Goal: Task Accomplishment & Management: Use online tool/utility

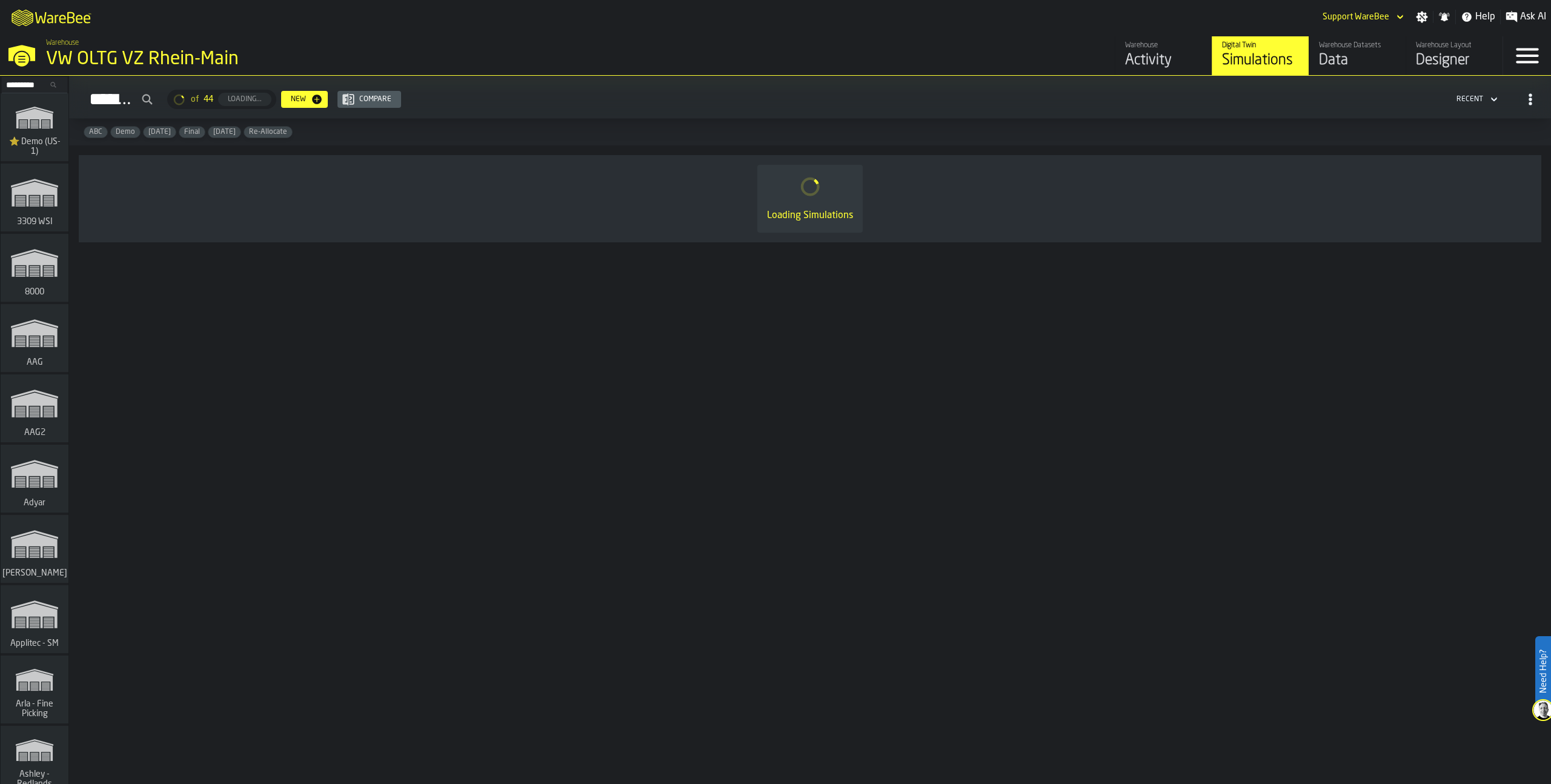
scroll to position [3235, 0]
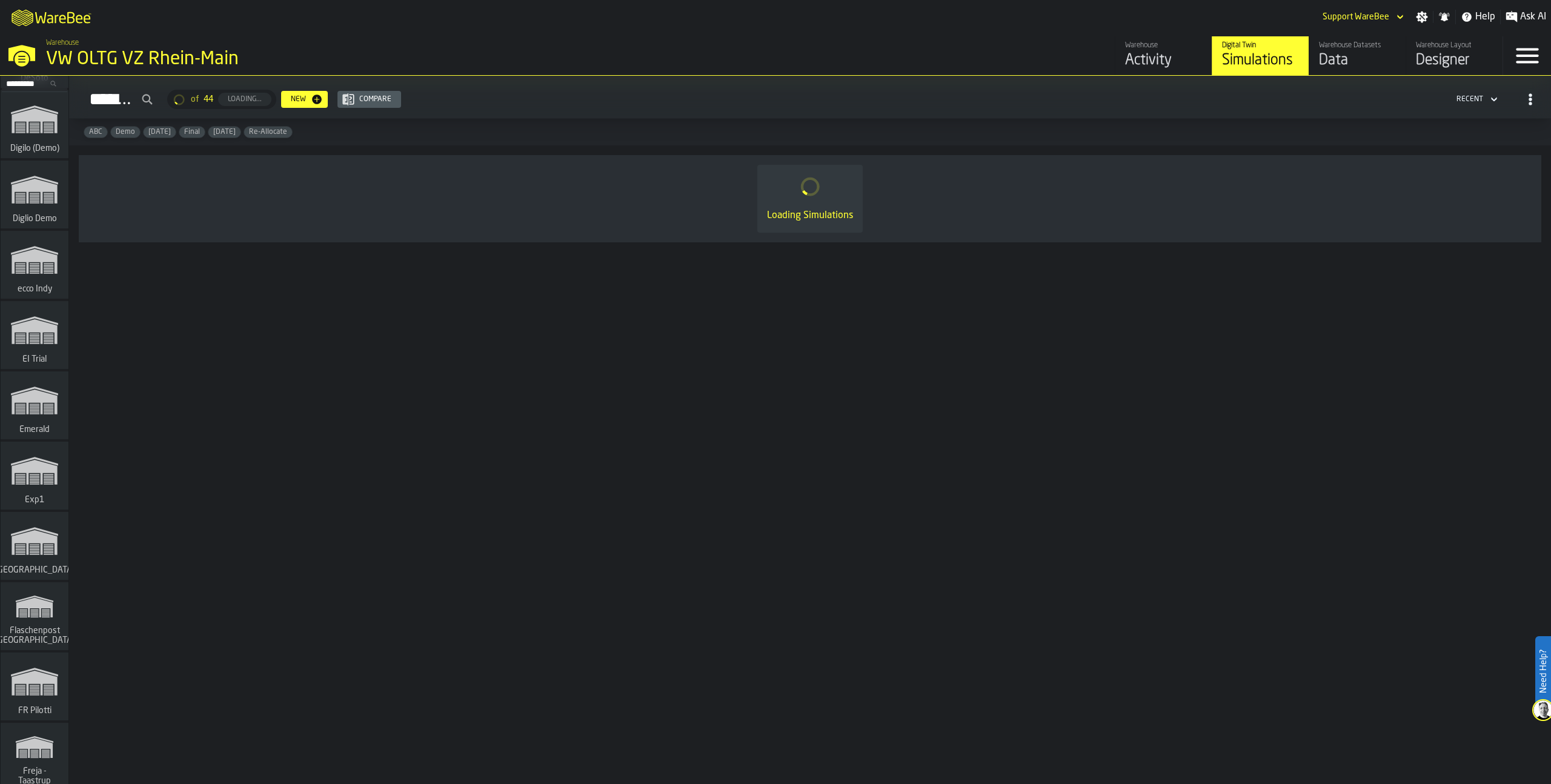
click at [39, 391] on polygon "link-to-/wh/i/576ff85d-1d82-4029-ae14-f0fa99bd4ee3/simulations" at bounding box center [34, 402] width 46 height 25
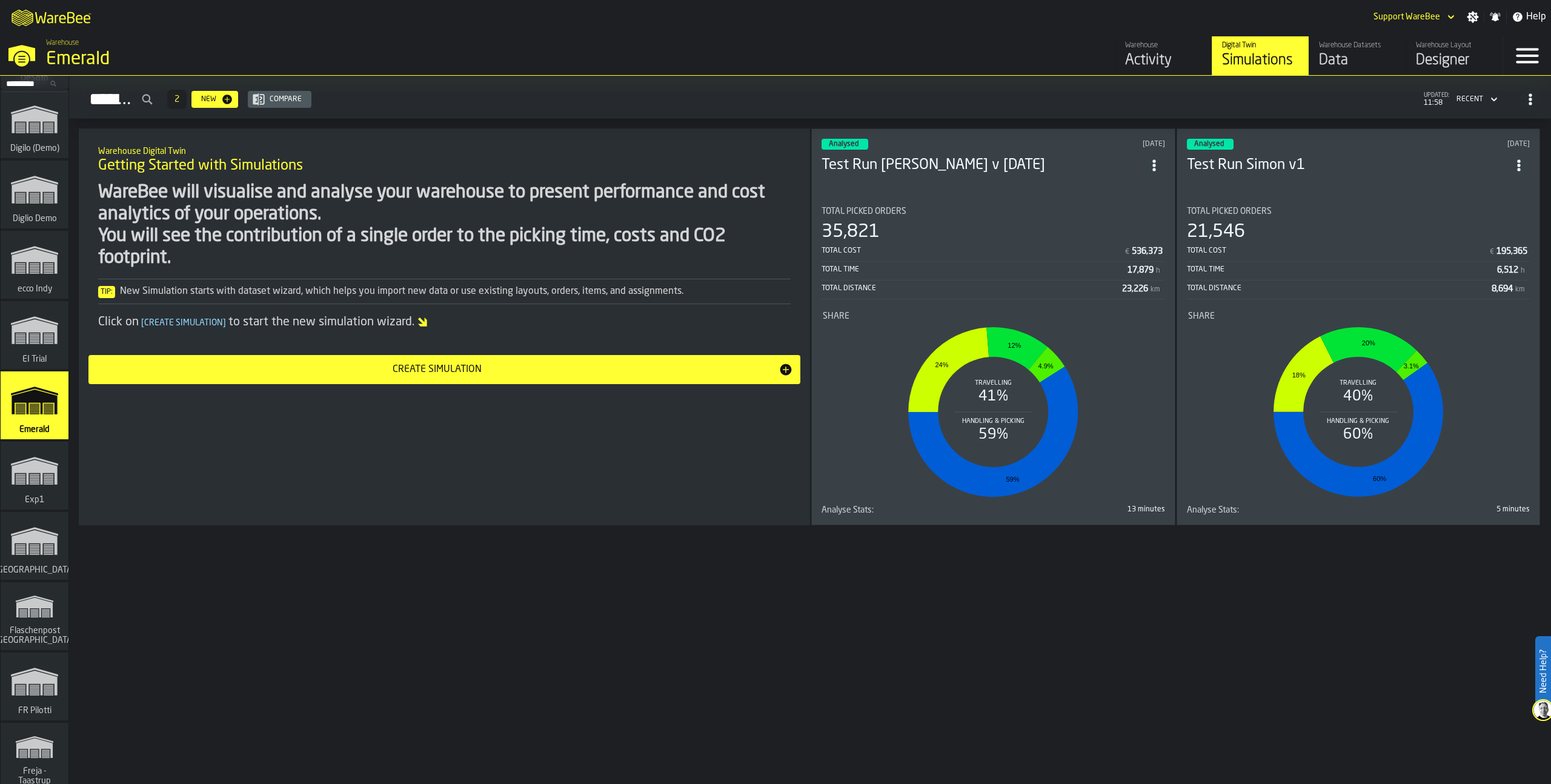
click at [88, 54] on div "Emerald" at bounding box center [210, 59] width 327 height 22
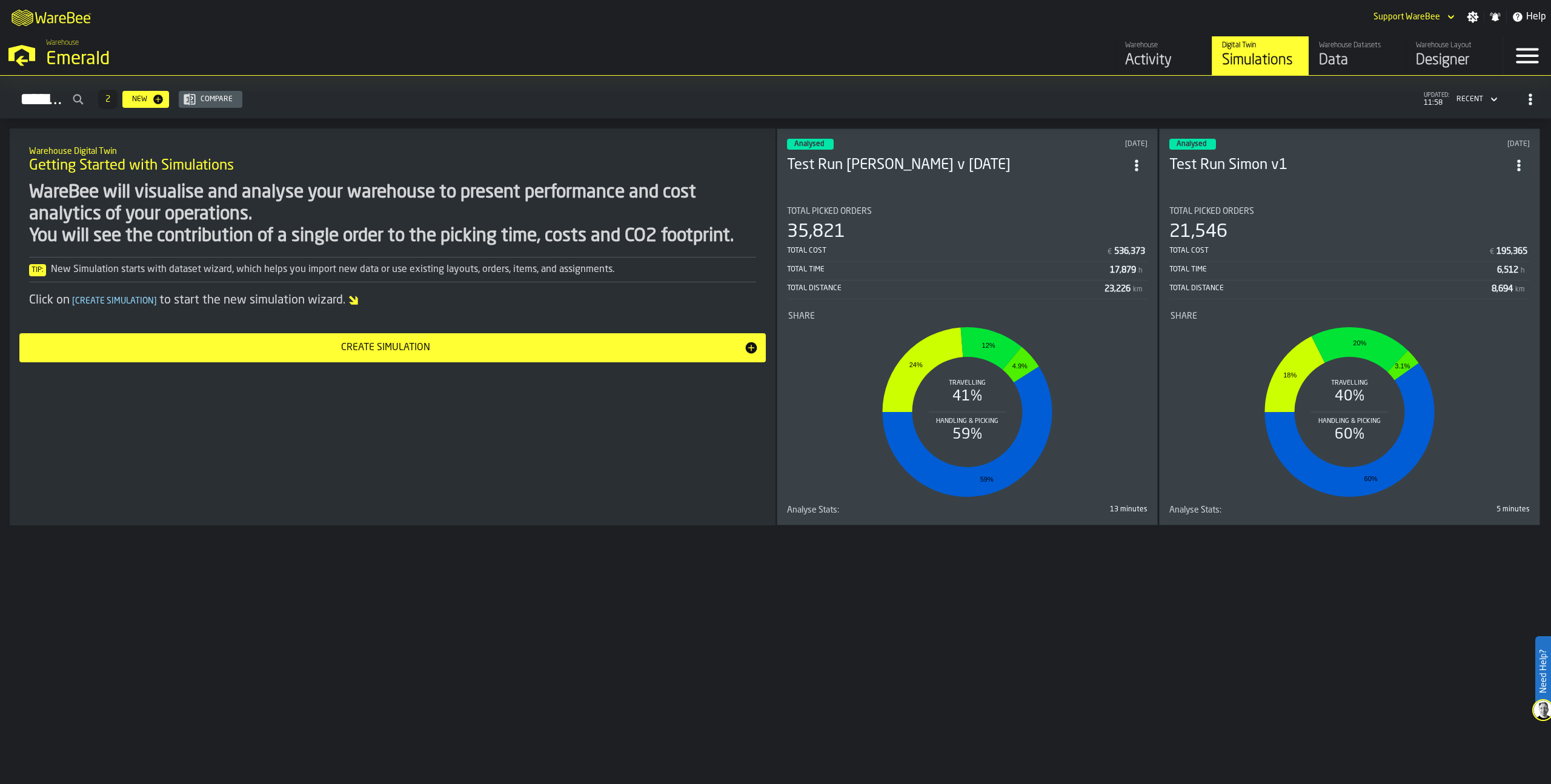
click at [1165, 59] on div "Activity" at bounding box center [1163, 60] width 77 height 19
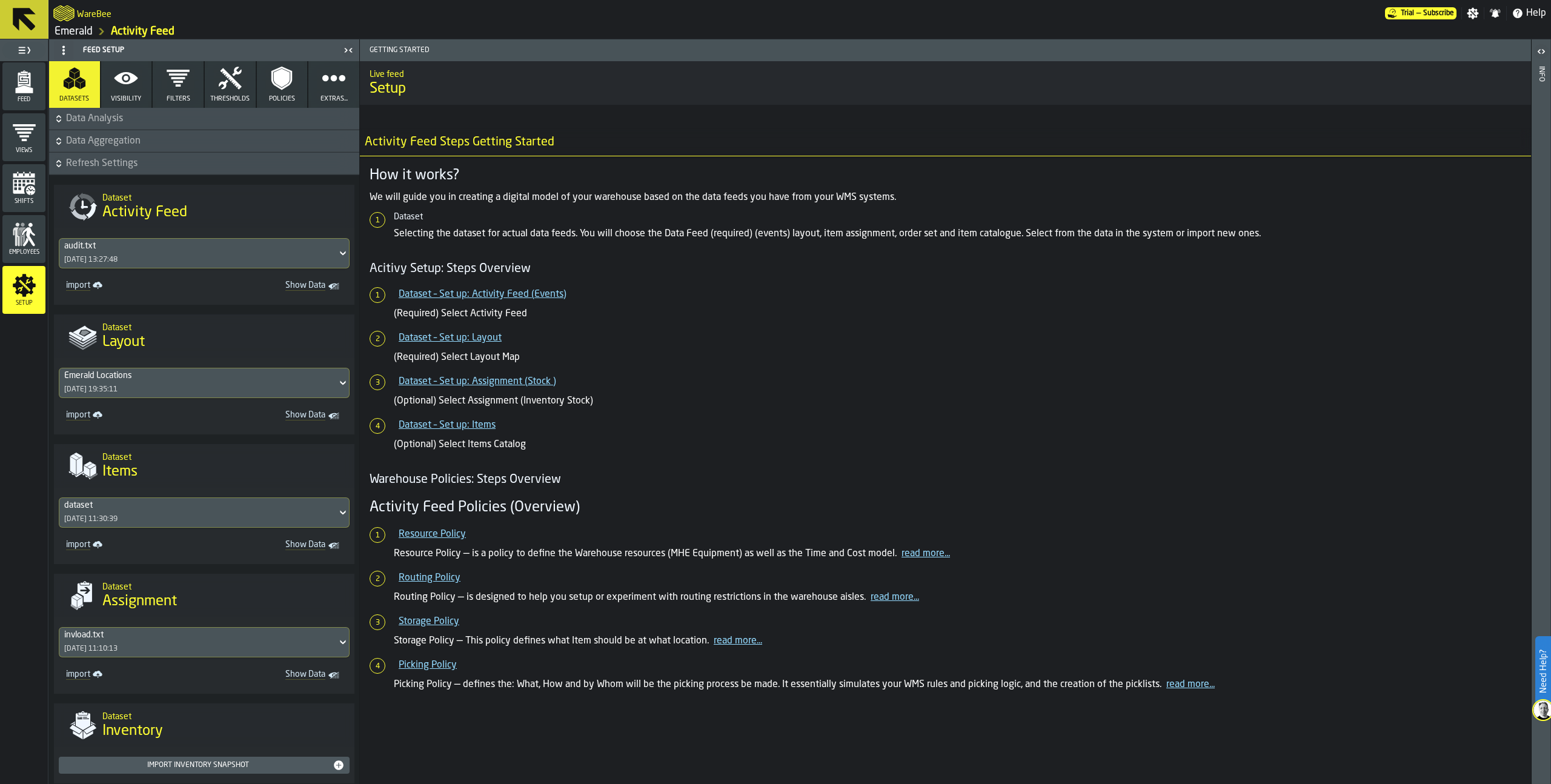
click at [33, 89] on icon "menu Feed" at bounding box center [24, 81] width 24 height 24
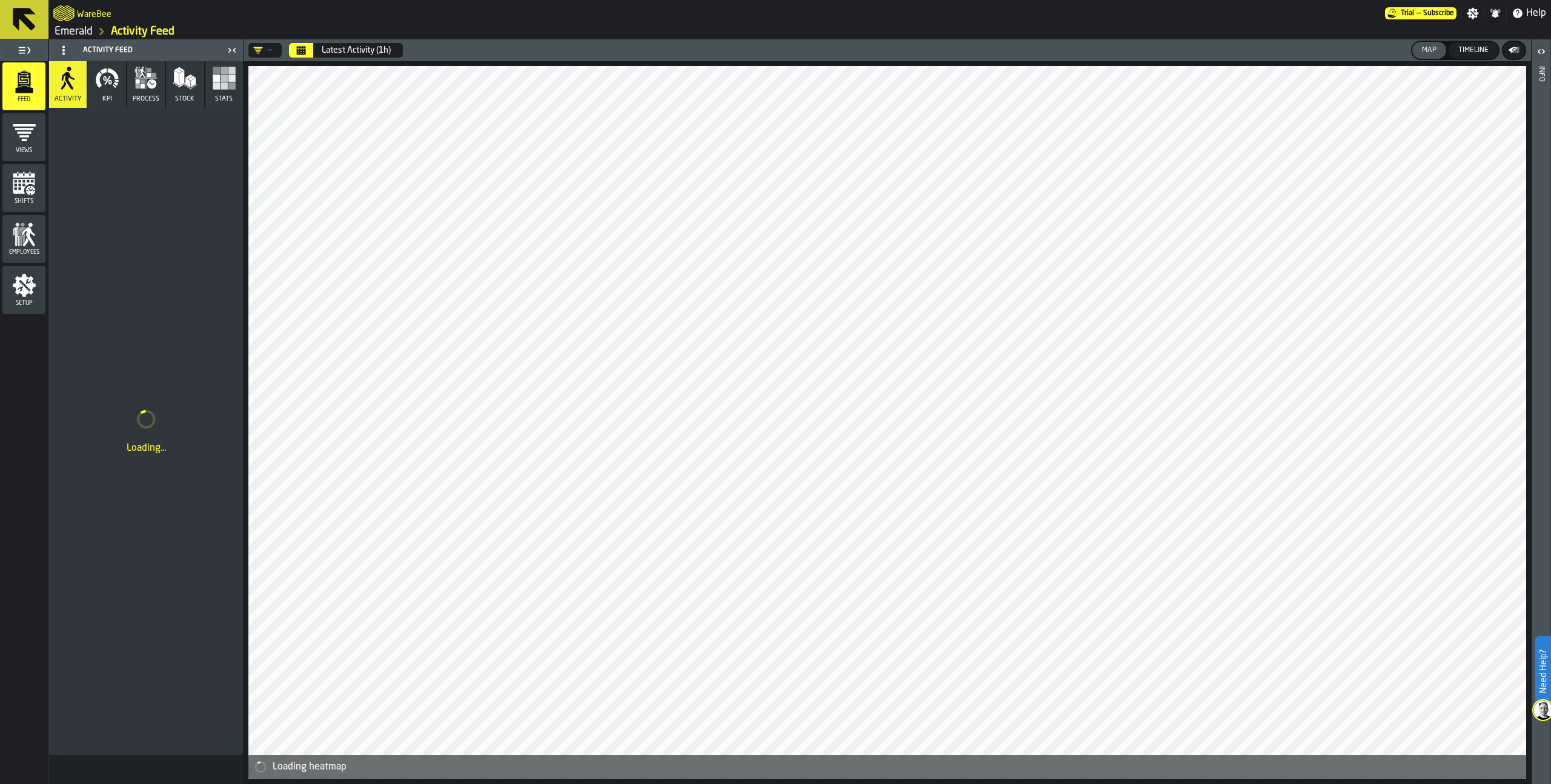
click at [300, 53] on icon "Calendar" at bounding box center [301, 52] width 9 height 6
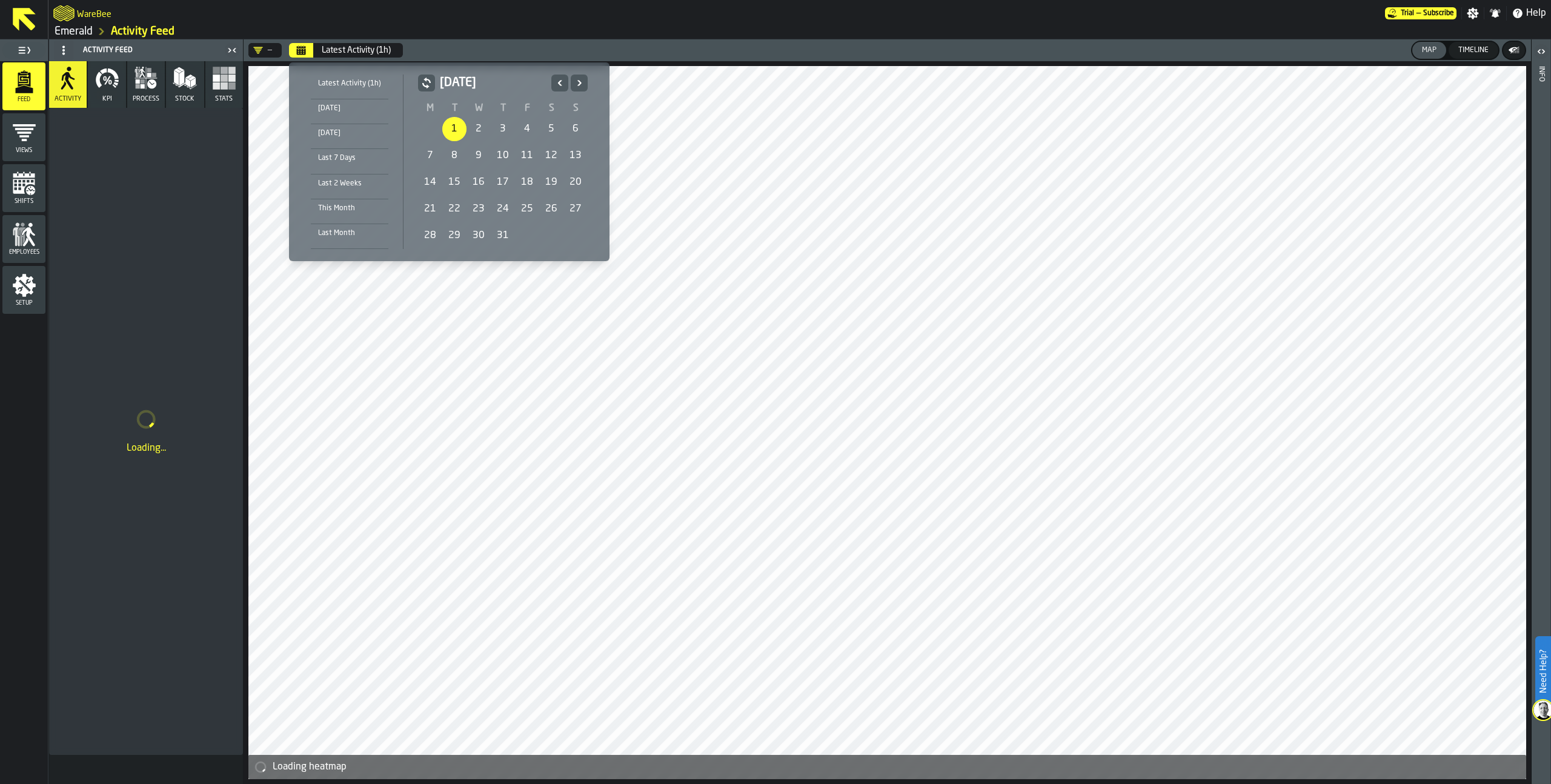
click at [457, 130] on div "1" at bounding box center [454, 129] width 24 height 24
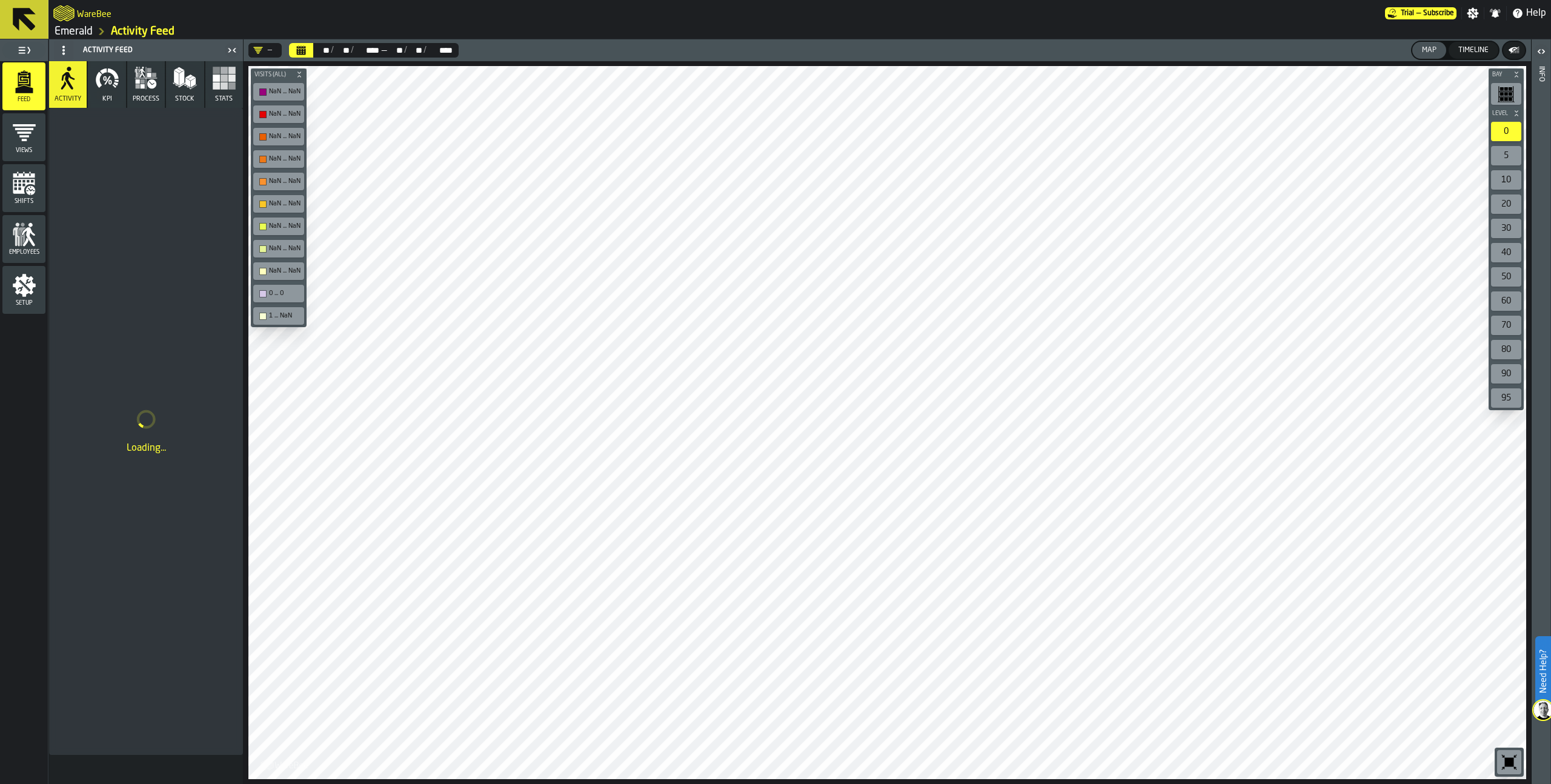
click at [219, 81] on rect "button" at bounding box center [216, 78] width 8 height 8
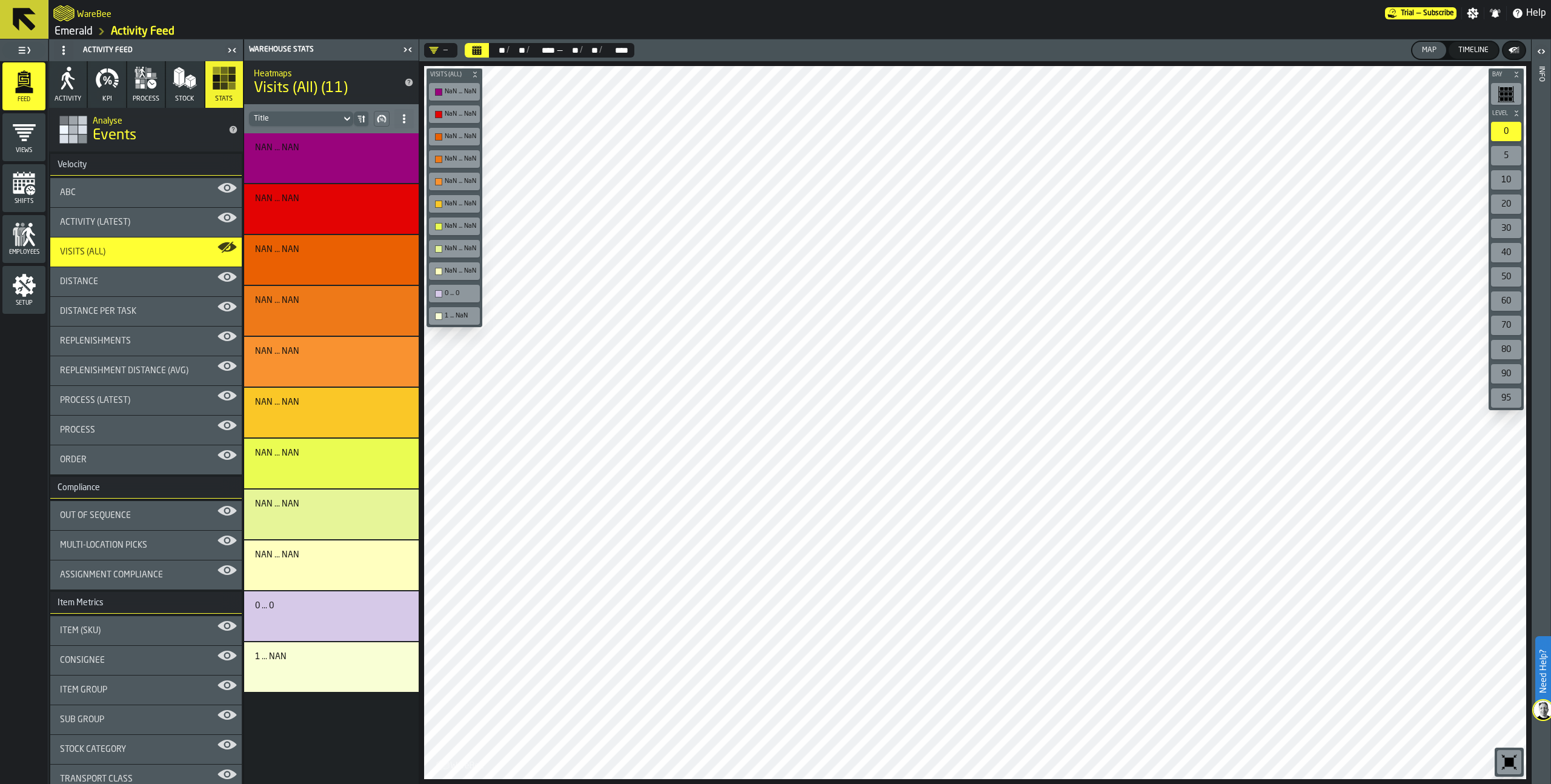
click at [24, 284] on icon "menu Setup" at bounding box center [24, 285] width 23 height 23
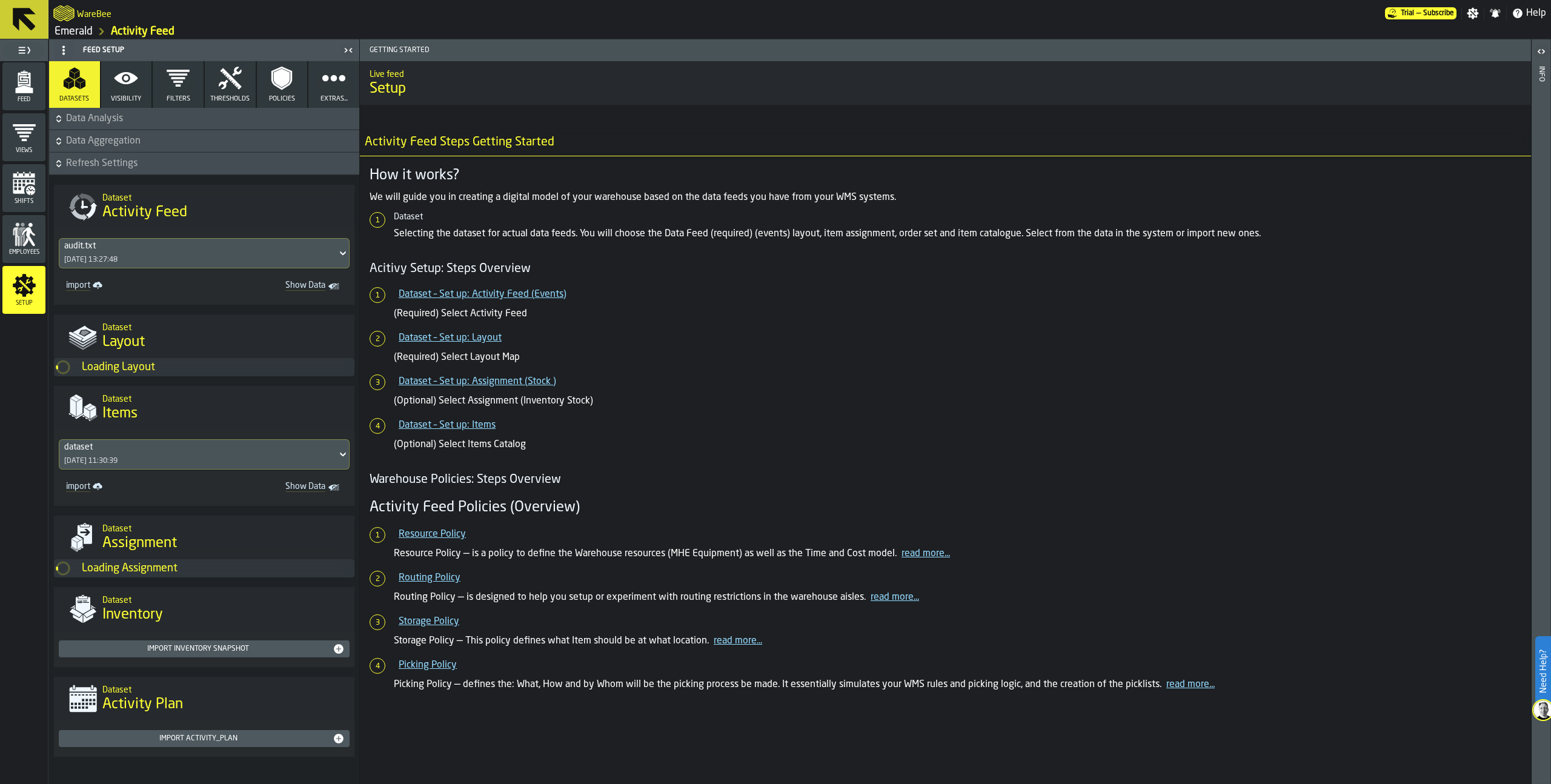
click at [210, 255] on div "audit.txt 14/08/2025, 13:27:48" at bounding box center [198, 253] width 278 height 29
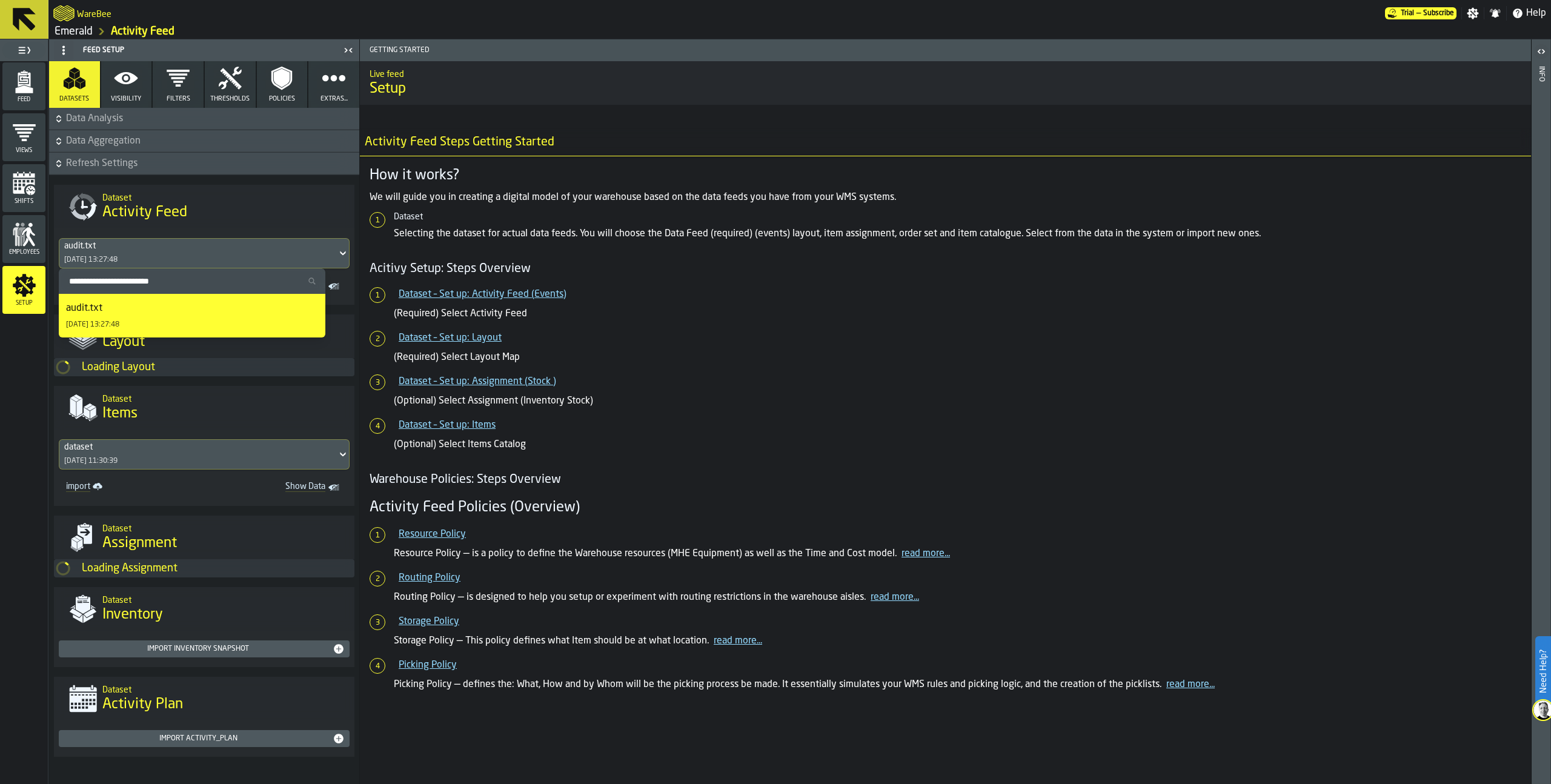
click at [210, 255] on div "audit.txt 14/08/2025, 13:27:48" at bounding box center [198, 253] width 278 height 29
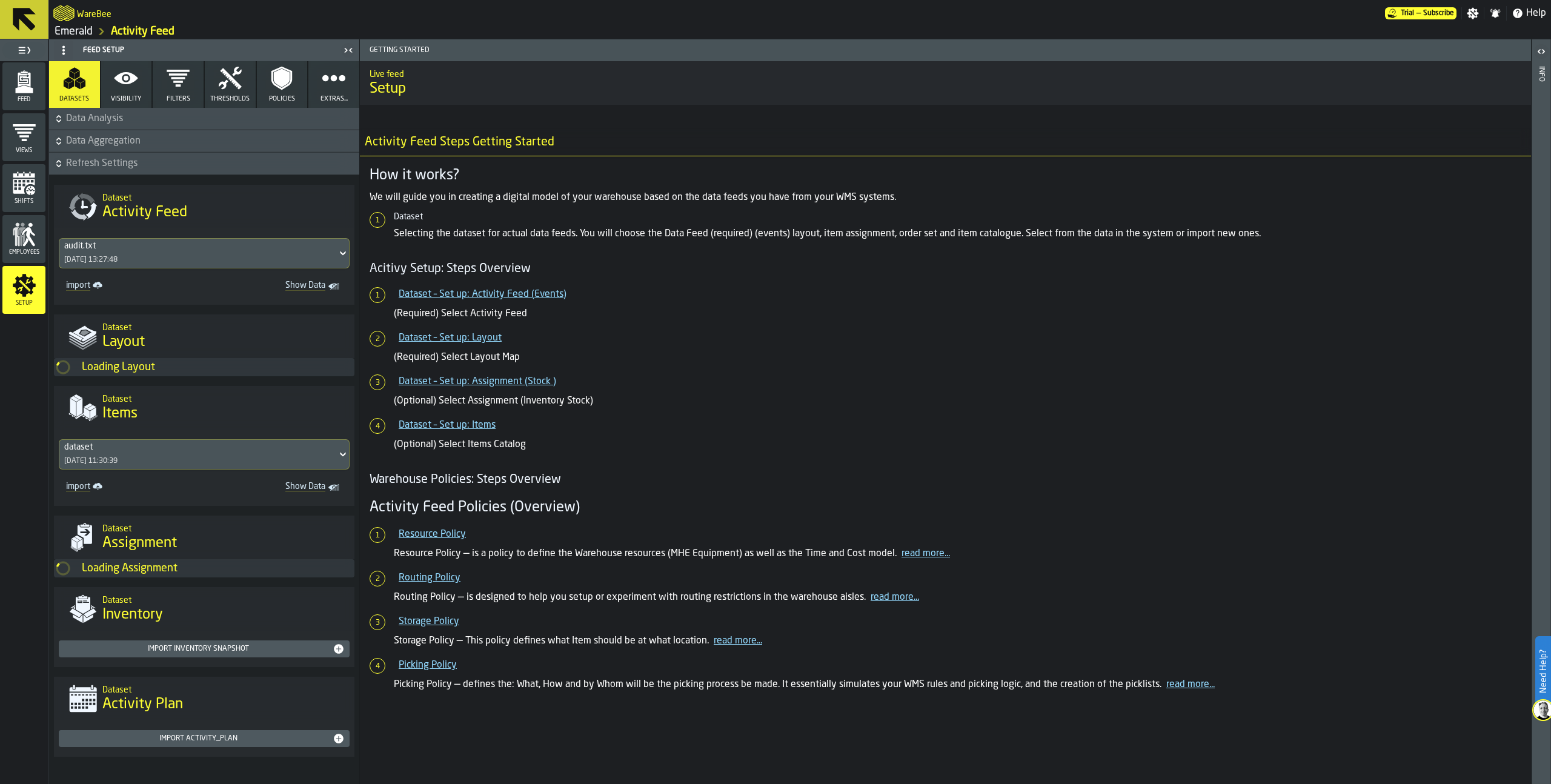
click at [201, 365] on div "Loading Layout" at bounding box center [218, 366] width 273 height 13
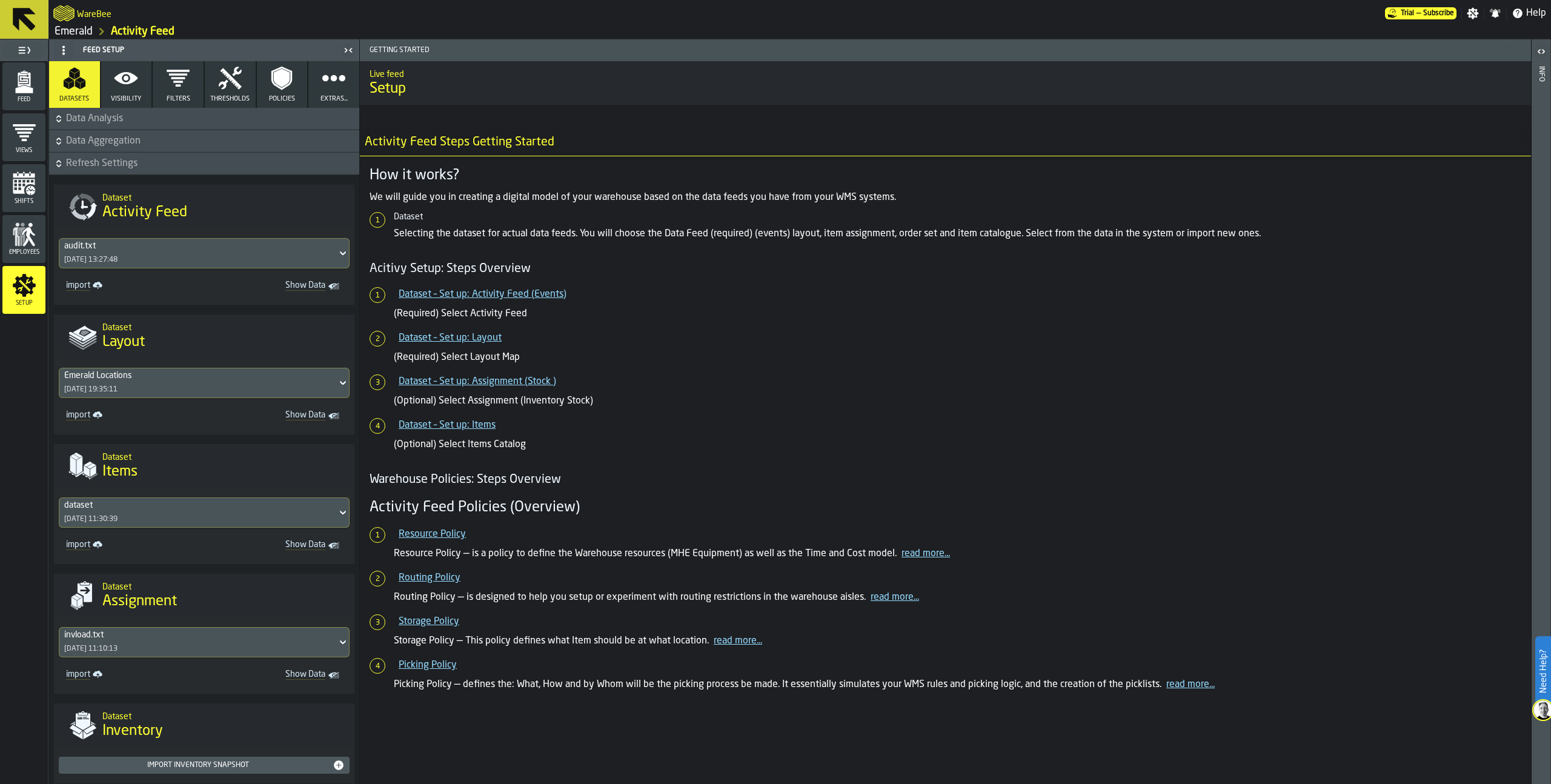
click at [308, 287] on span "Show Data" at bounding box center [270, 286] width 111 height 12
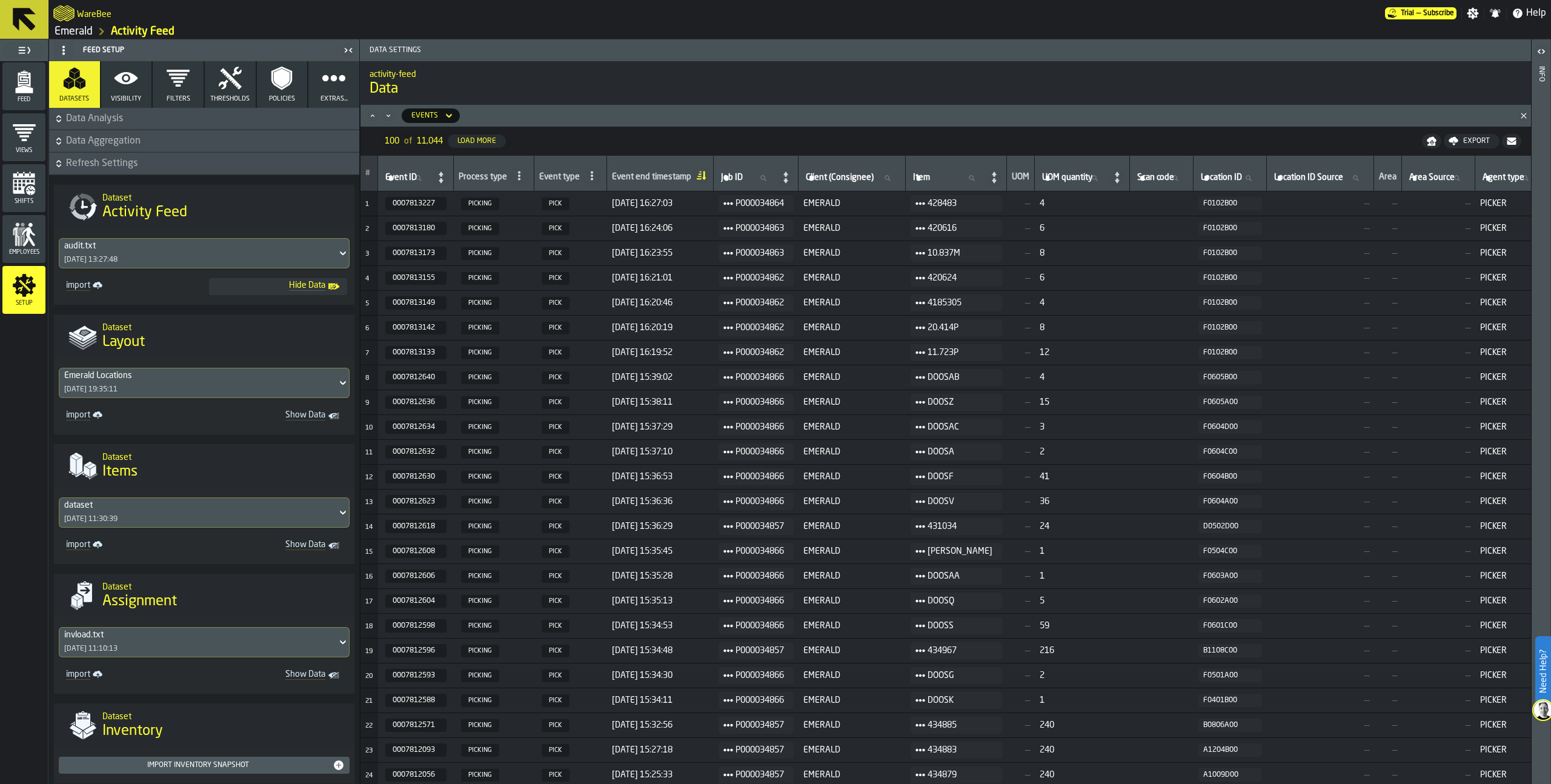
click at [84, 30] on link "Emerald" at bounding box center [73, 31] width 38 height 13
click at [301, 415] on span "Show Data" at bounding box center [270, 416] width 111 height 12
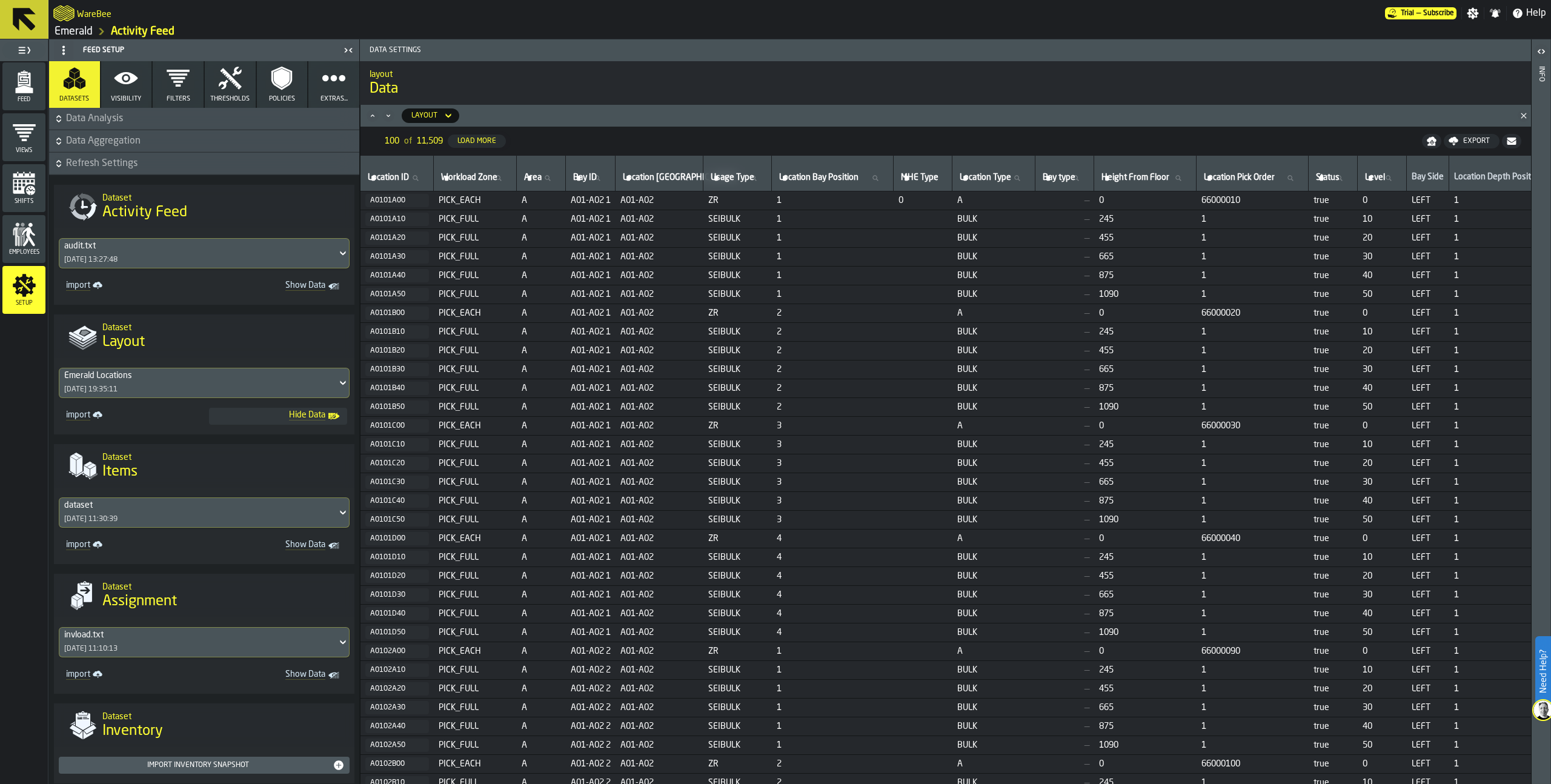
click at [301, 543] on span "Show Data" at bounding box center [270, 545] width 111 height 12
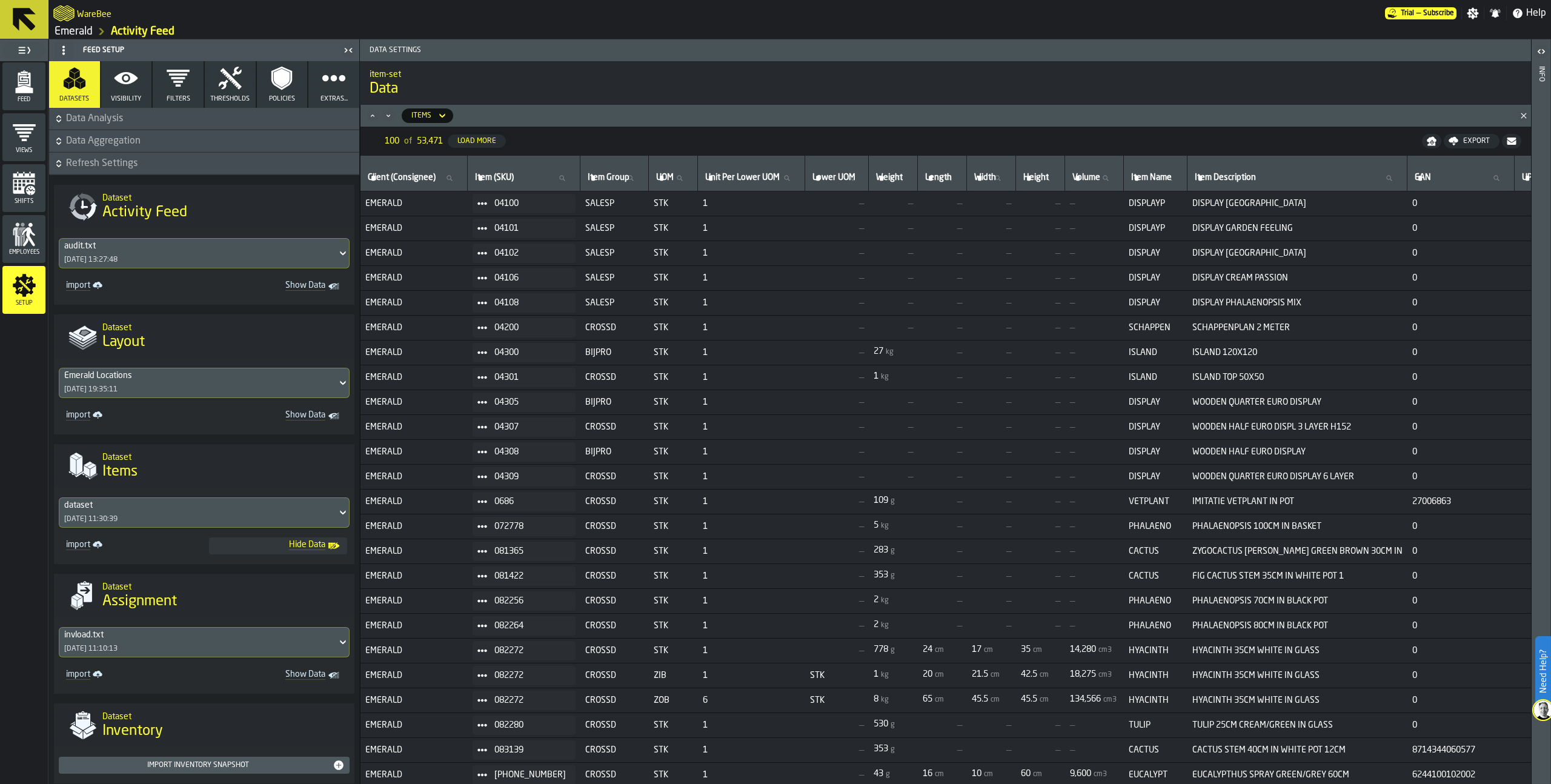
click at [314, 282] on span "Show Data" at bounding box center [270, 286] width 111 height 12
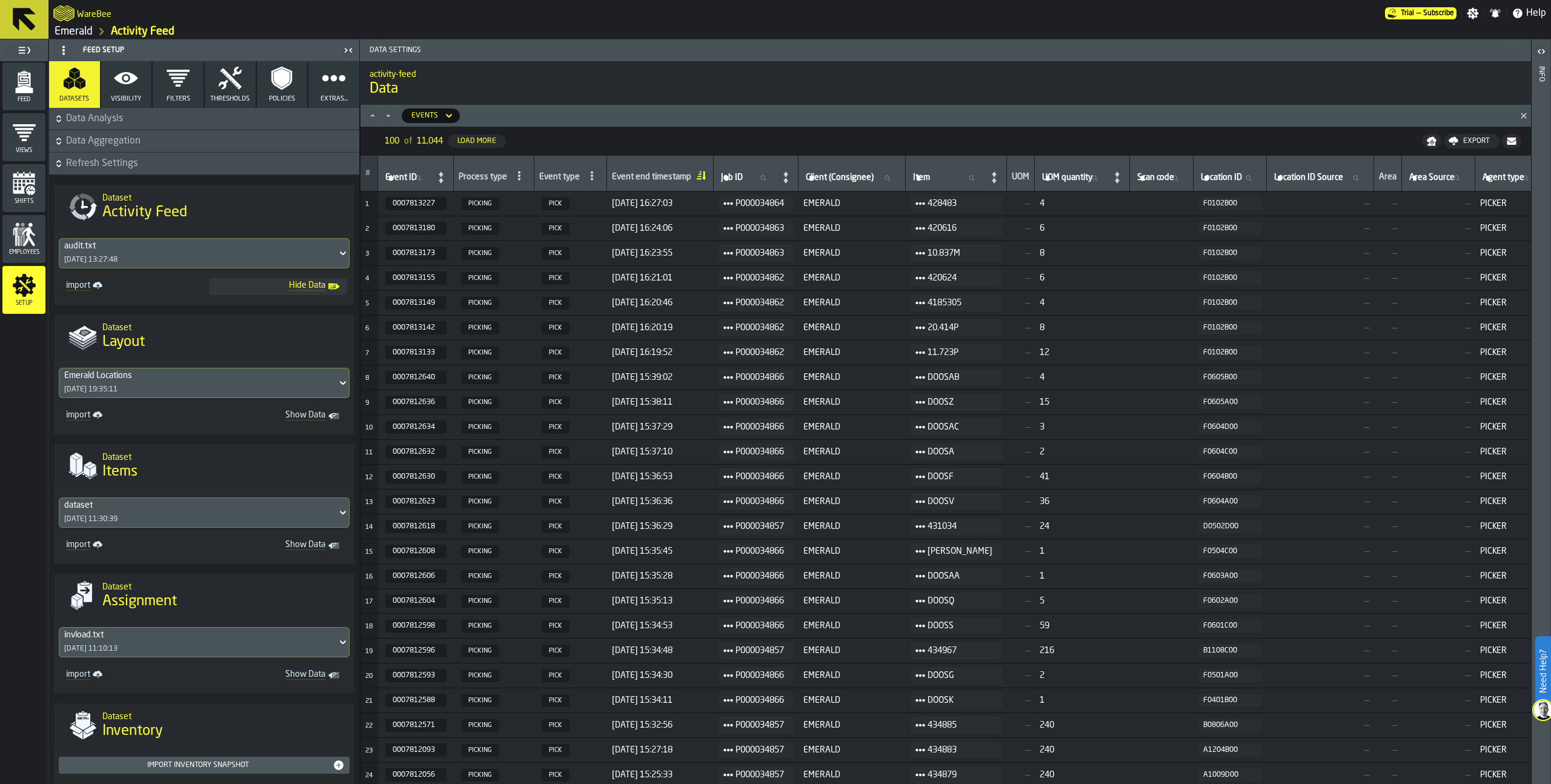
click at [306, 546] on span "Show Data" at bounding box center [270, 545] width 111 height 12
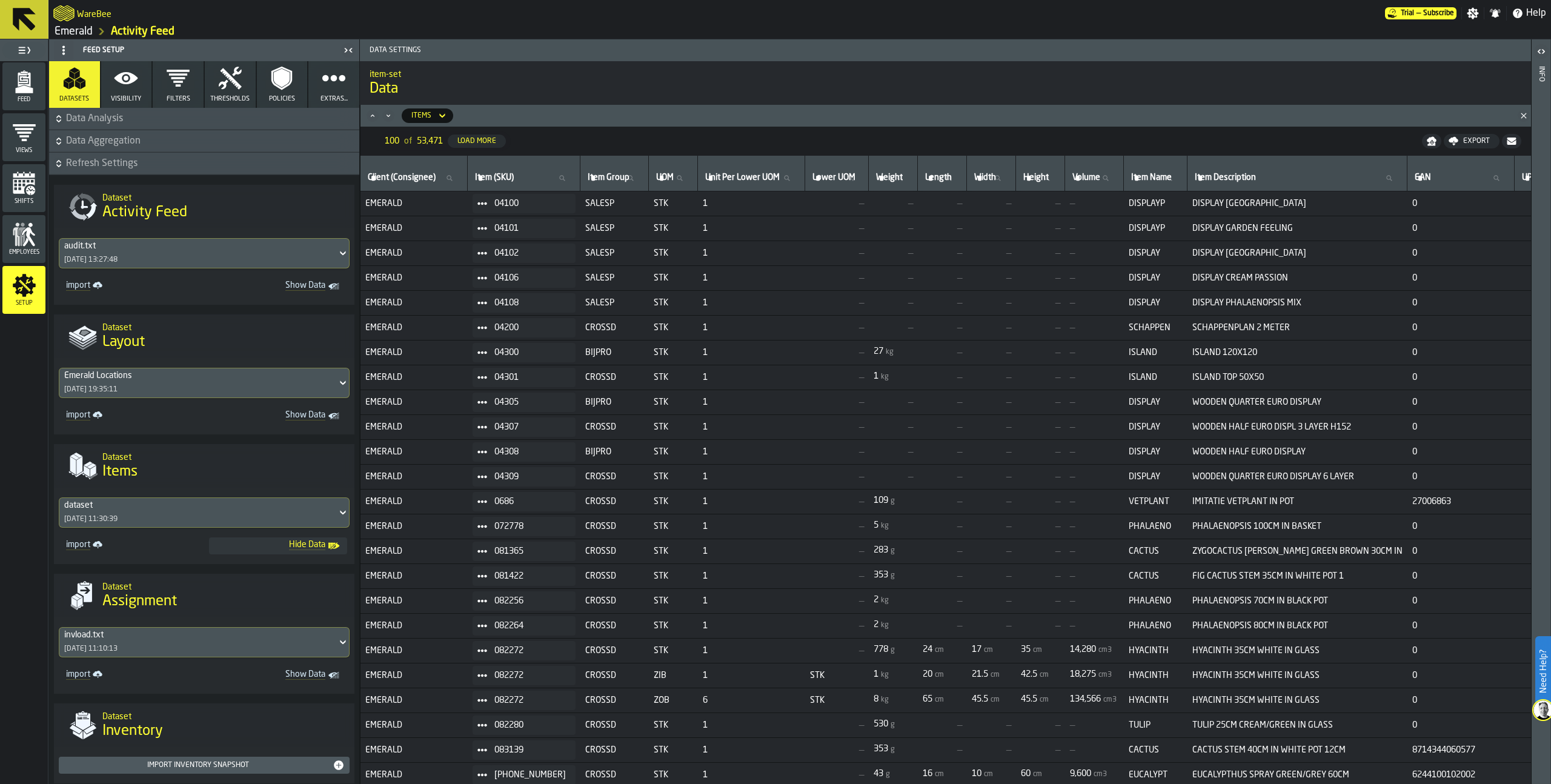
click at [496, 181] on label "Item (SKU) Item (SKU)" at bounding box center [524, 178] width 103 height 16
click at [496, 181] on input "Item (SKU) Item (SKU)" at bounding box center [524, 178] width 103 height 16
type input "***"
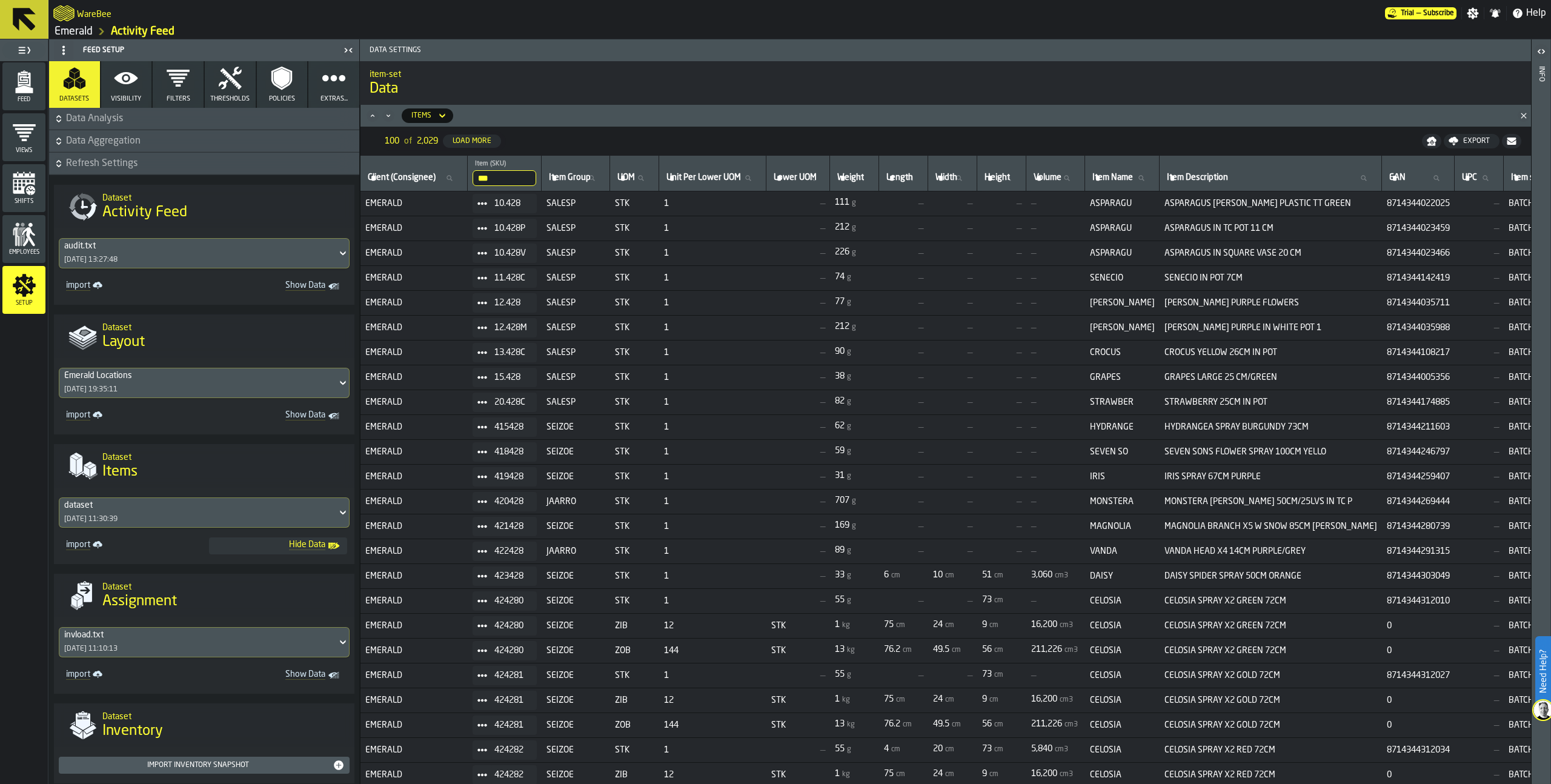
click at [206, 92] on button "Thresholds" at bounding box center [230, 84] width 51 height 47
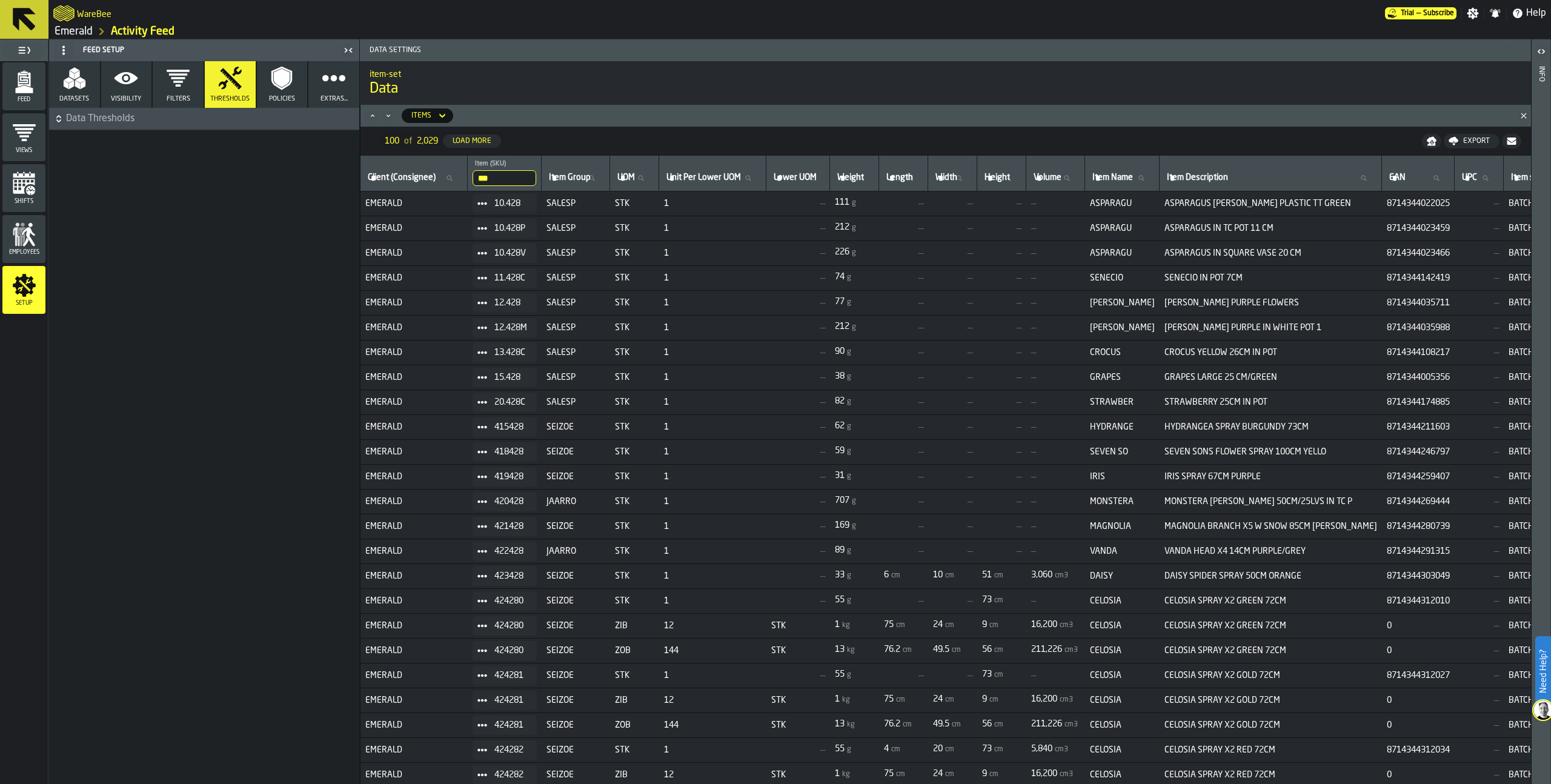
click at [93, 79] on button "Datasets" at bounding box center [74, 84] width 51 height 47
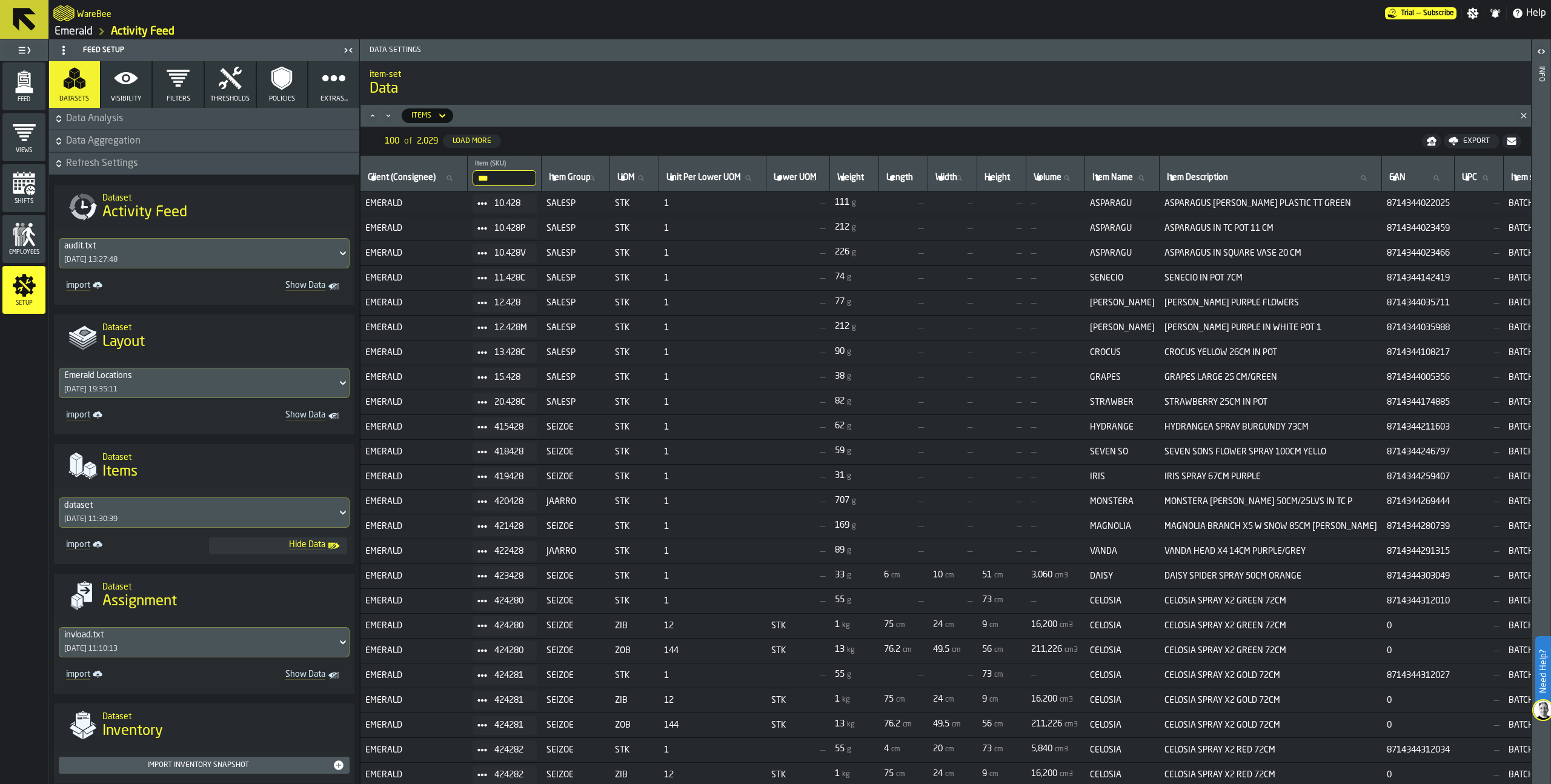
click at [78, 116] on span "Data Analysis" at bounding box center [211, 118] width 291 height 14
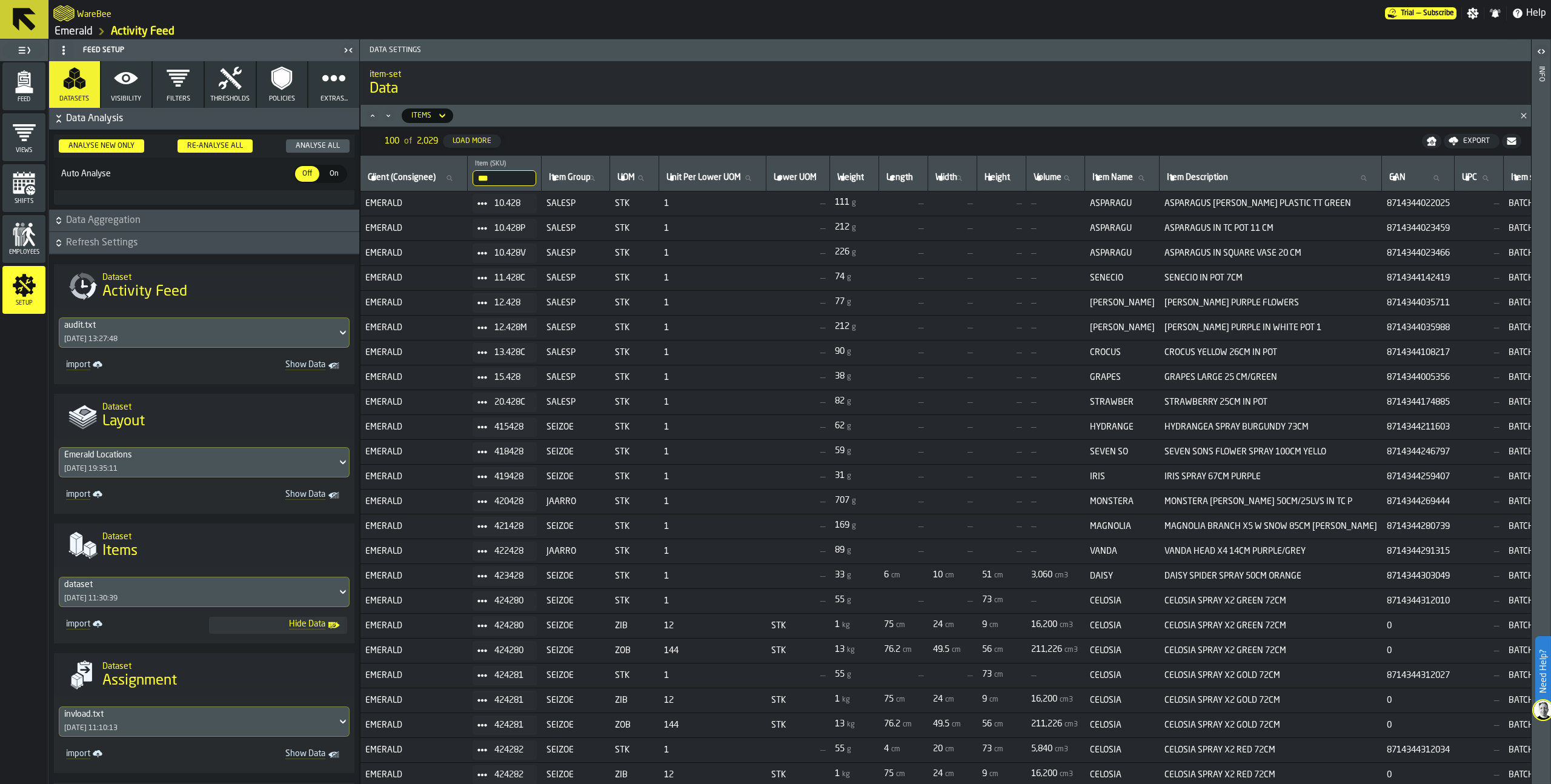
click at [208, 144] on div "Re-Analyse All" at bounding box center [215, 146] width 66 height 9
click at [326, 144] on div "Analyse All" at bounding box center [318, 146] width 54 height 9
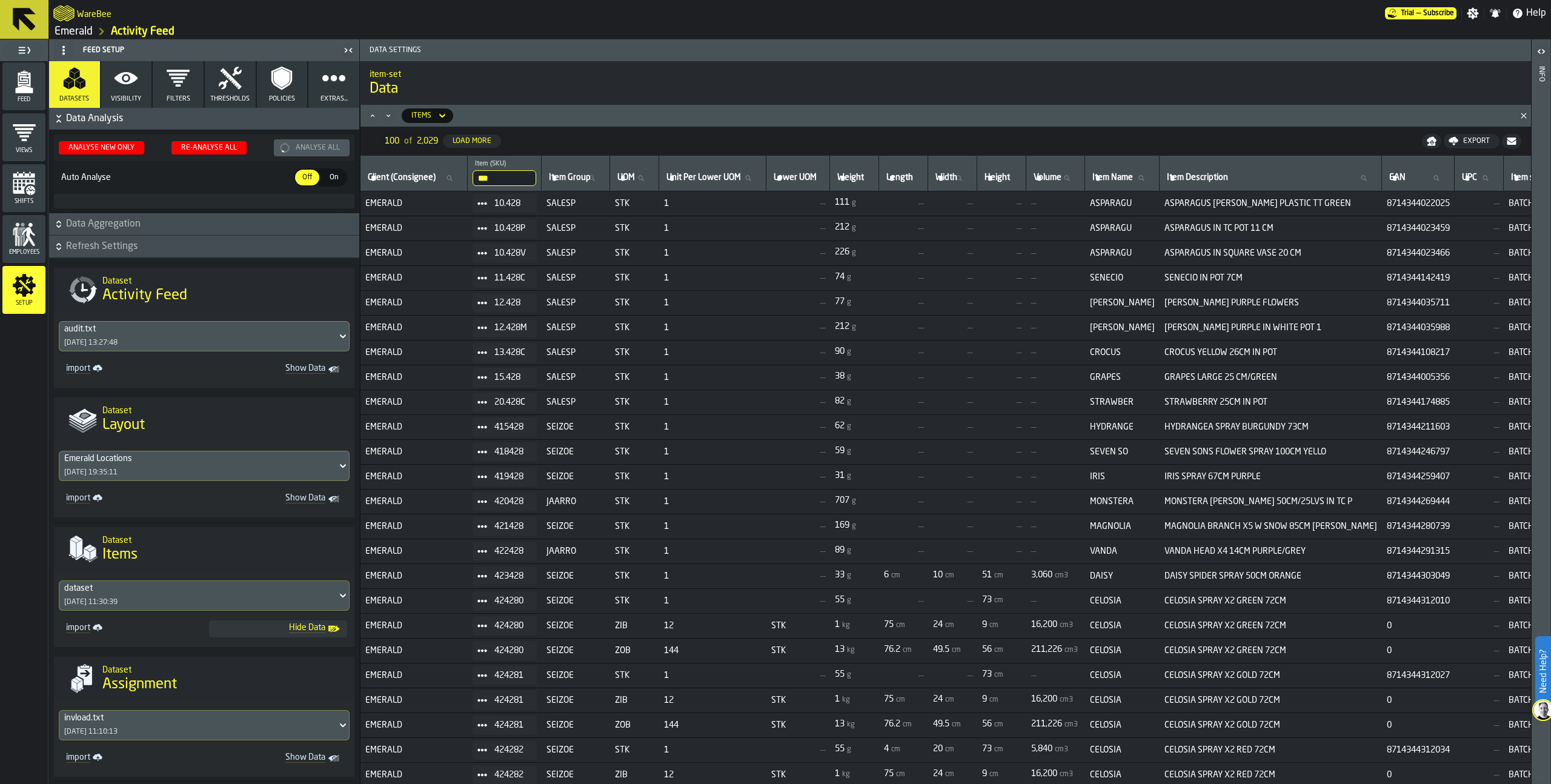
click at [328, 174] on span "On" at bounding box center [333, 177] width 19 height 11
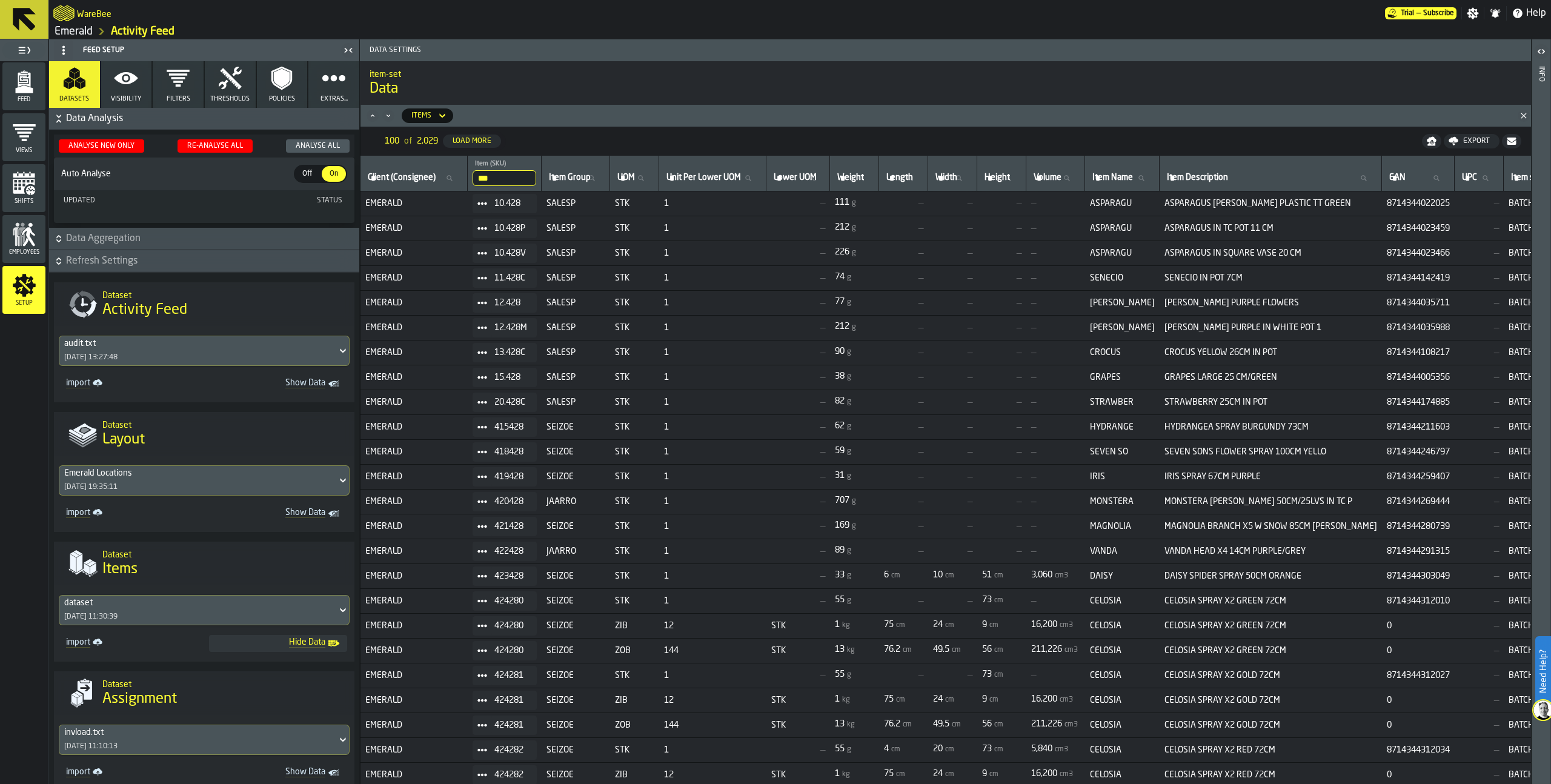
click at [83, 25] on link "Emerald" at bounding box center [73, 31] width 38 height 13
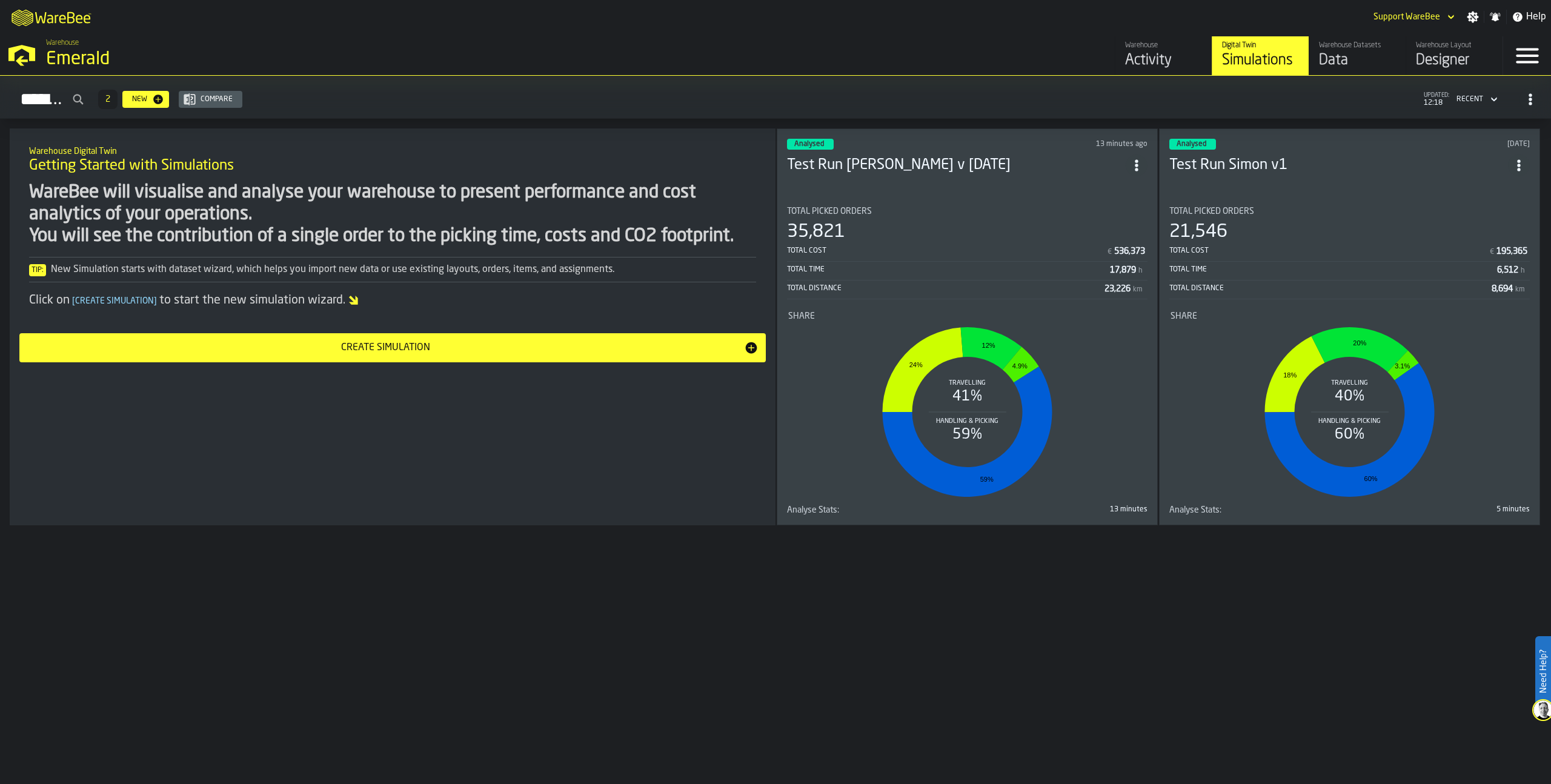
click at [1158, 59] on div "Activity" at bounding box center [1163, 60] width 77 height 19
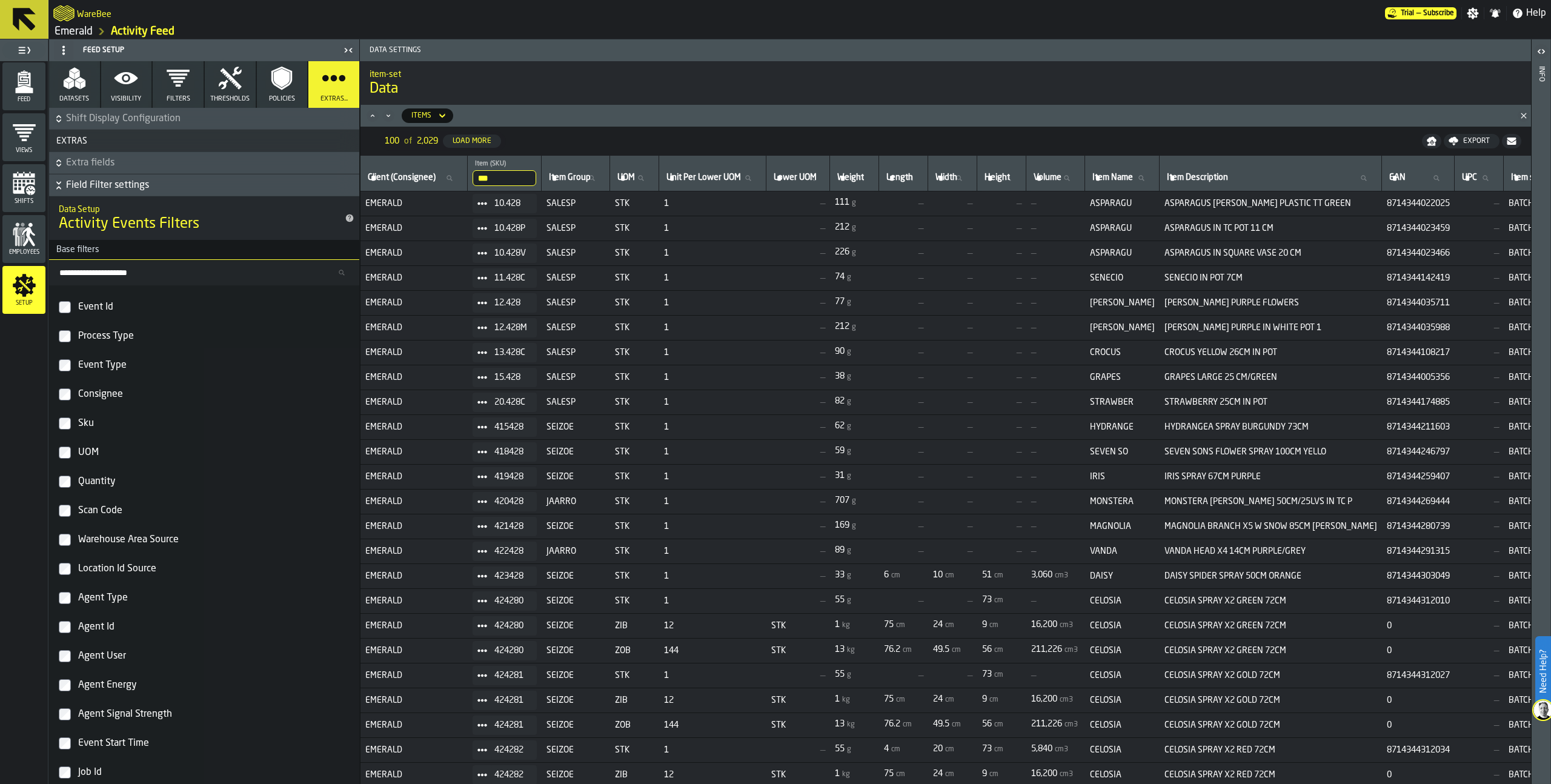
click at [29, 93] on icon "menu Feed" at bounding box center [24, 81] width 24 height 24
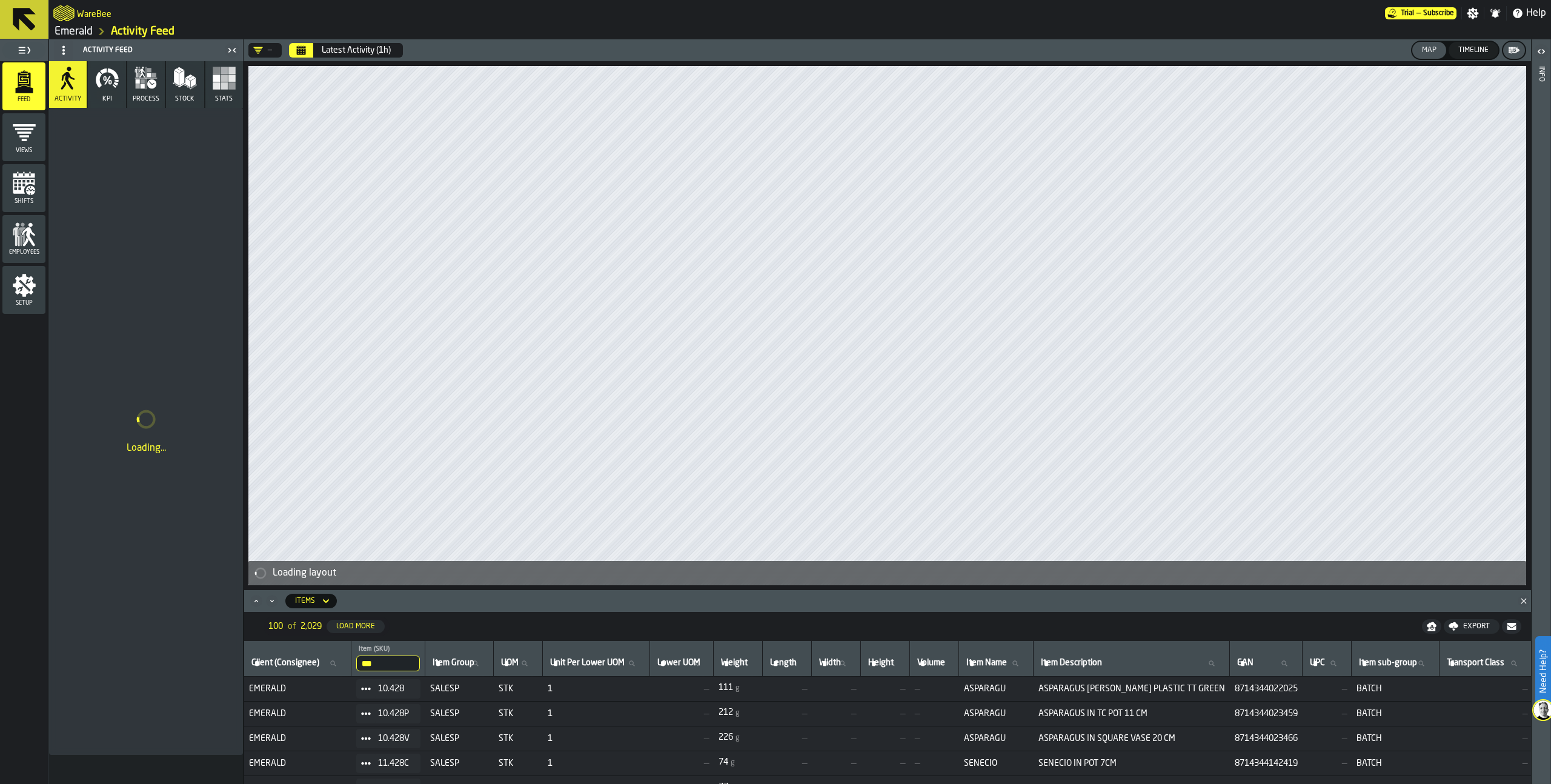
click at [215, 83] on rect "button" at bounding box center [216, 86] width 8 height 8
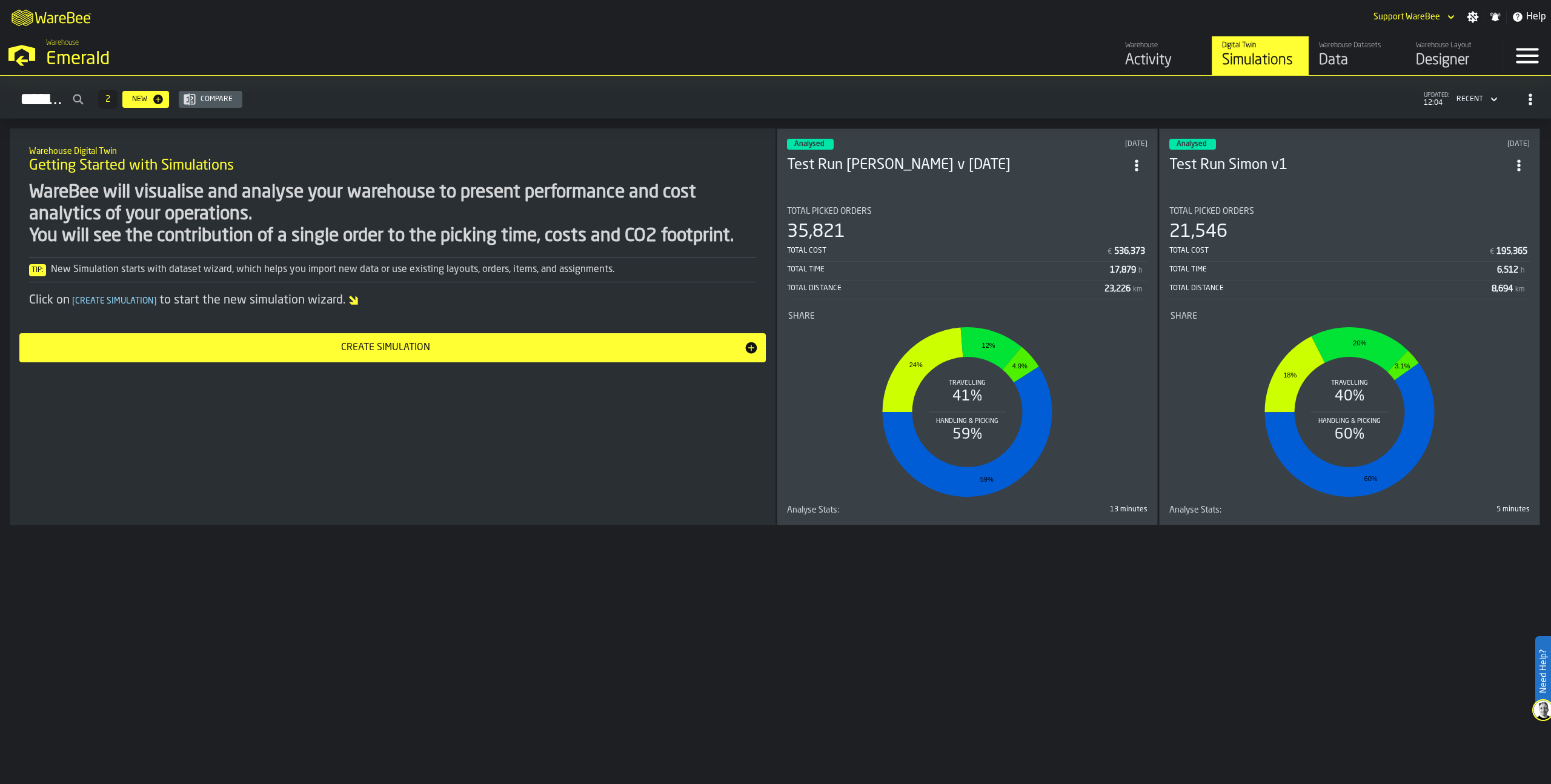
click at [934, 189] on div "Analysed [DATE] Test Run [PERSON_NAME] v [DATE] Total Picked Orders 35,821 Tota…" at bounding box center [967, 326] width 381 height 397
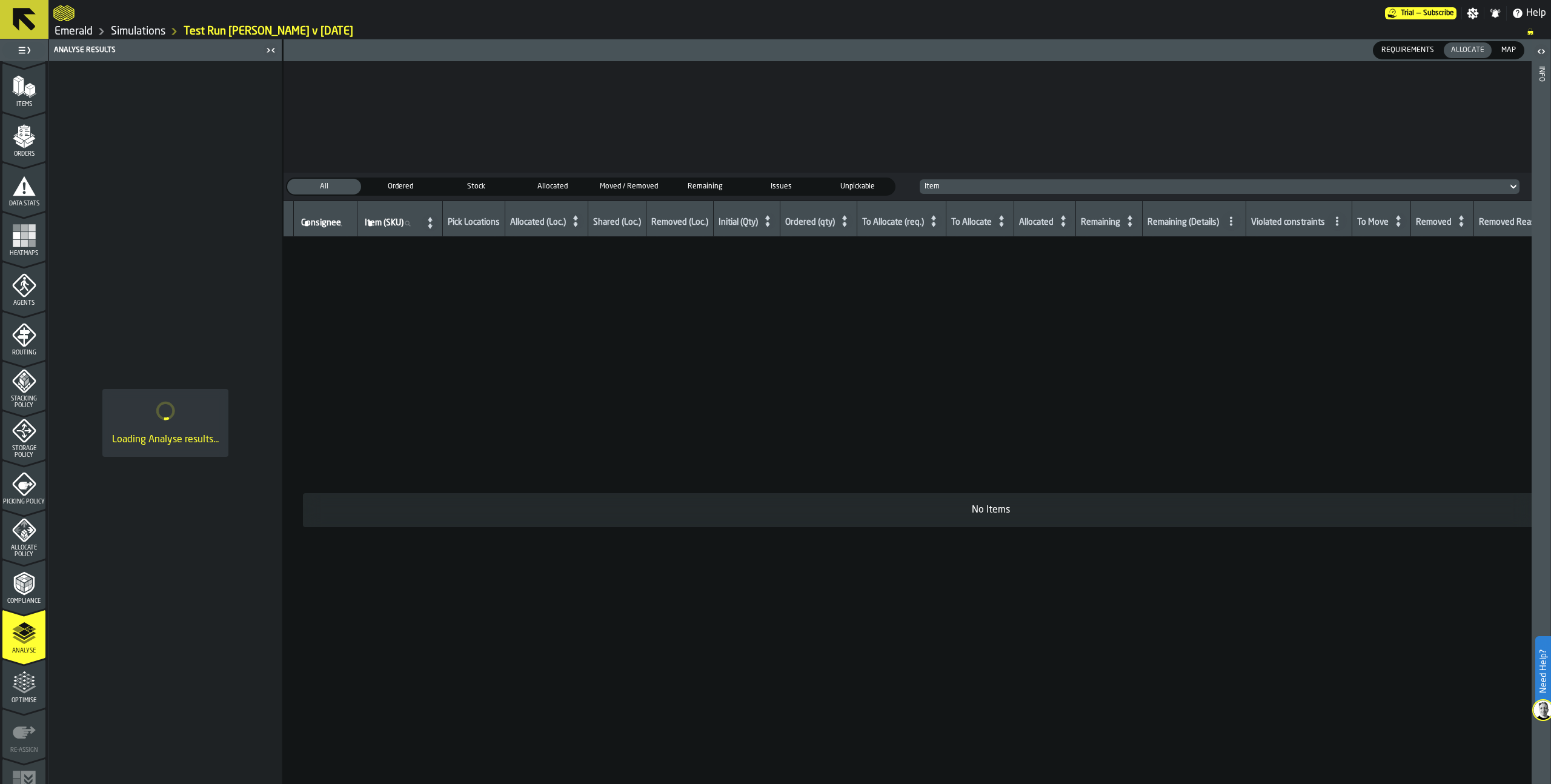
scroll to position [171, 0]
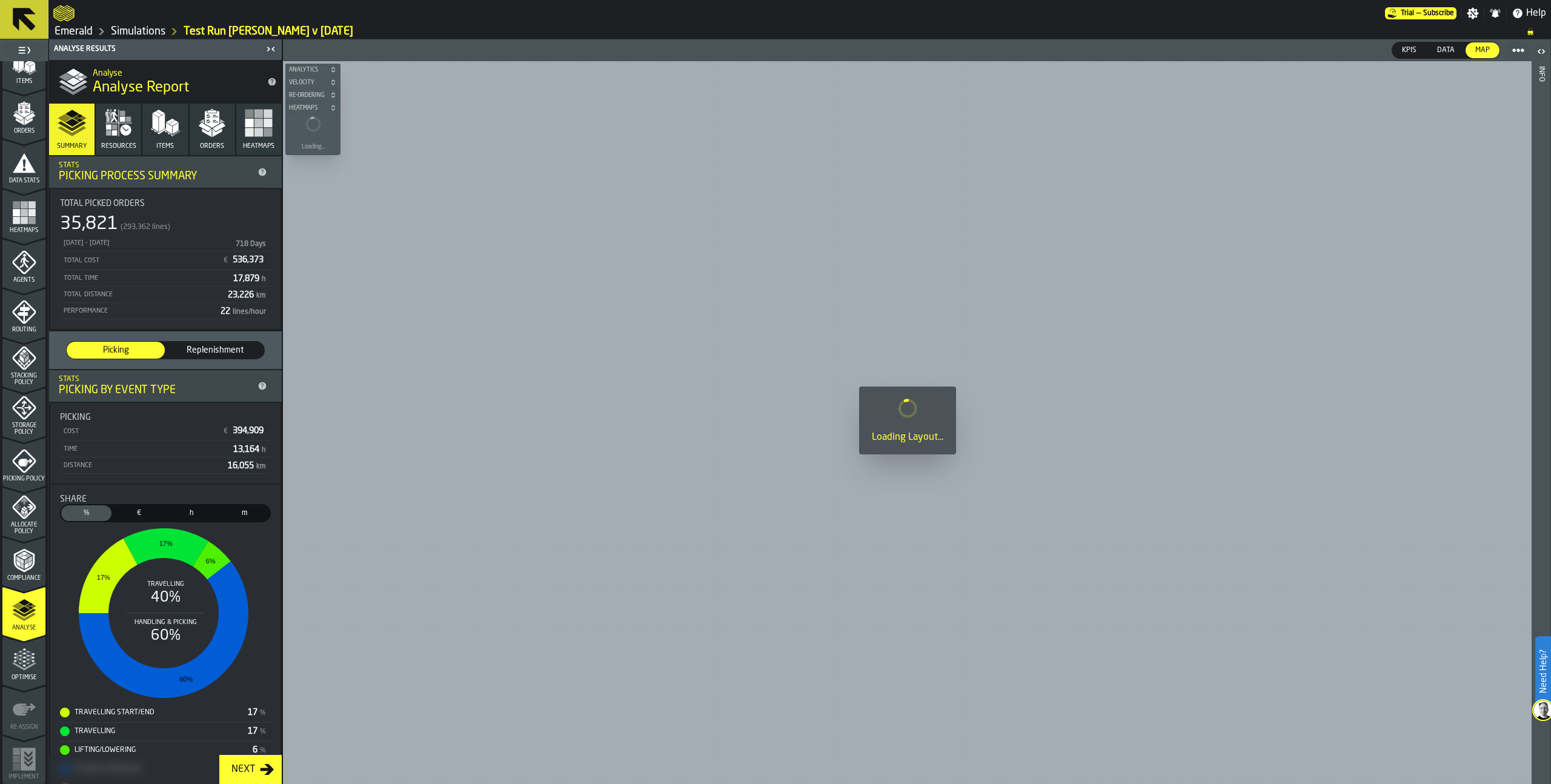
click at [28, 669] on icon "menu Optimise" at bounding box center [24, 660] width 24 height 24
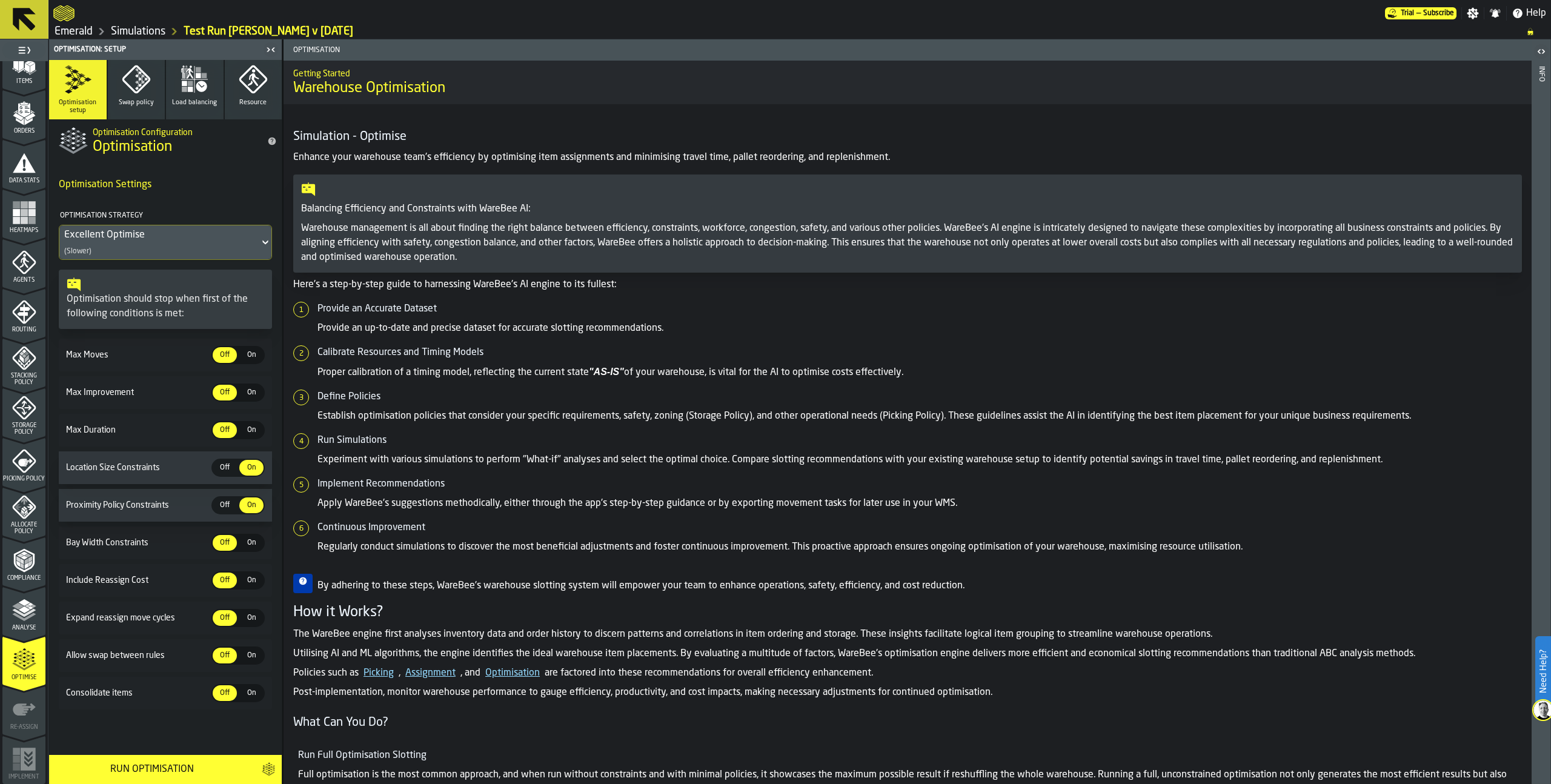
click at [14, 623] on div "Analyse" at bounding box center [24, 614] width 43 height 33
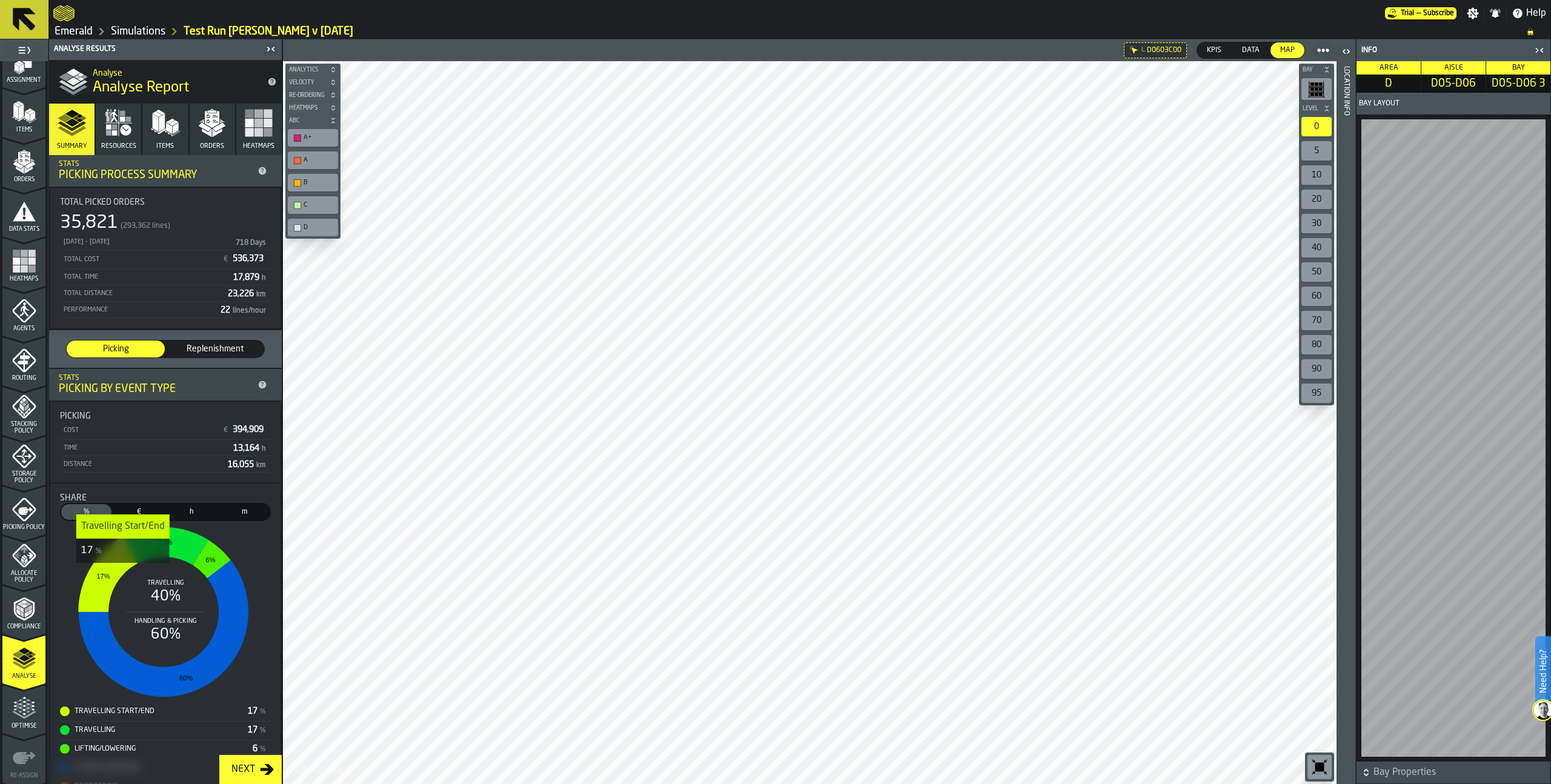
scroll to position [0, 0]
click at [130, 33] on link "Simulations" at bounding box center [138, 31] width 54 height 13
click at [1537, 52] on icon "button-toggle-Close me" at bounding box center [1539, 50] width 14 height 14
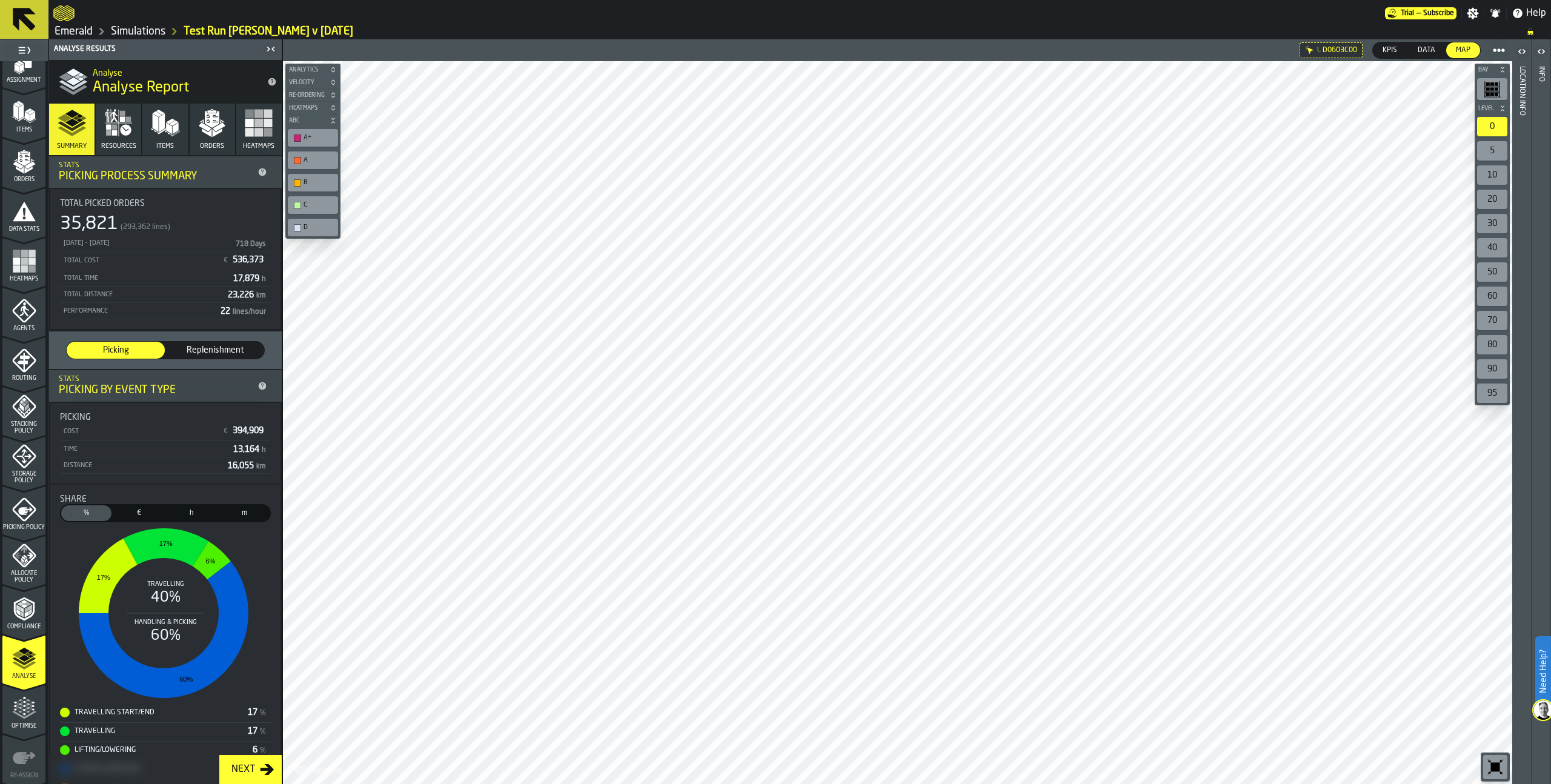
click at [17, 561] on icon "menu Allocate Policy" at bounding box center [24, 556] width 24 height 24
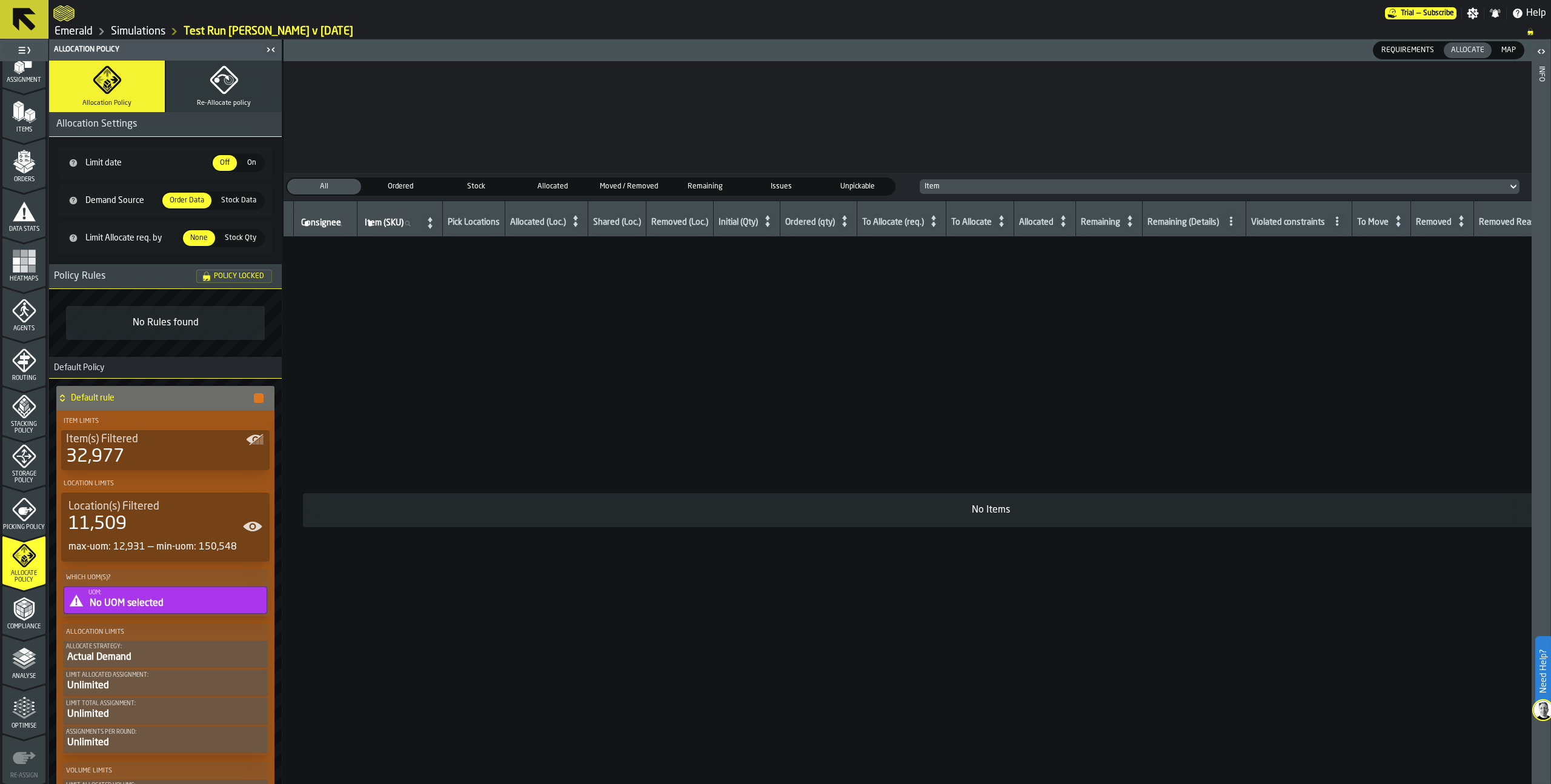
click at [23, 669] on icon "menu Analyse" at bounding box center [24, 658] width 24 height 24
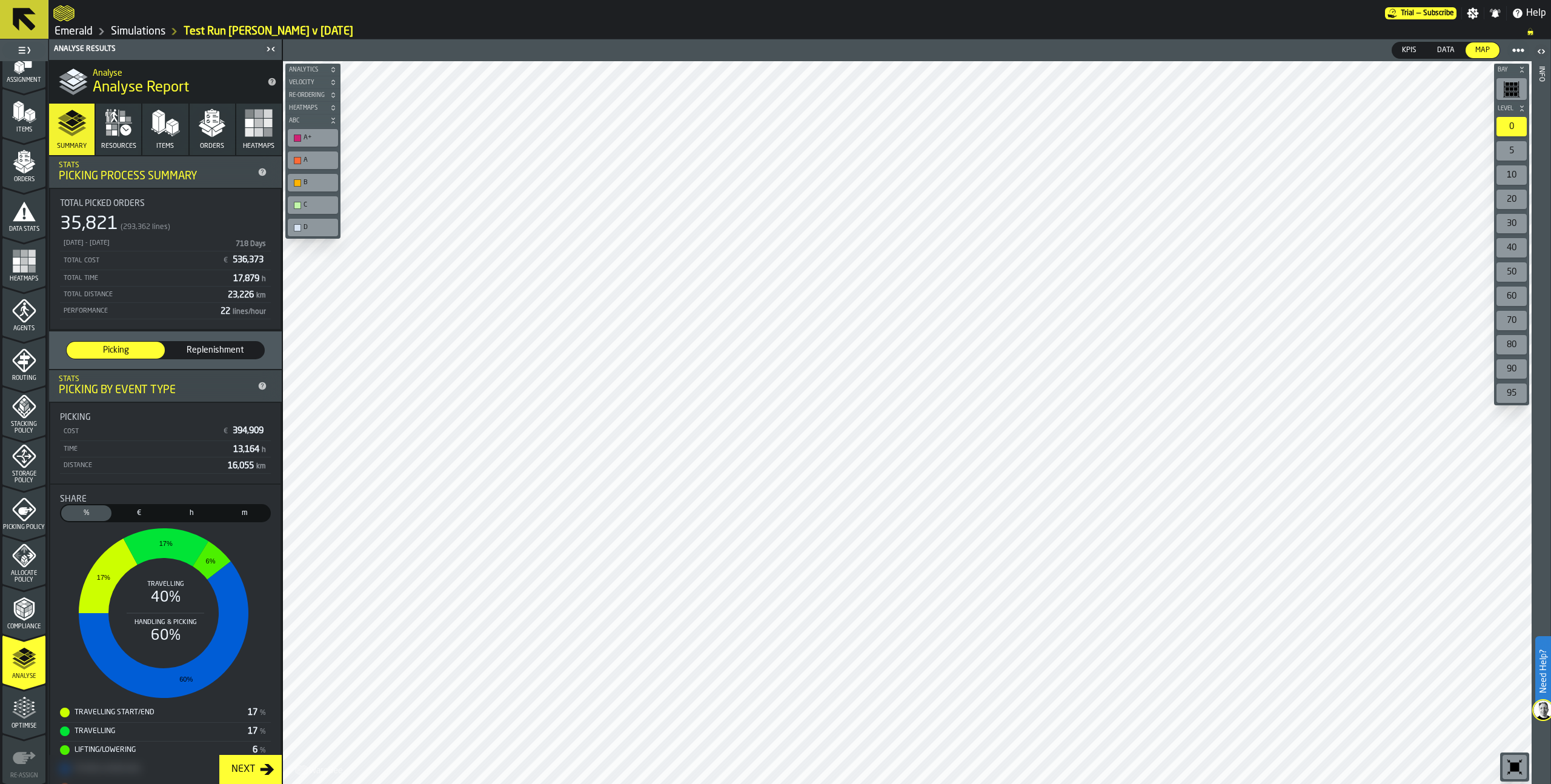
click at [201, 356] on div "Replenishment" at bounding box center [215, 349] width 98 height 17
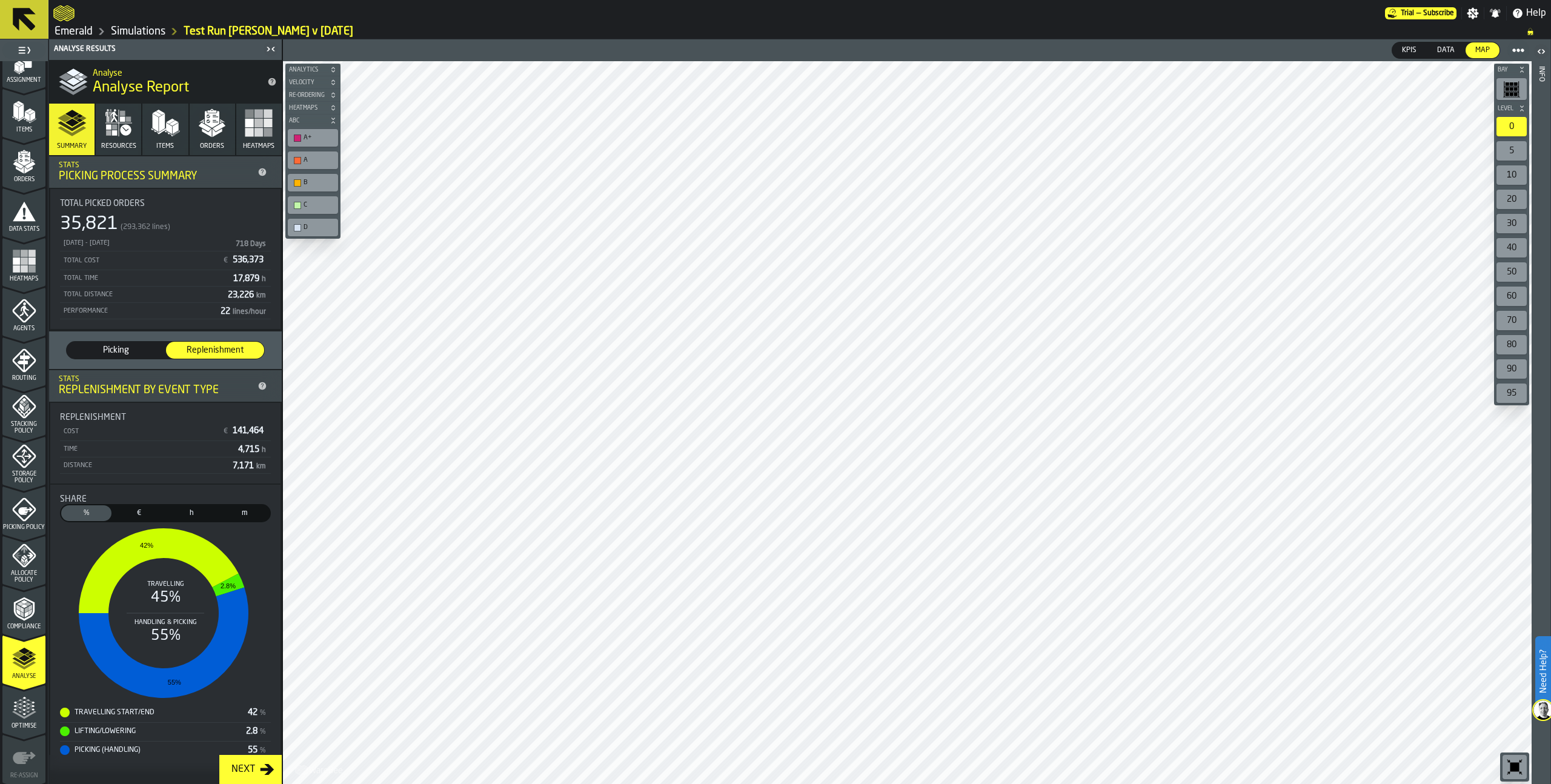
click at [132, 351] on span "Picking" at bounding box center [115, 349] width 88 height 12
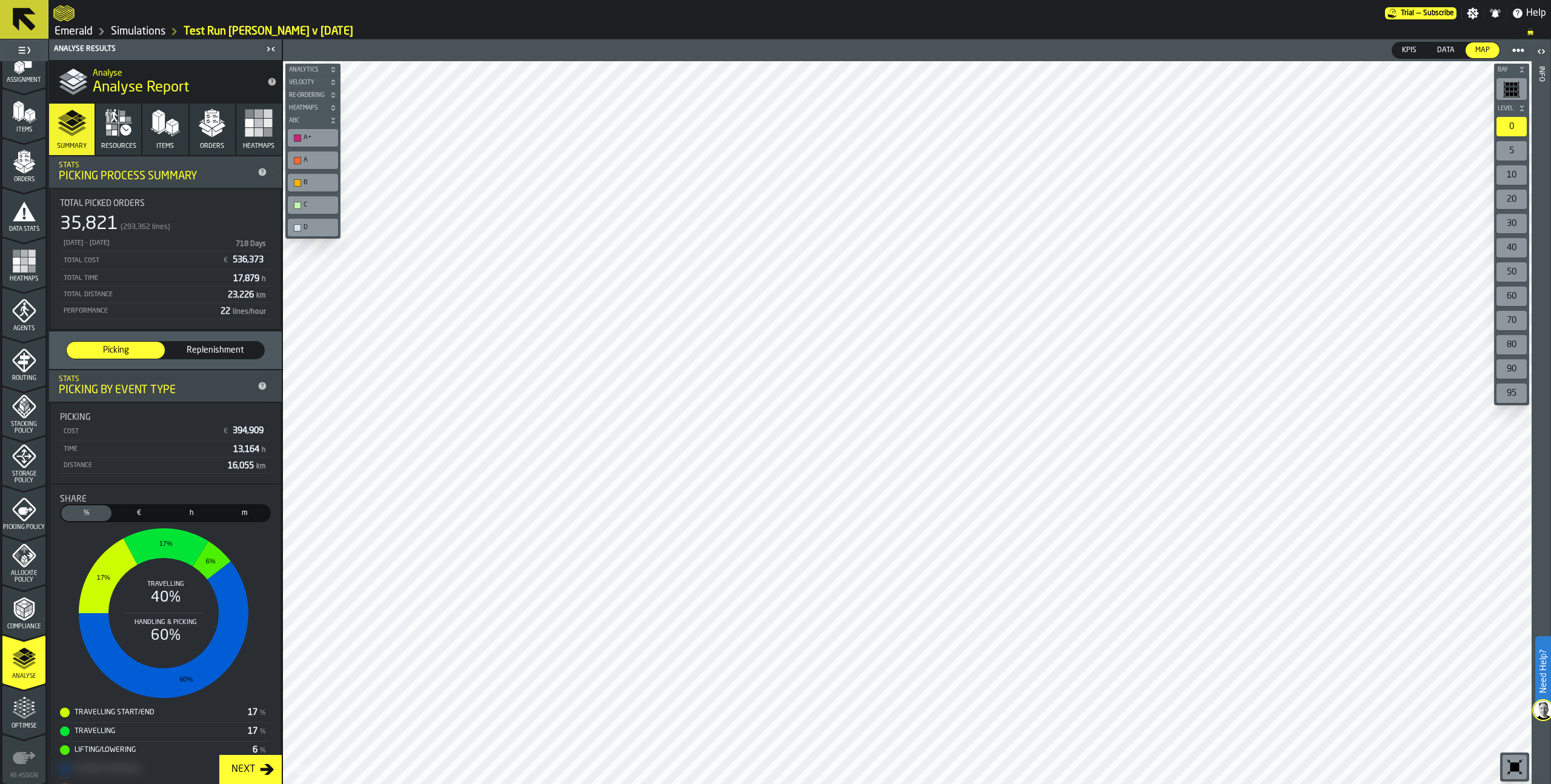
click at [234, 349] on span "Replenishment" at bounding box center [215, 349] width 88 height 12
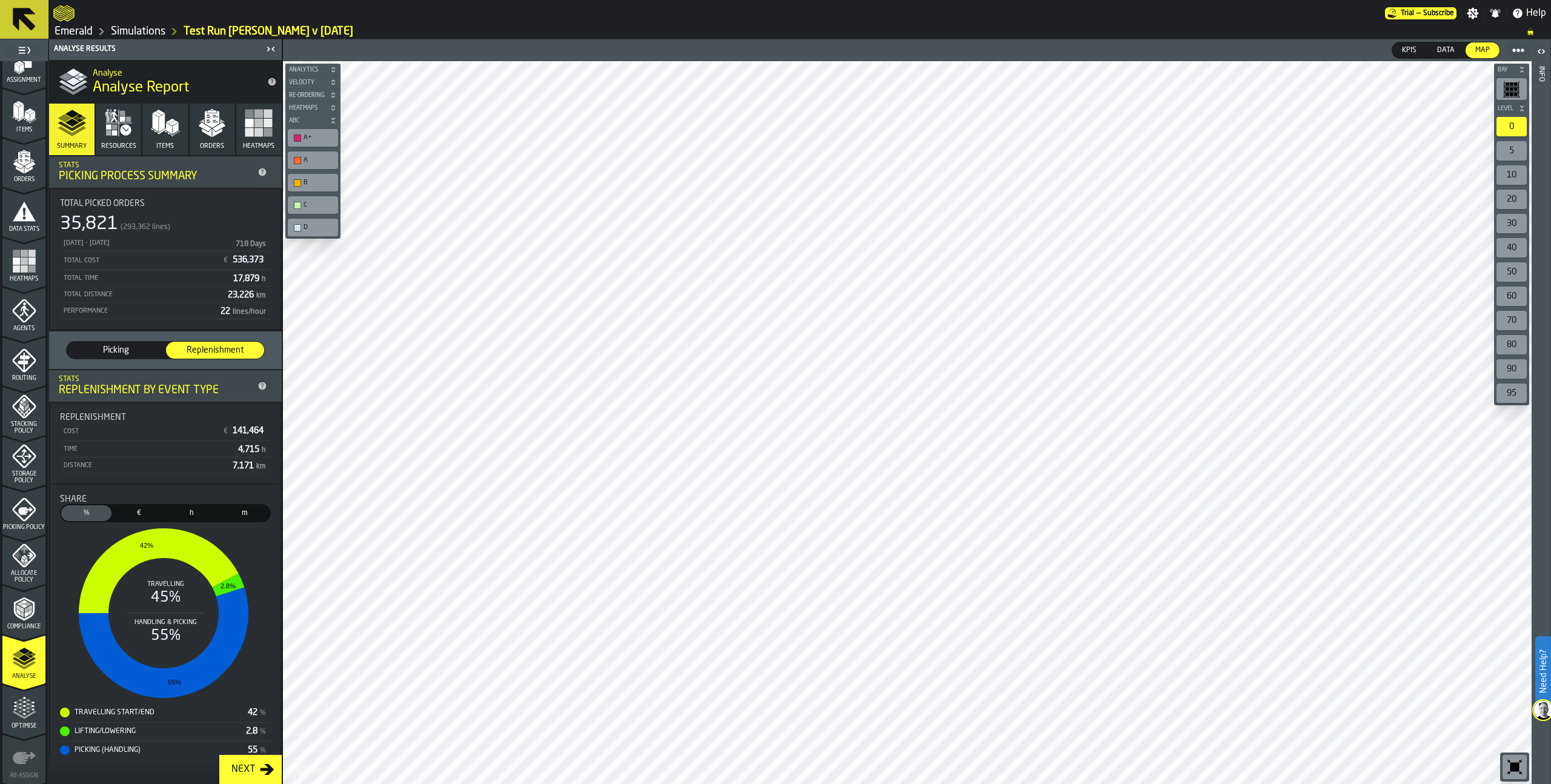
click at [123, 349] on span "Picking" at bounding box center [115, 349] width 88 height 12
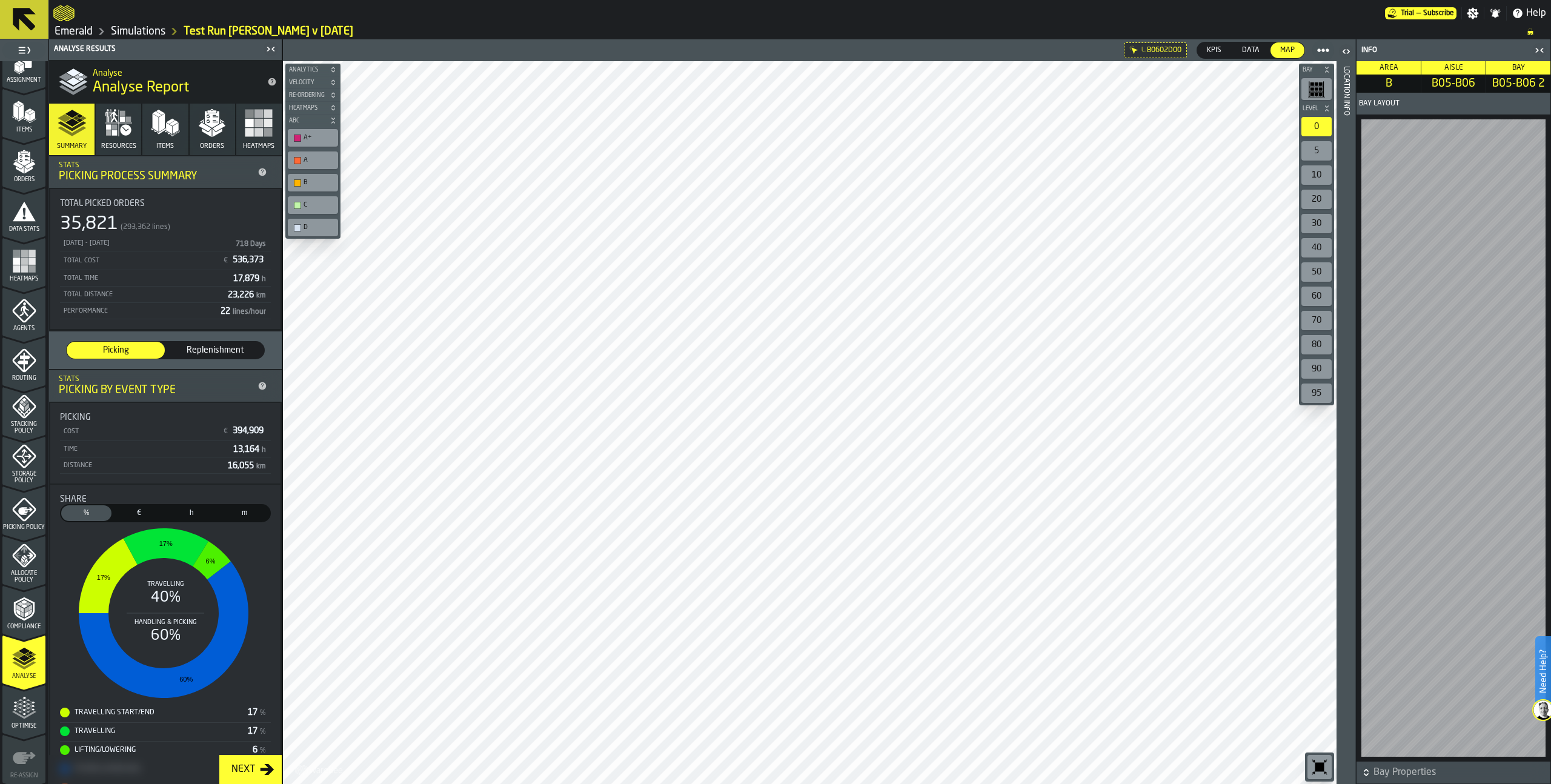
click at [156, 126] on polygon "button" at bounding box center [156, 122] width 6 height 18
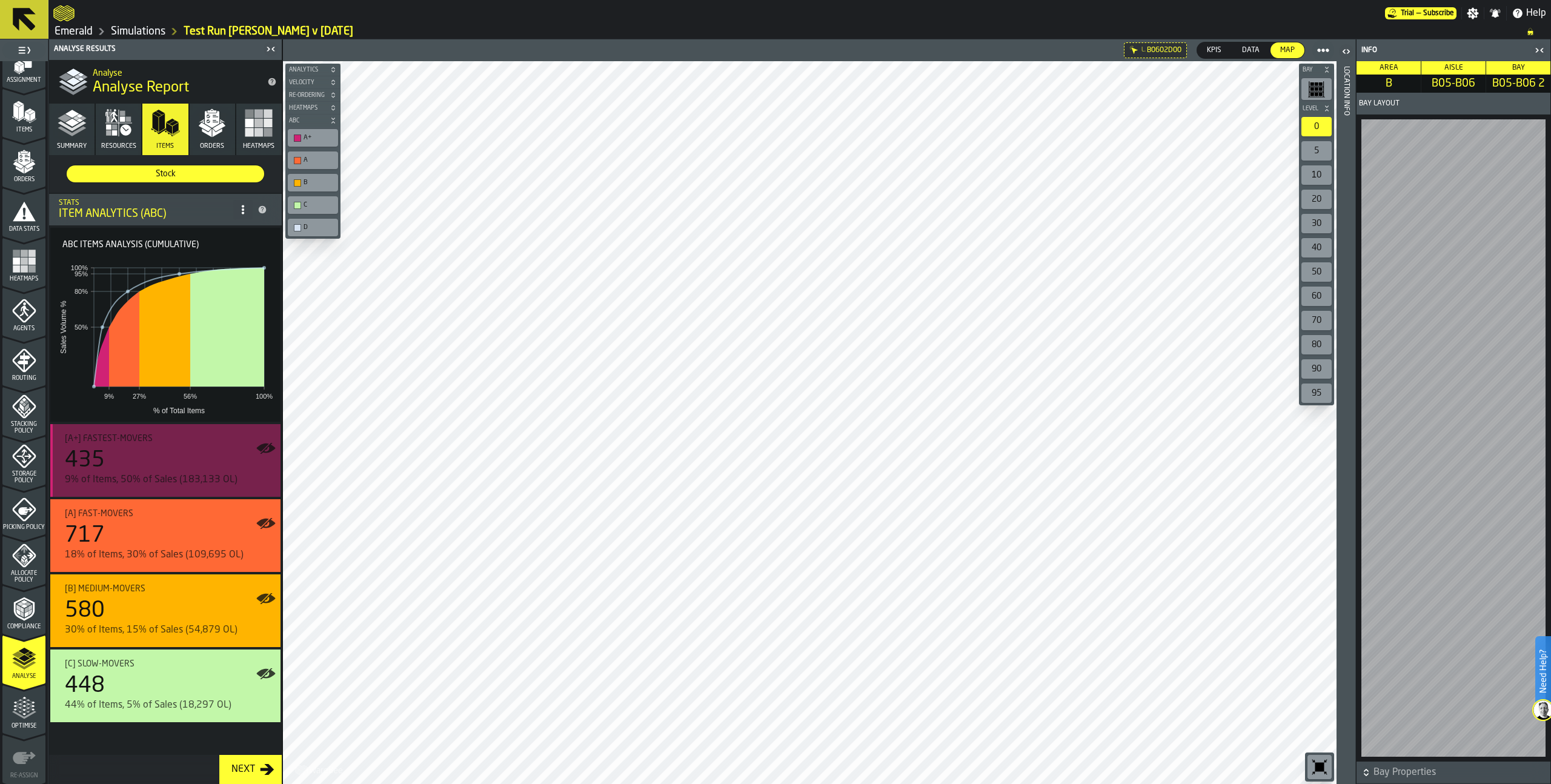
click at [212, 467] on div "435" at bounding box center [168, 460] width 206 height 24
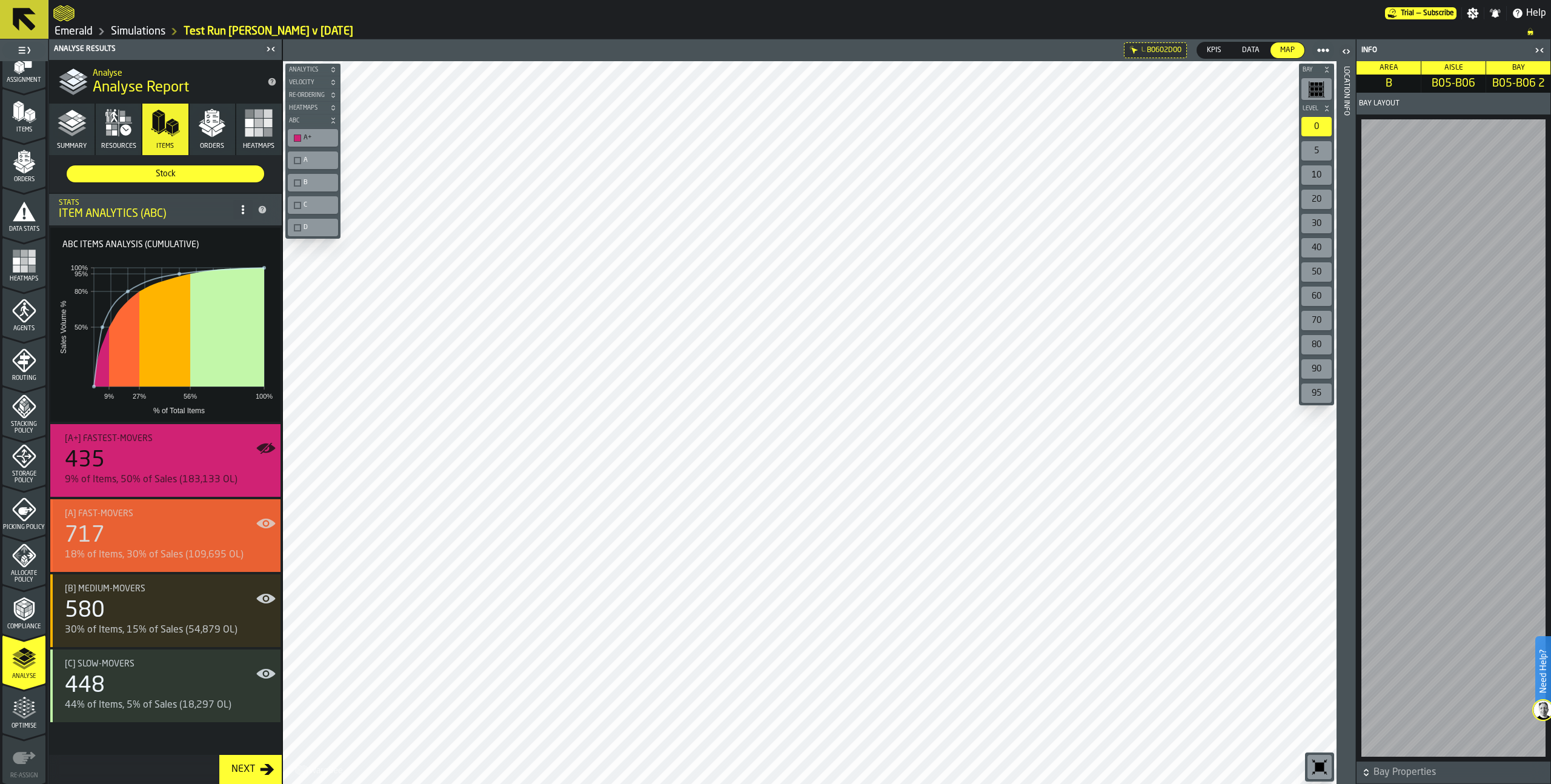
click at [164, 531] on div "717" at bounding box center [168, 535] width 206 height 24
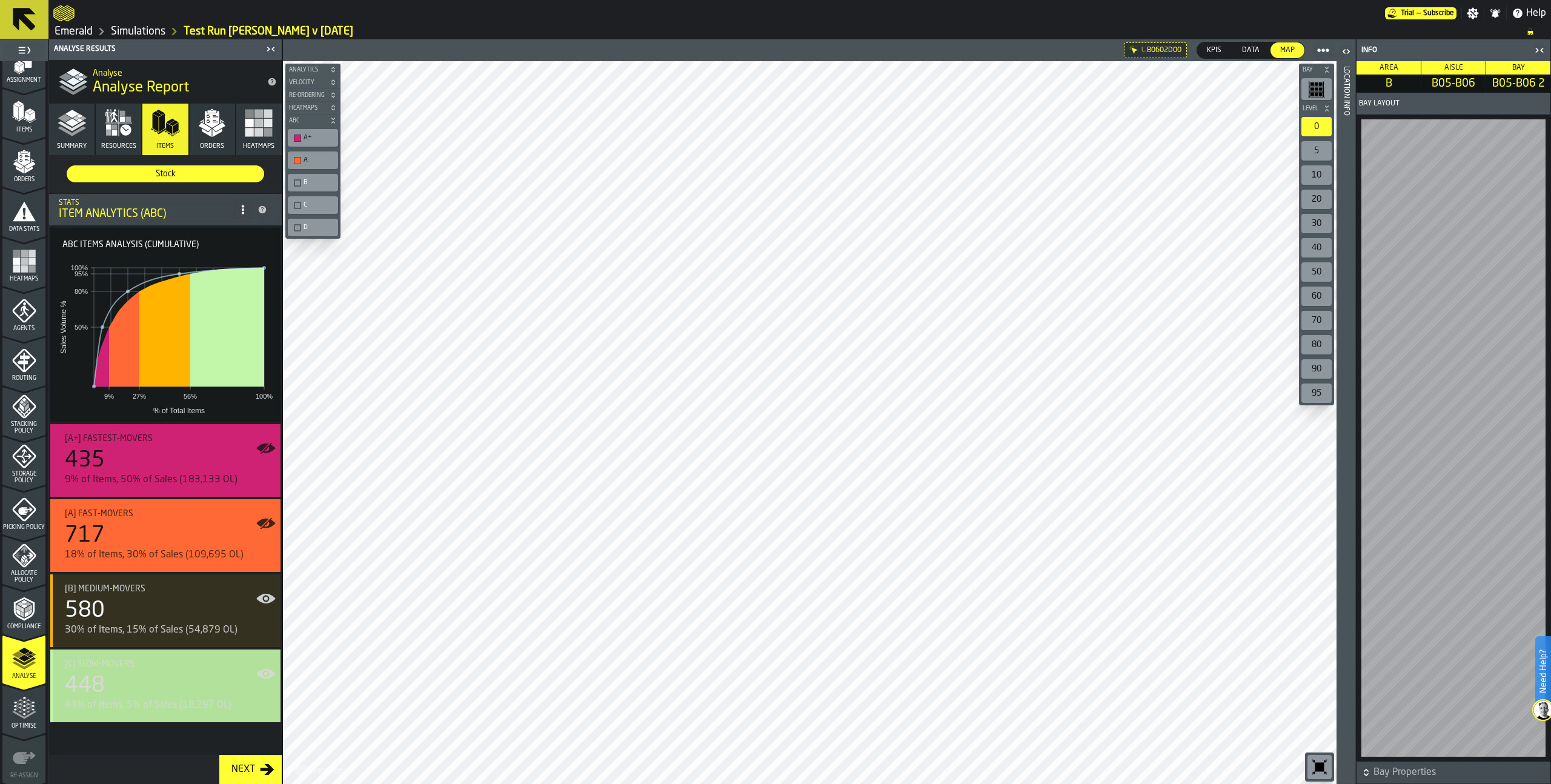
click at [145, 698] on div "44% of Items, 5% of Sales (18,297 OL)" at bounding box center [168, 705] width 206 height 14
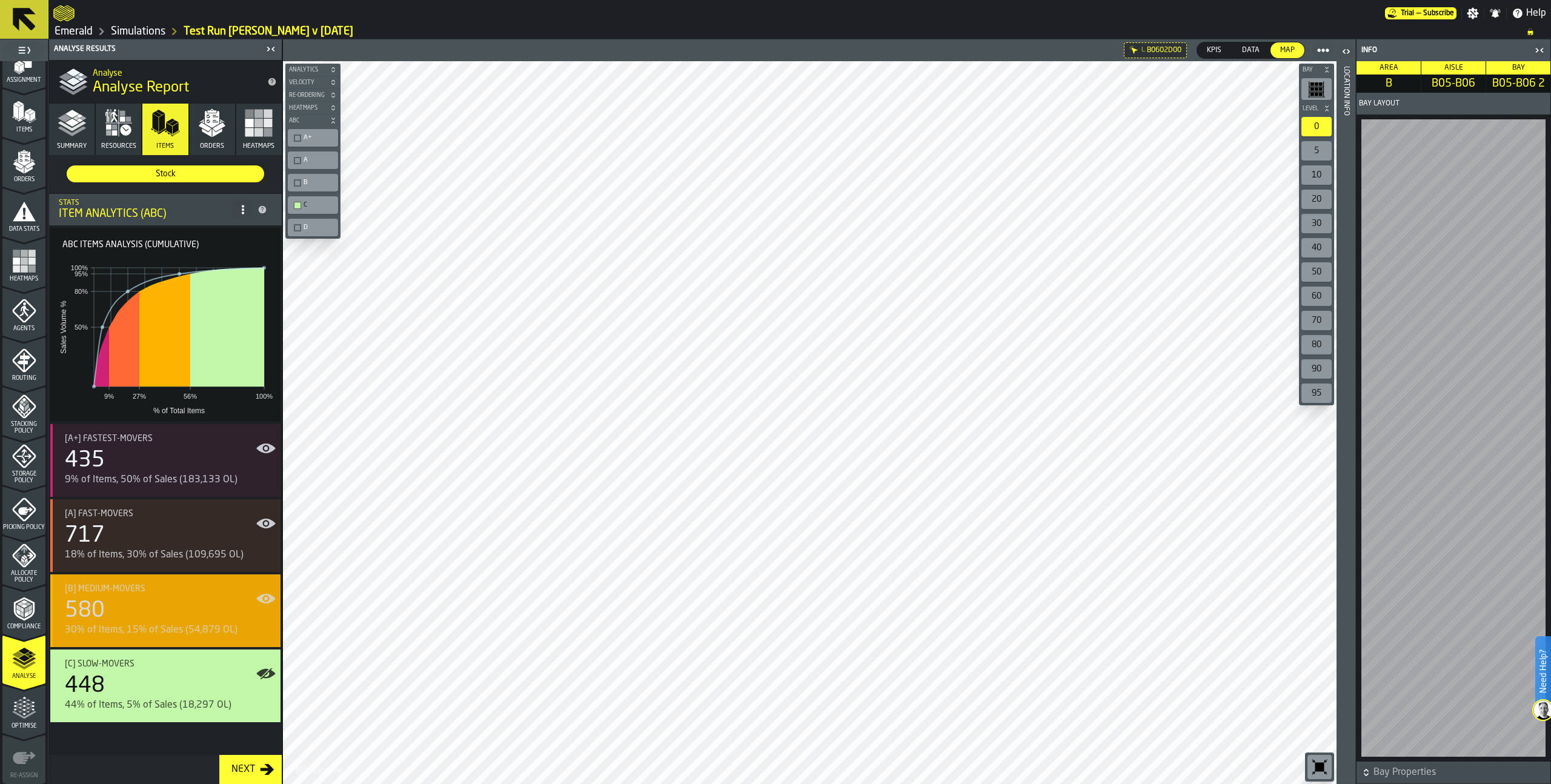
click at [192, 592] on div "[B] Medium-movers" at bounding box center [168, 589] width 206 height 10
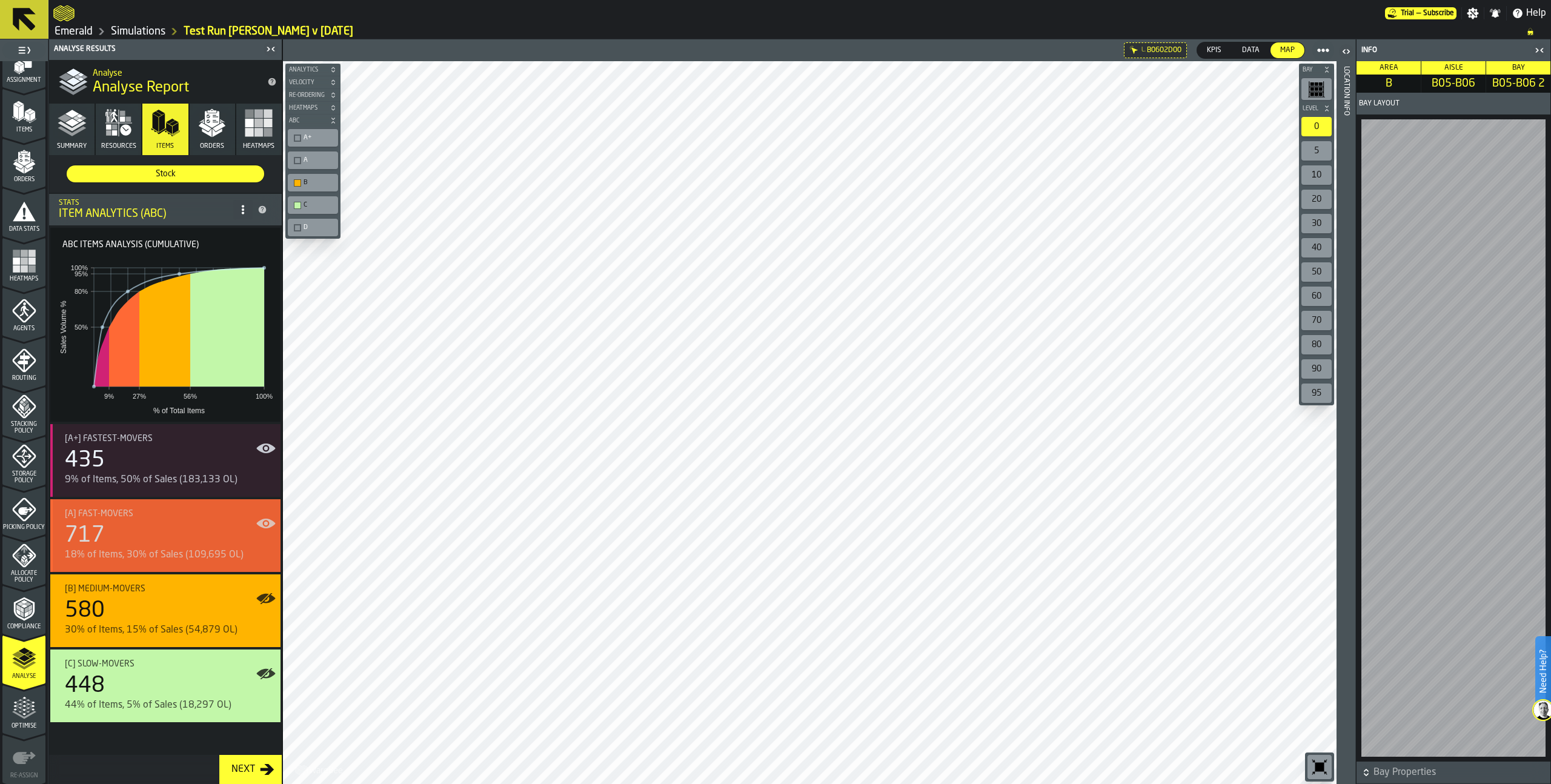
click at [195, 545] on div "717" at bounding box center [168, 535] width 206 height 24
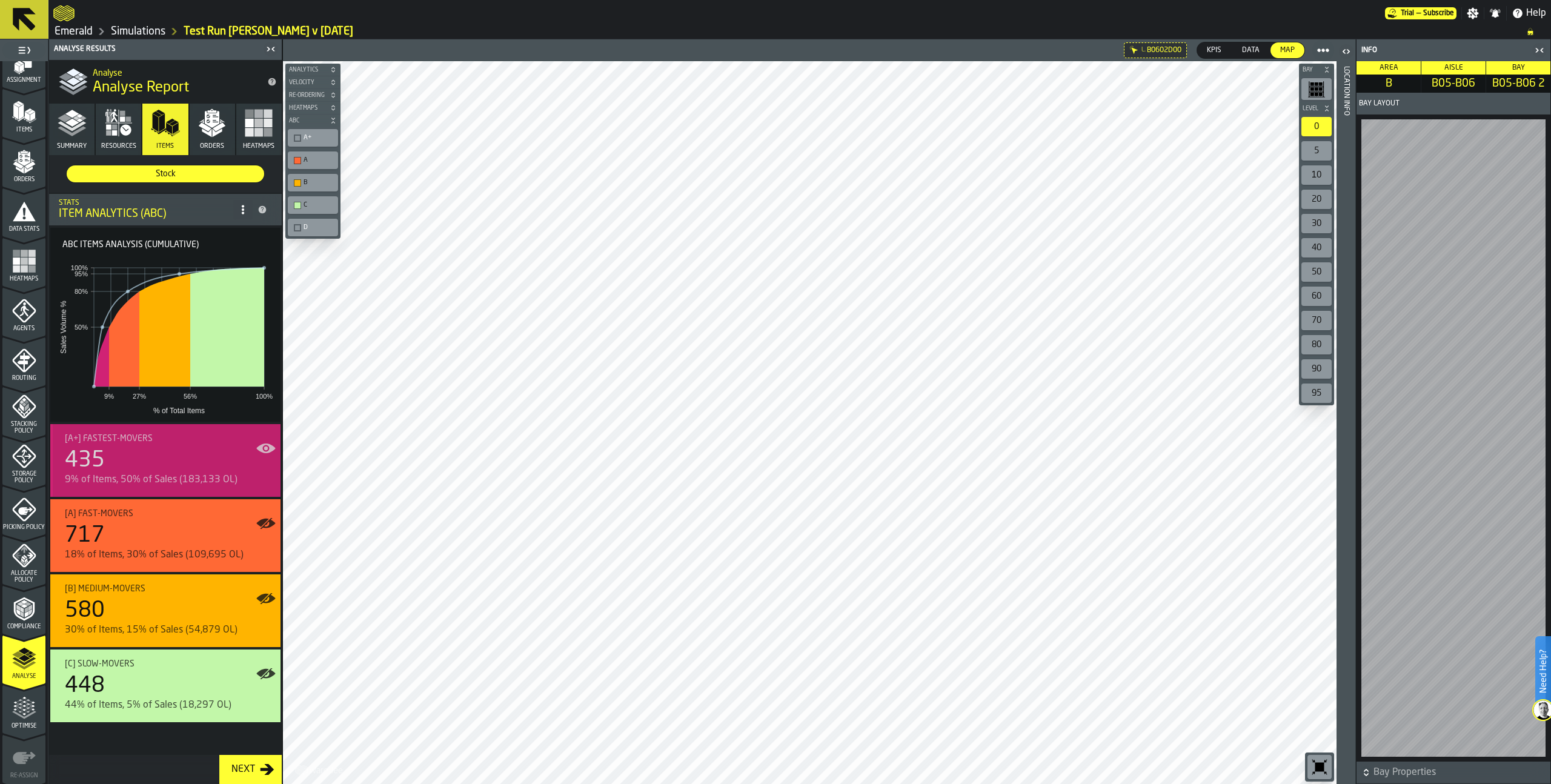
click at [198, 481] on div "9% of Items, 50% of Sales (183,133 OL)" at bounding box center [168, 480] width 206 height 14
click at [26, 119] on polygon "menu Items" at bounding box center [27, 116] width 5 height 10
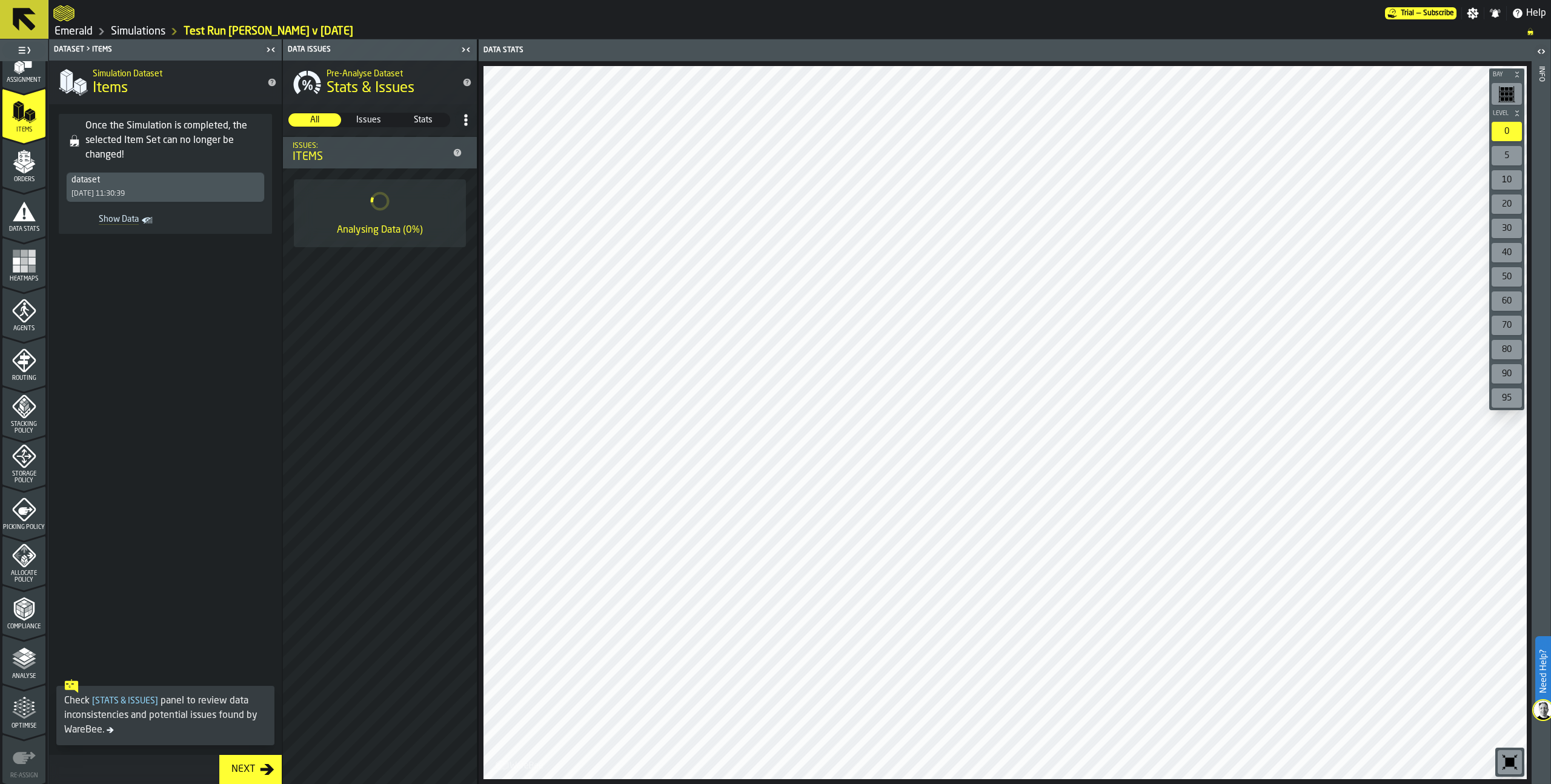
click at [0, 0] on icon "Show Data" at bounding box center [0, 0] width 0 height 0
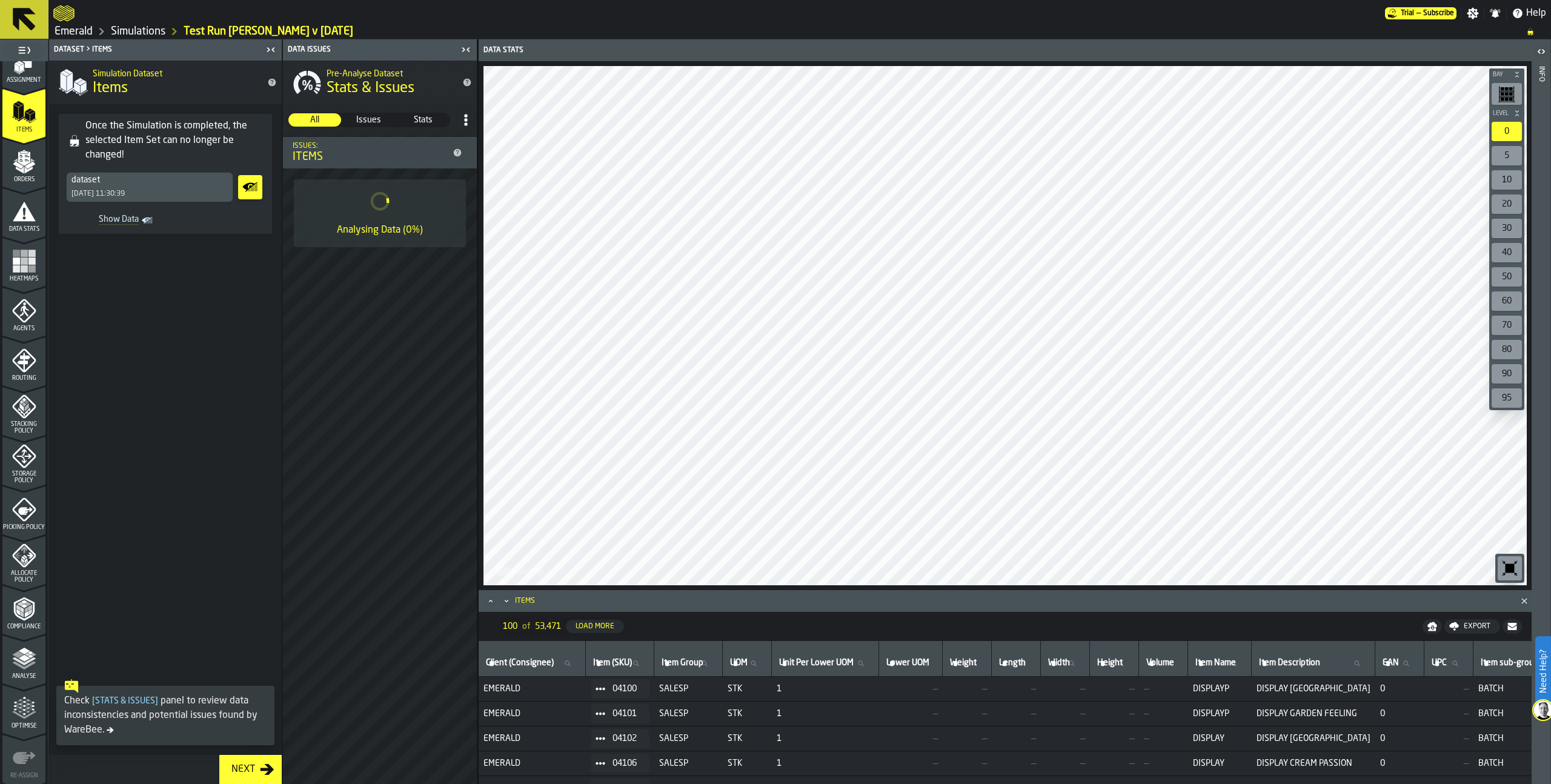
click at [19, 664] on icon "menu Analyse" at bounding box center [24, 658] width 24 height 24
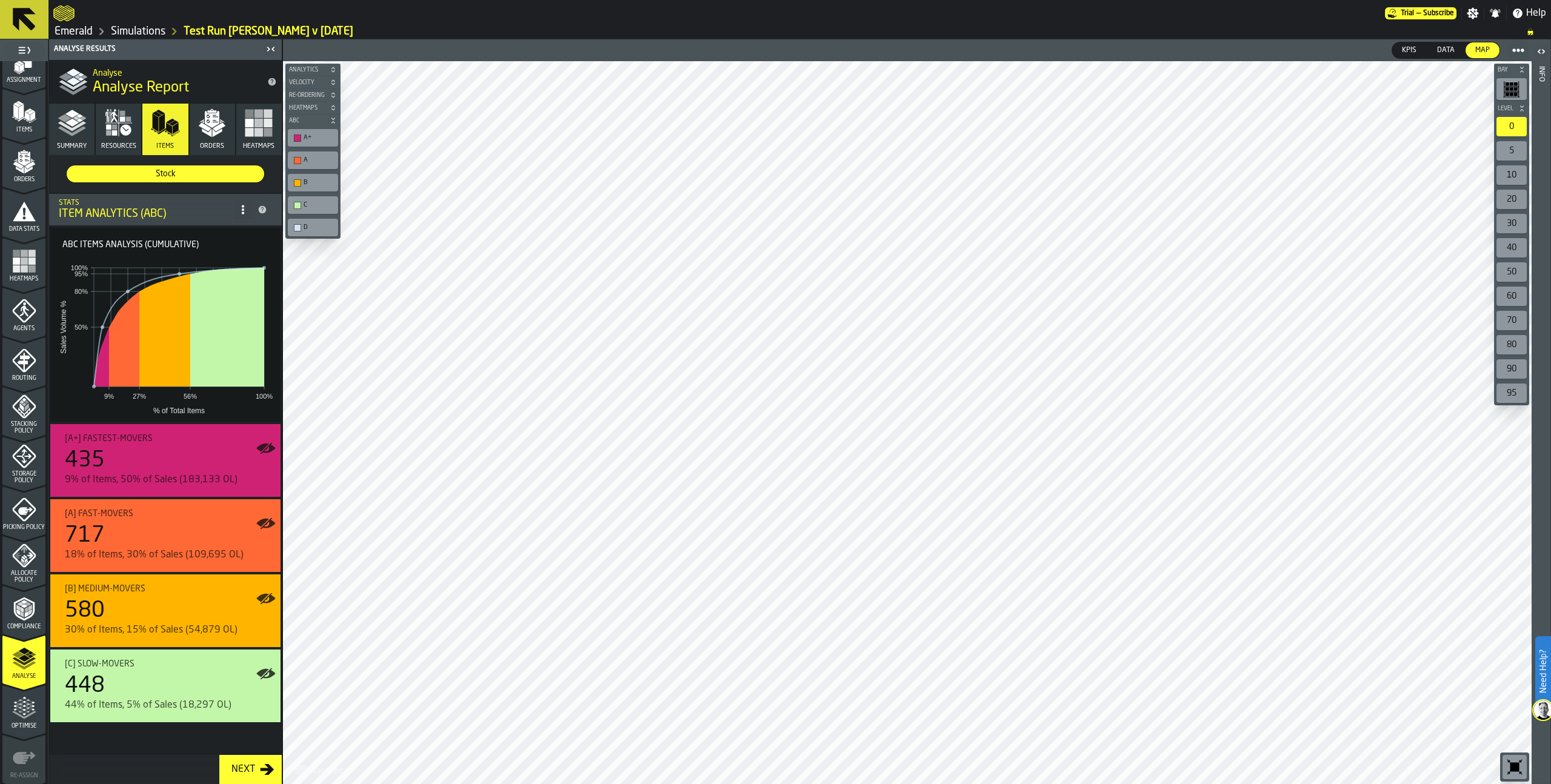
click at [261, 130] on rect "button" at bounding box center [259, 132] width 9 height 9
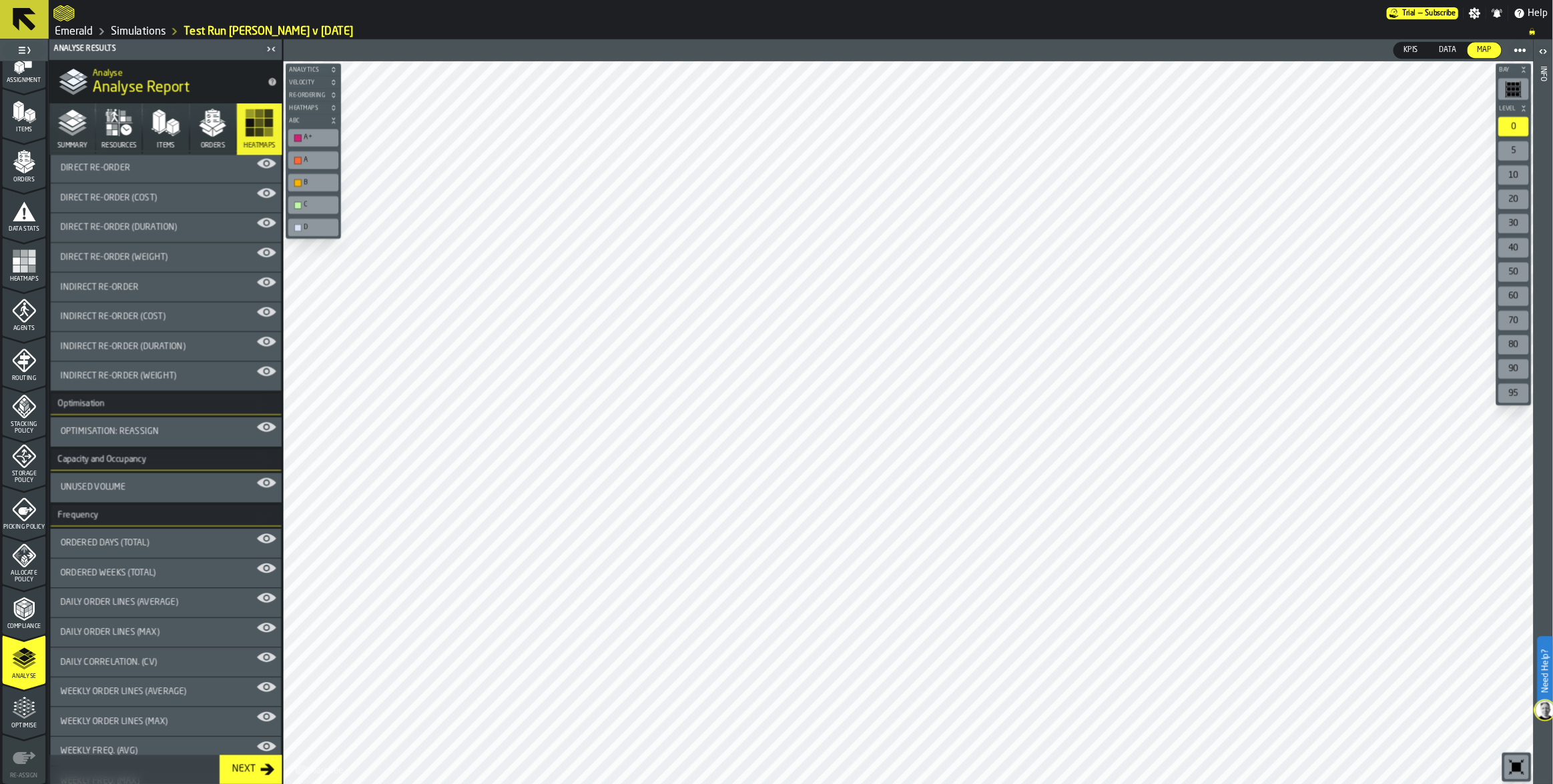
scroll to position [862, 0]
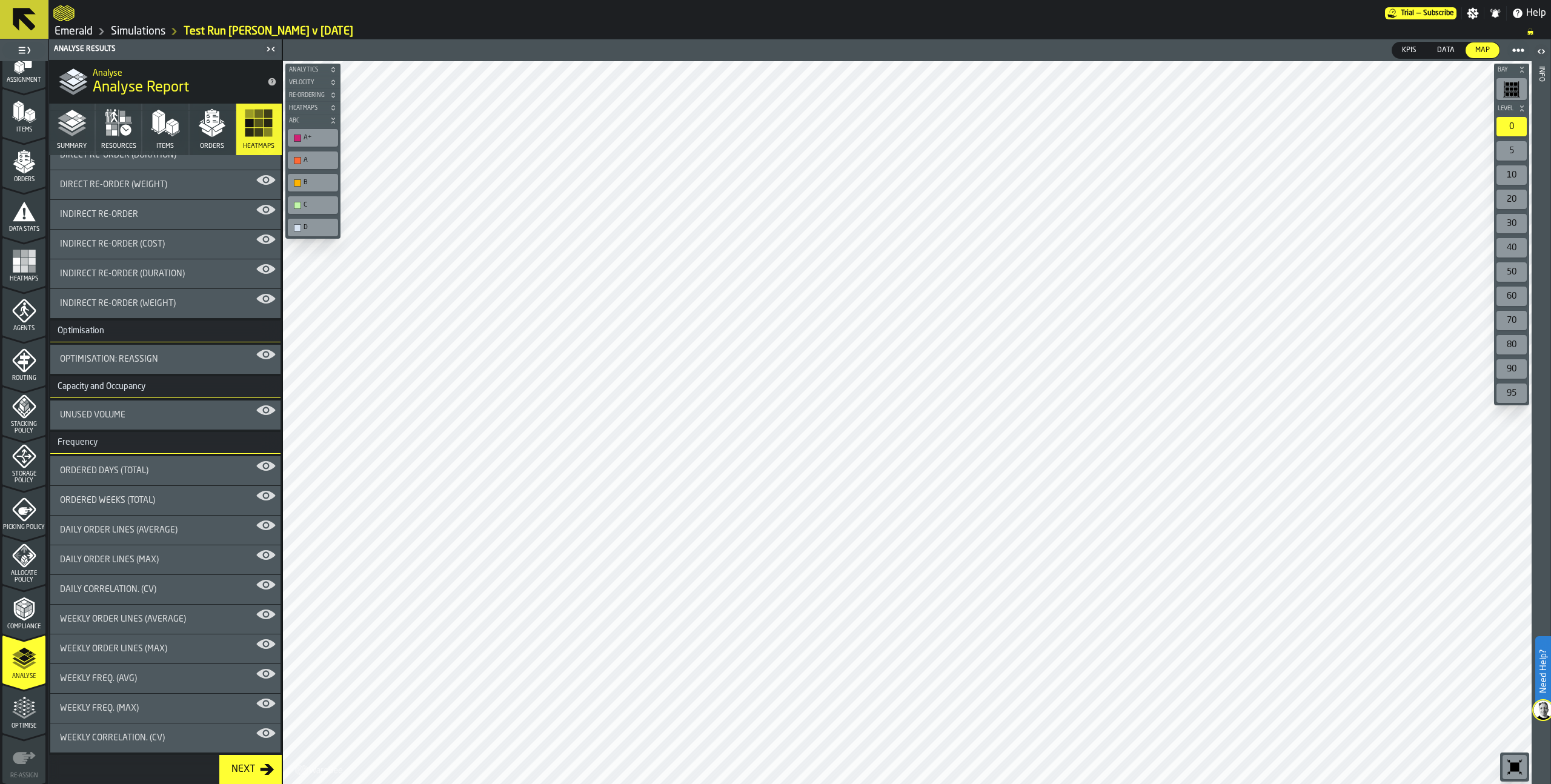
click at [177, 615] on span "Weekly Order Lines (Average)" at bounding box center [123, 619] width 126 height 10
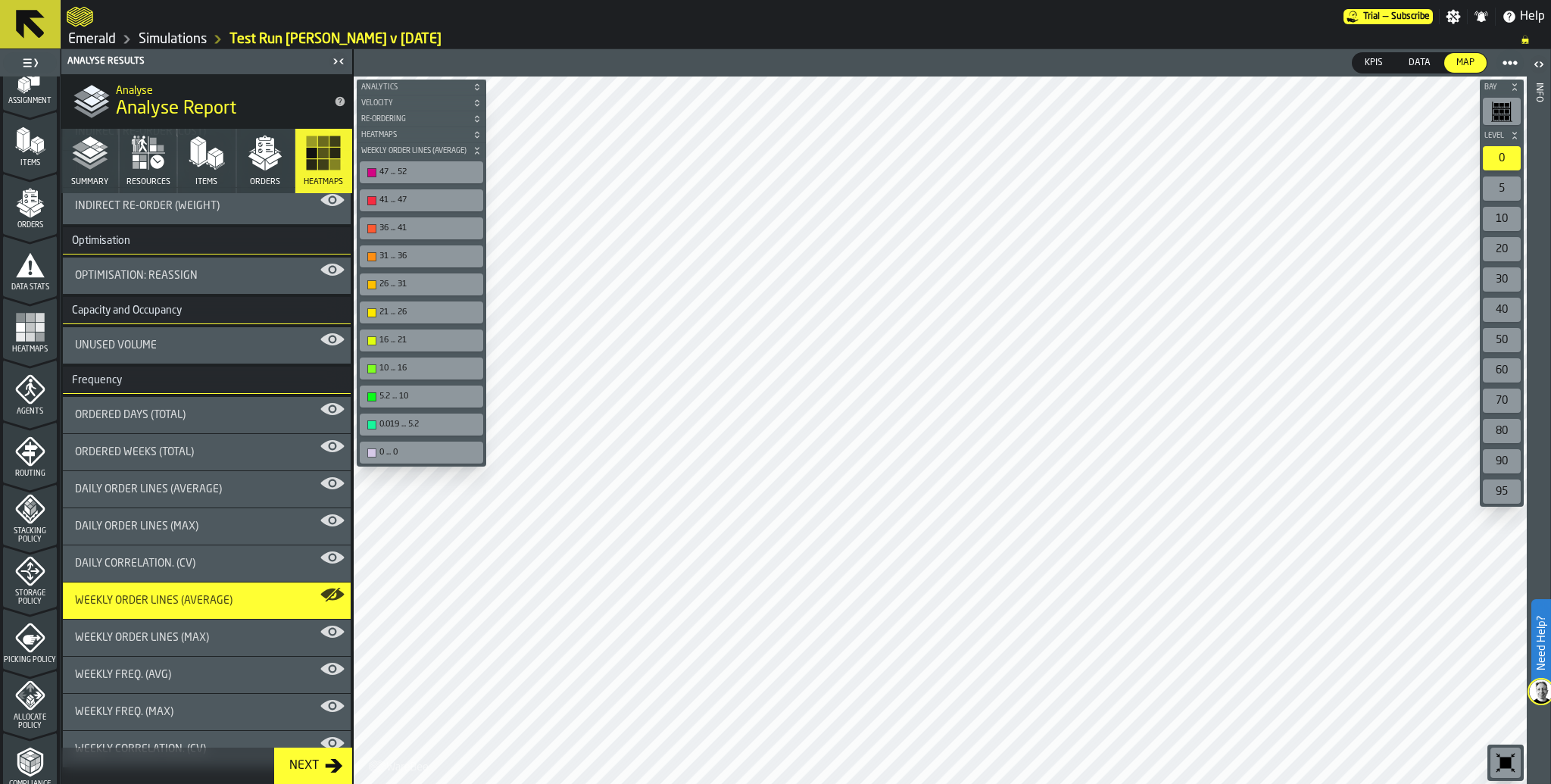
scroll to position [1173, 0]
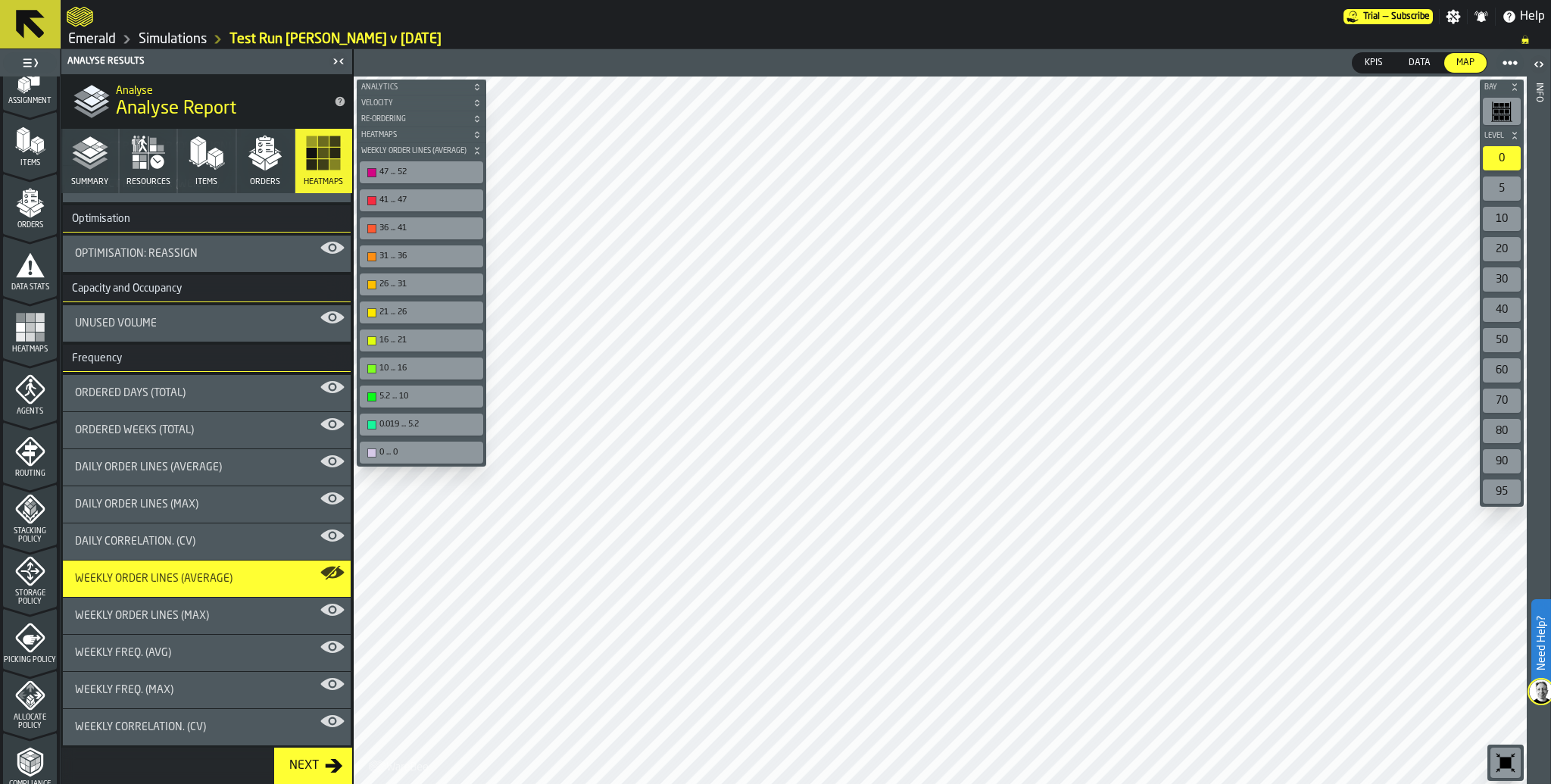
click at [217, 642] on div "Weekly Freq. (Avg)" at bounding box center [206, 653] width 288 height 37
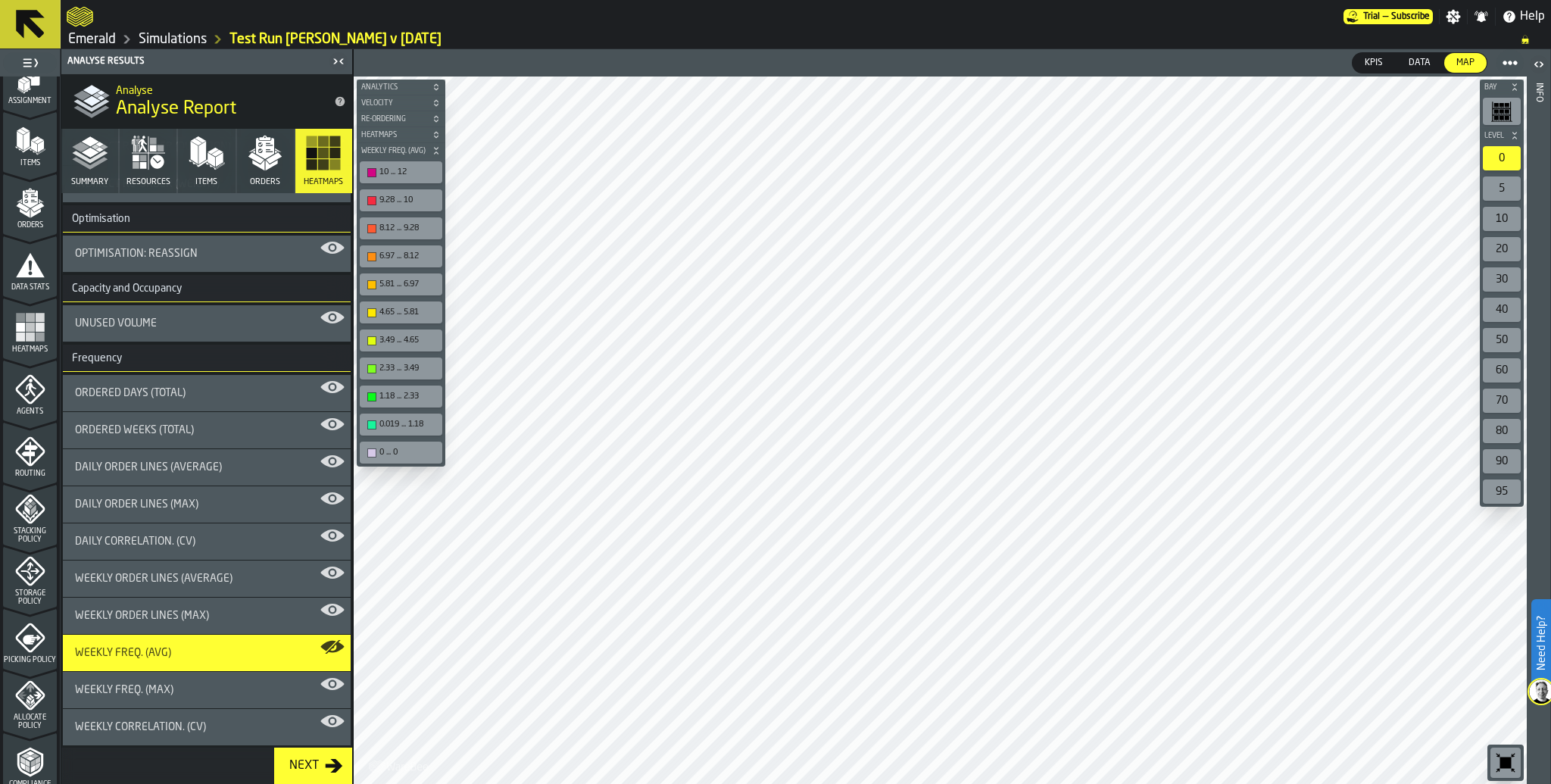
click at [1503, 752] on icon "button-toolbar-undefined" at bounding box center [1506, 762] width 24 height 24
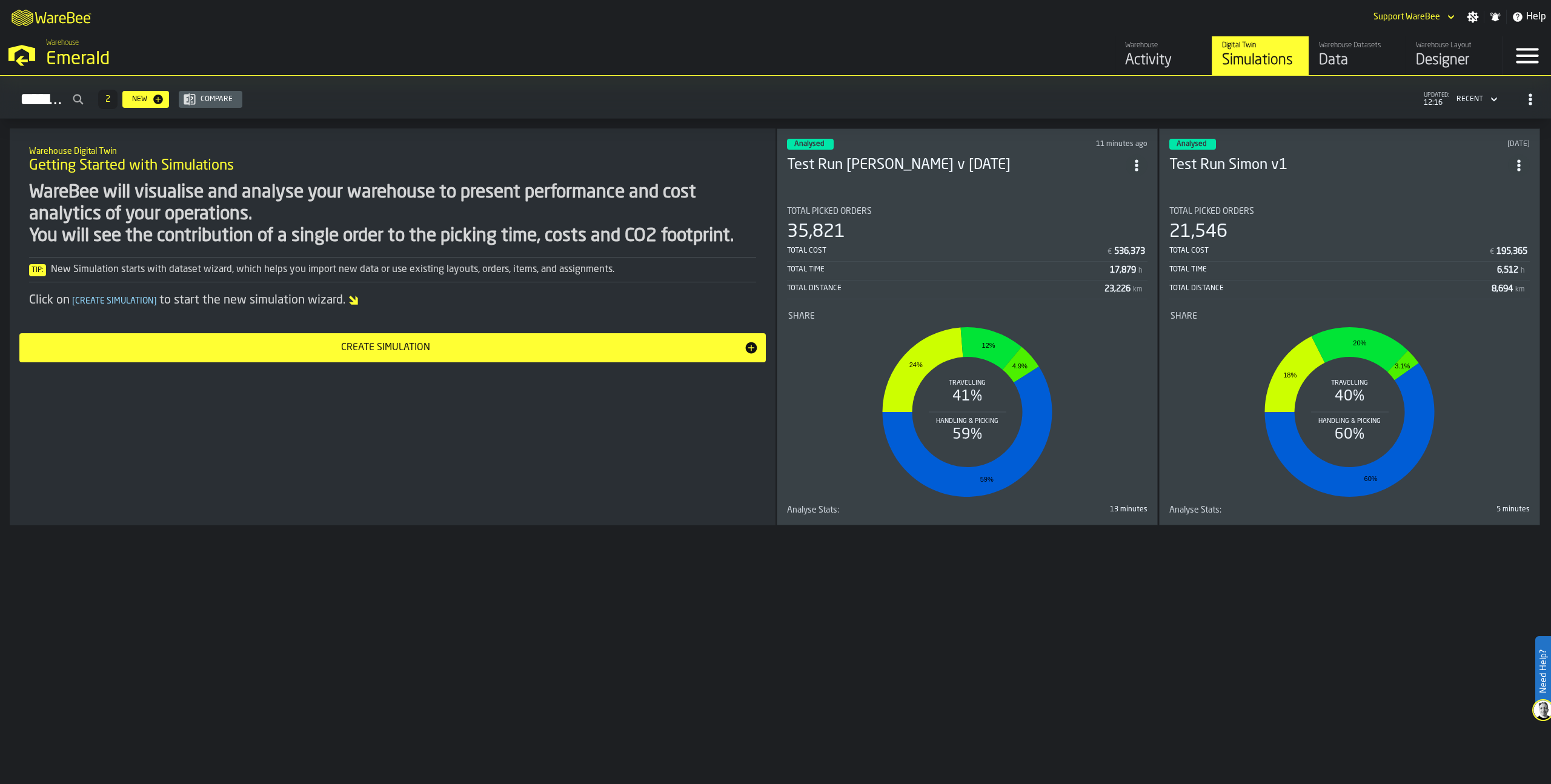
click at [99, 59] on div "Emerald" at bounding box center [210, 59] width 327 height 22
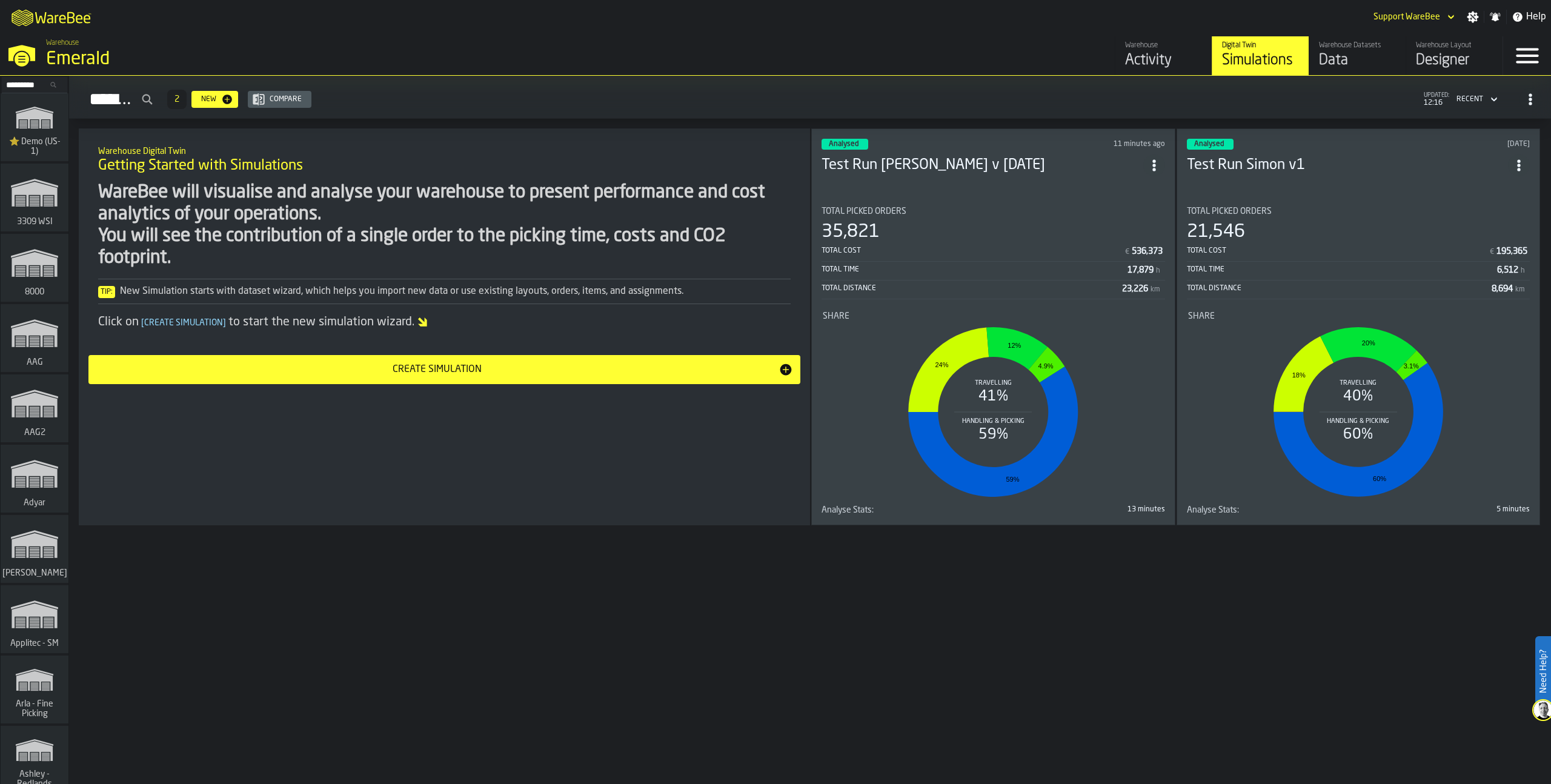
click at [37, 118] on polygon "link-to-/wh/i/103622fe-4b04-4da1-b95f-2619b9c959cc/simulations" at bounding box center [34, 119] width 36 height 20
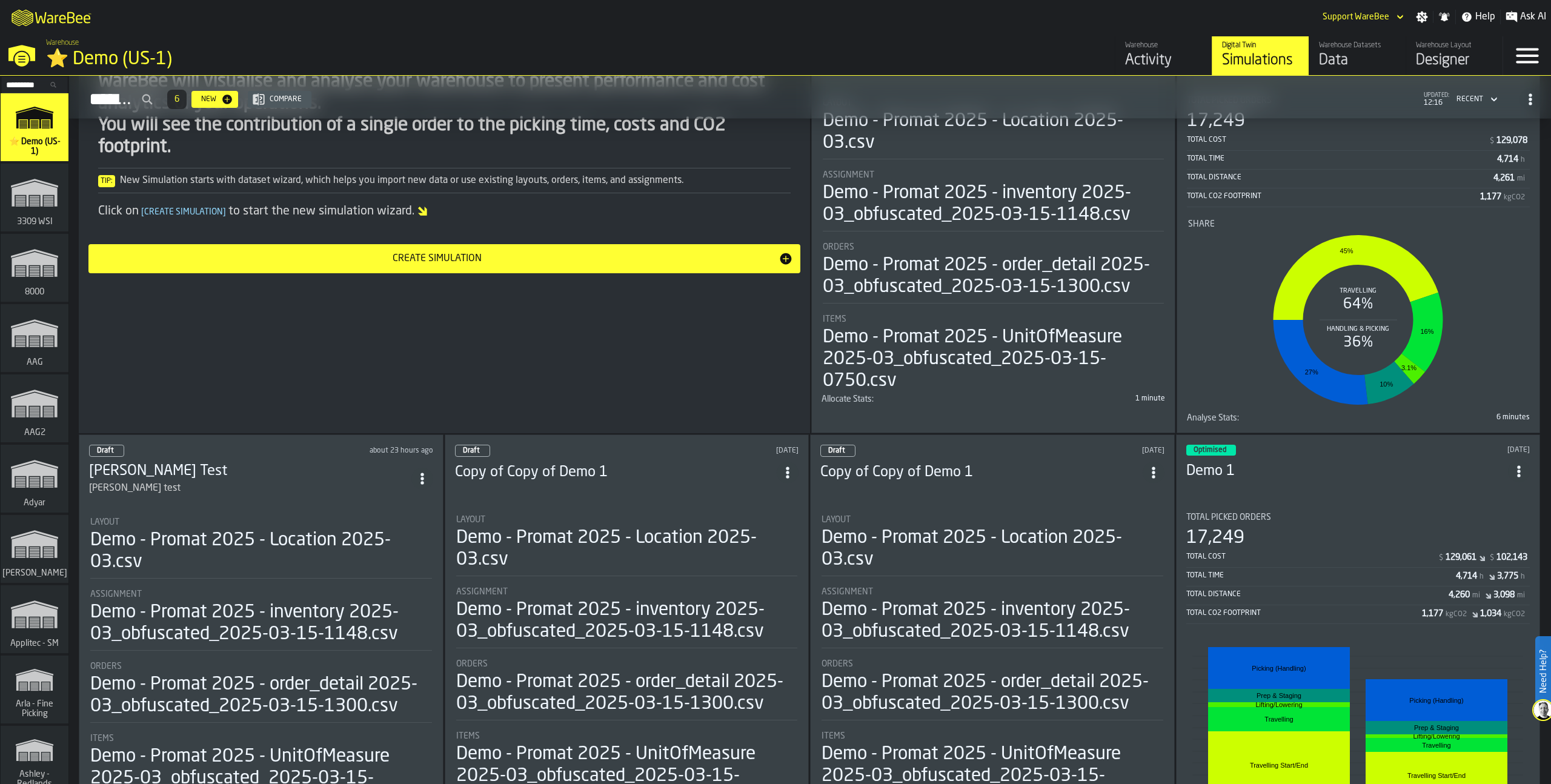
scroll to position [222, 0]
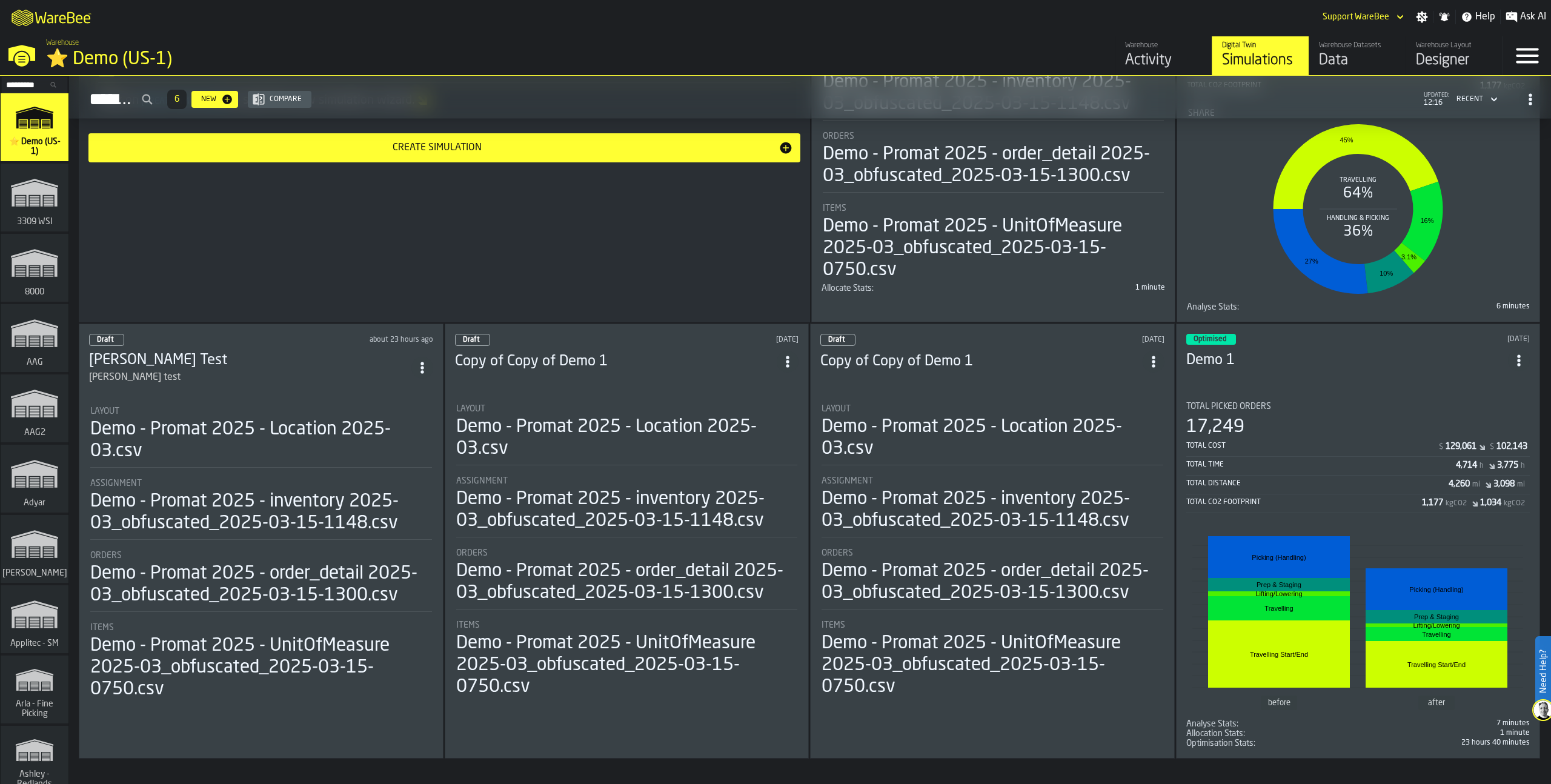
click at [1341, 491] on div "Total Distance 4,260 mi 3,098 mi" at bounding box center [1358, 485] width 344 height 18
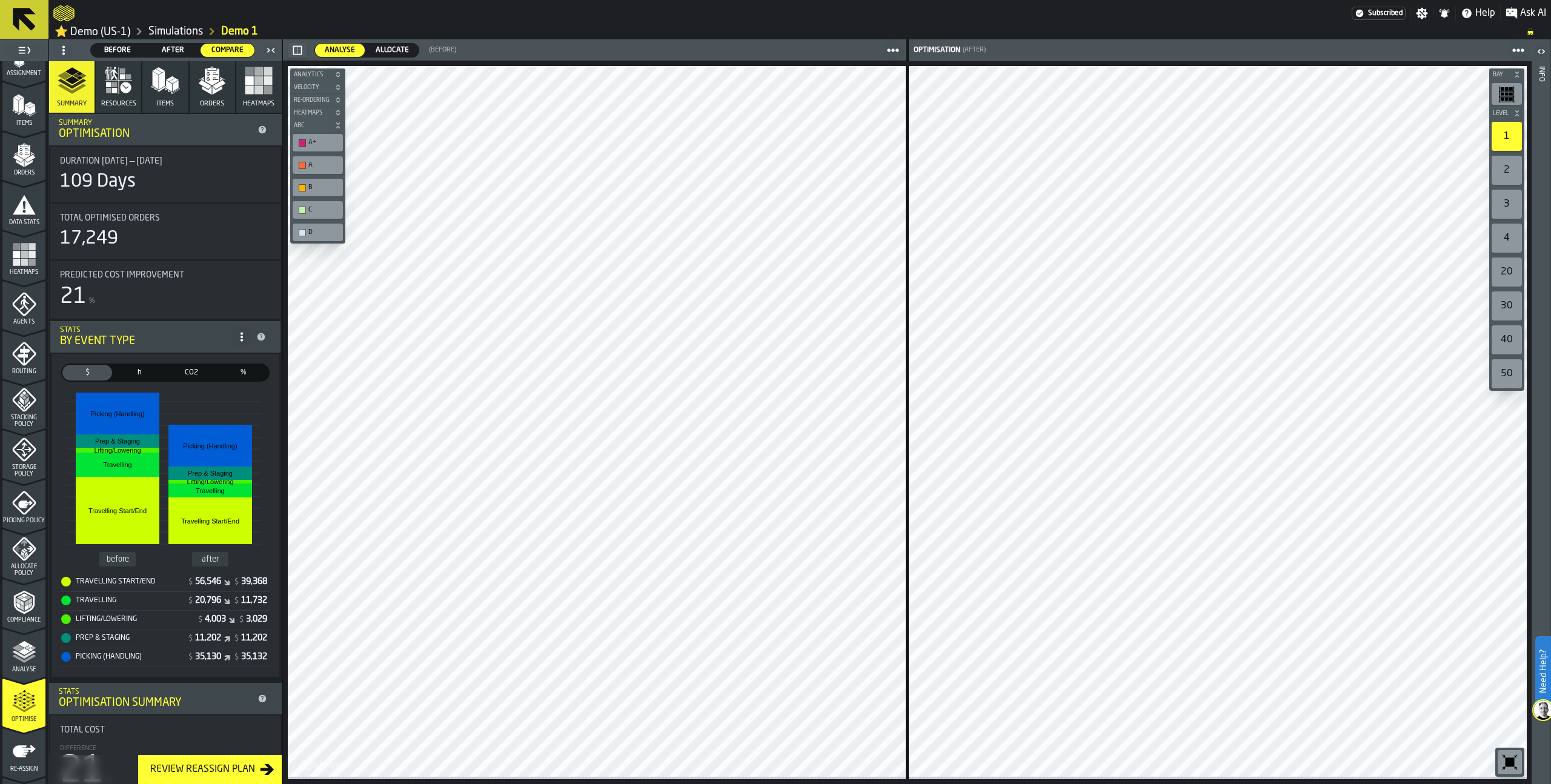
click at [28, 760] on icon "menu Re-assign" at bounding box center [24, 751] width 24 height 24
